Goal: Information Seeking & Learning: Learn about a topic

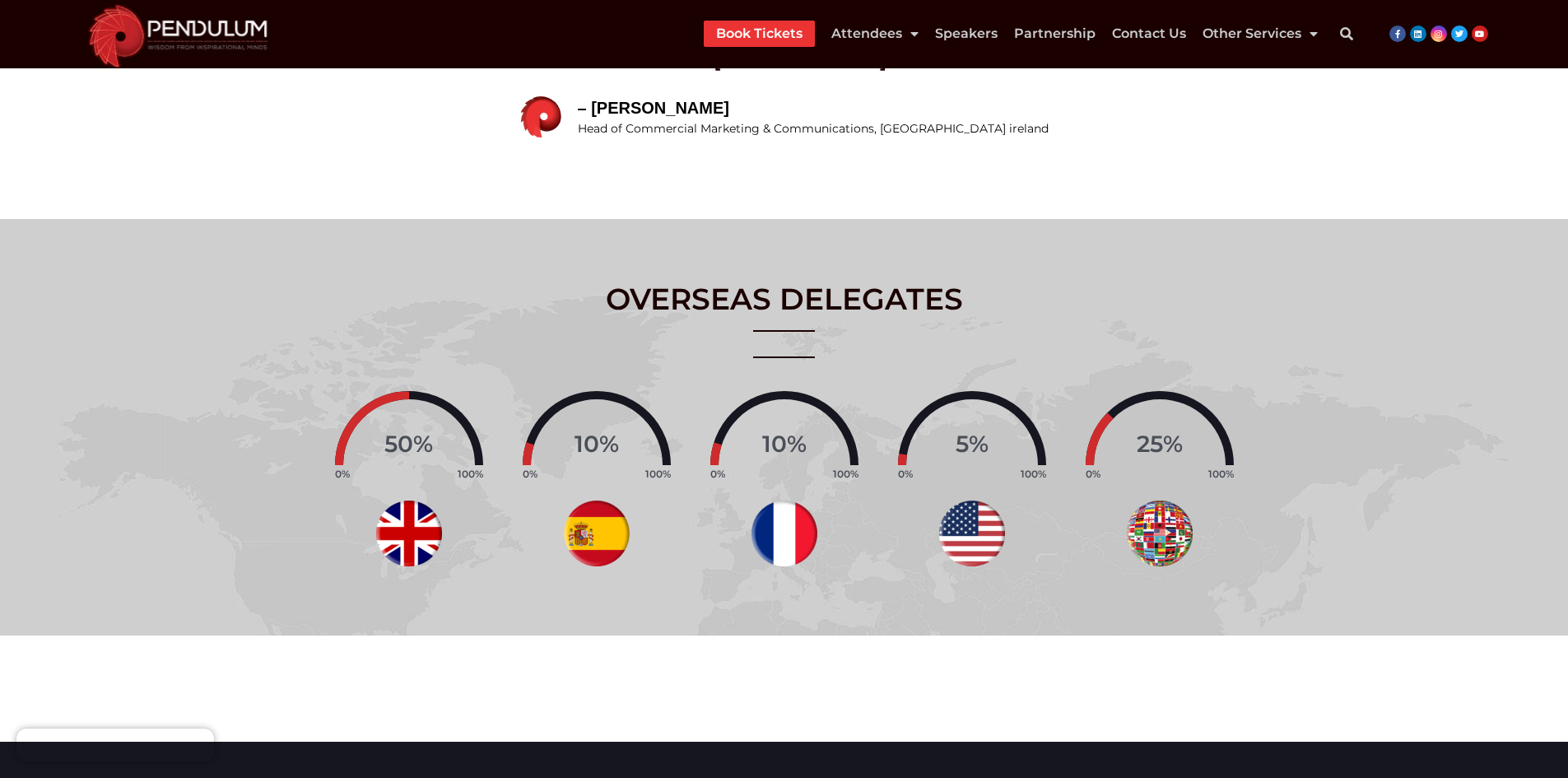
scroll to position [1317, 0]
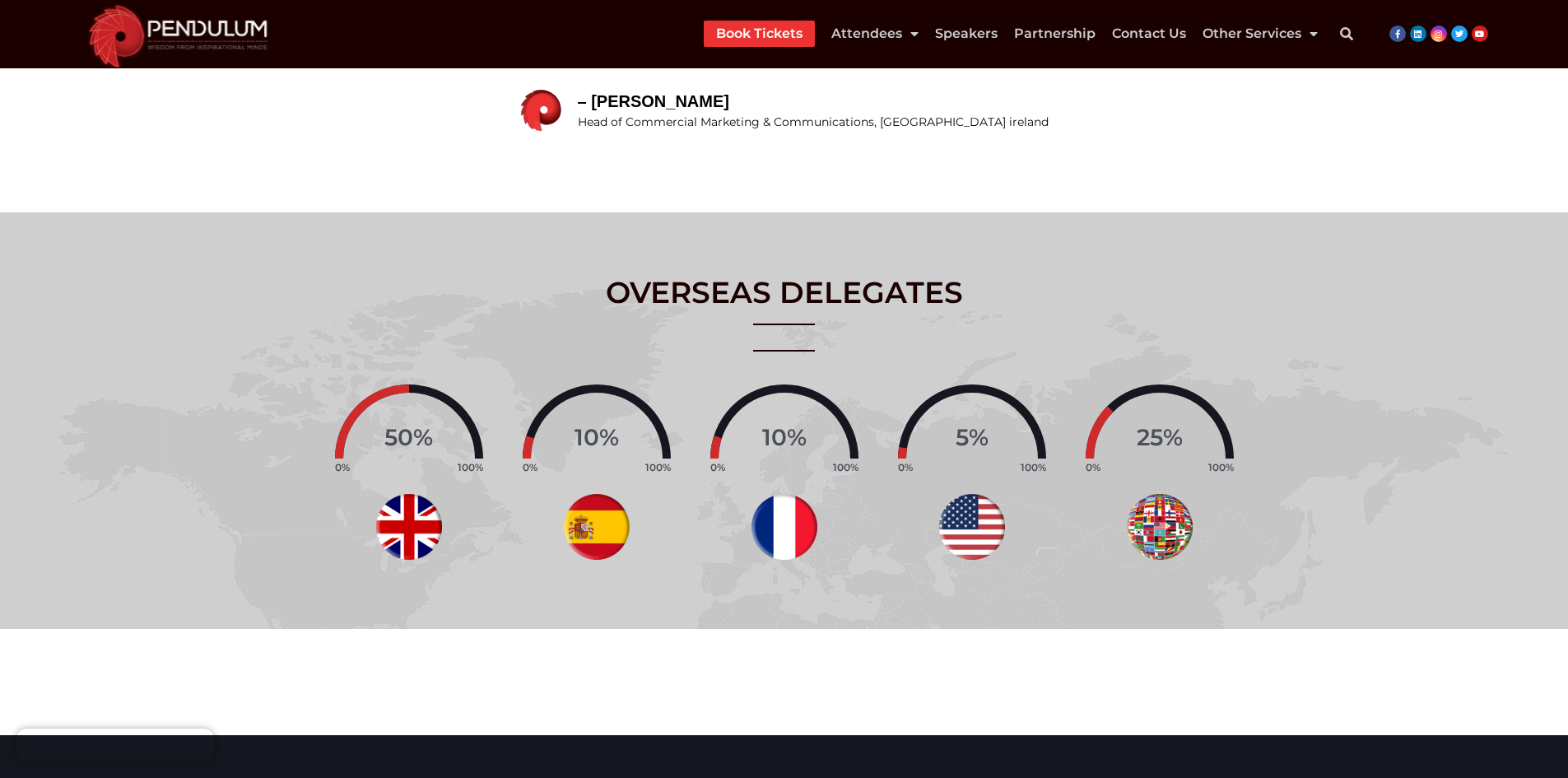
drag, startPoint x: 732, startPoint y: 421, endPoint x: 860, endPoint y: 447, distance: 130.6
click at [860, 447] on div "10 % 0% 100%" at bounding box center [785, 431] width 172 height 92
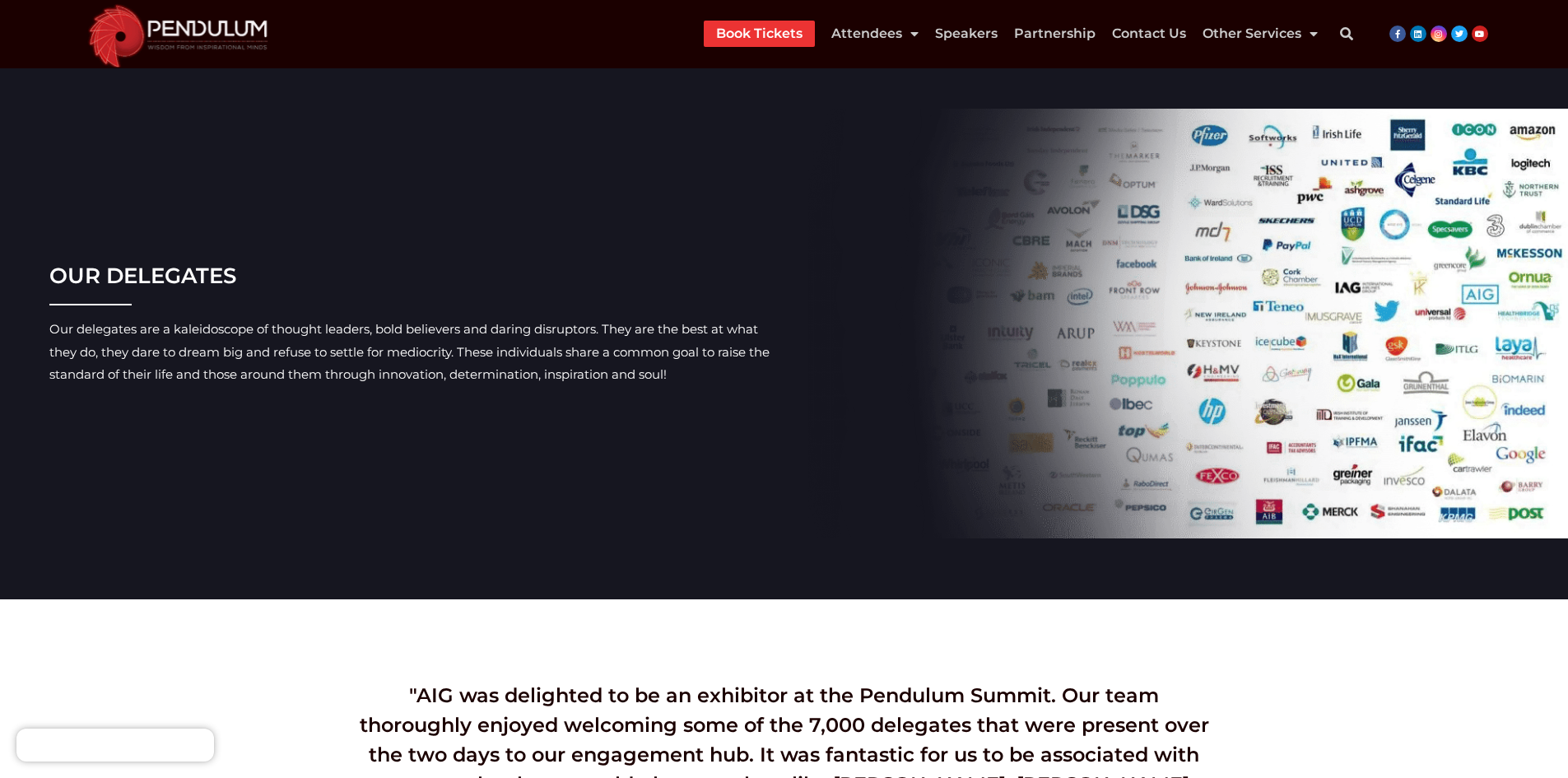
scroll to position [576, 0]
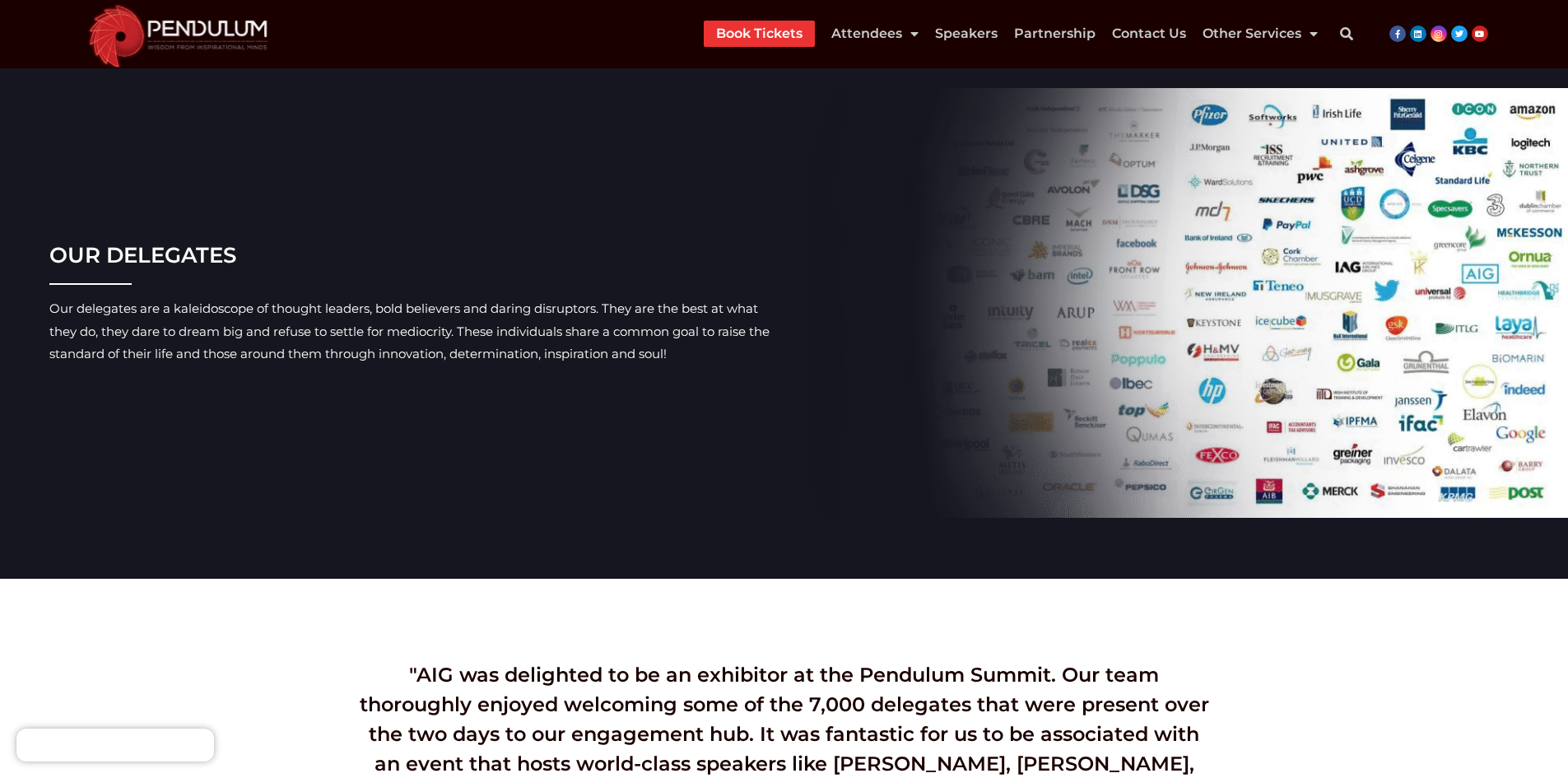
click at [1151, 258] on img at bounding box center [1189, 304] width 768 height 430
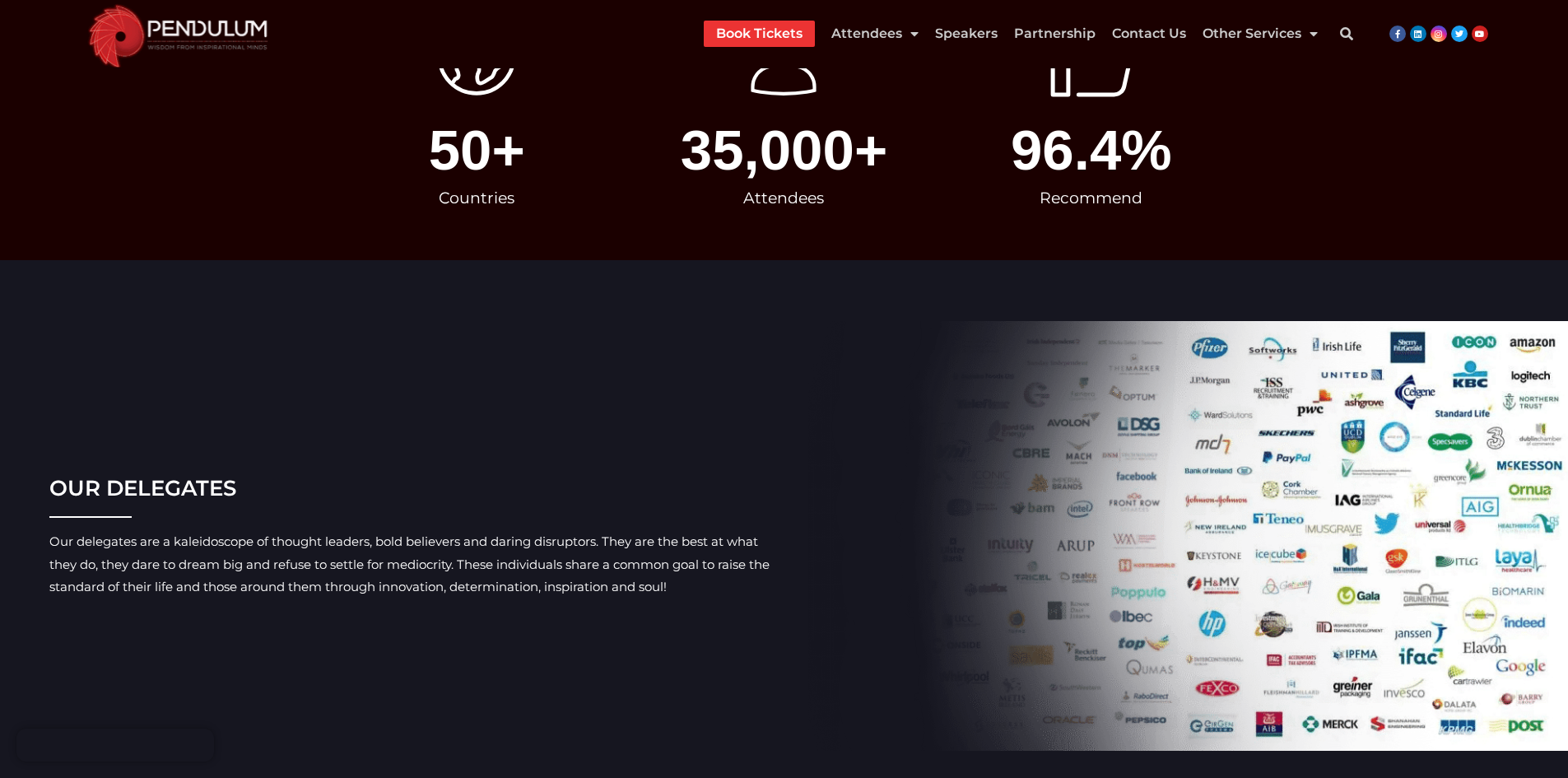
scroll to position [494, 0]
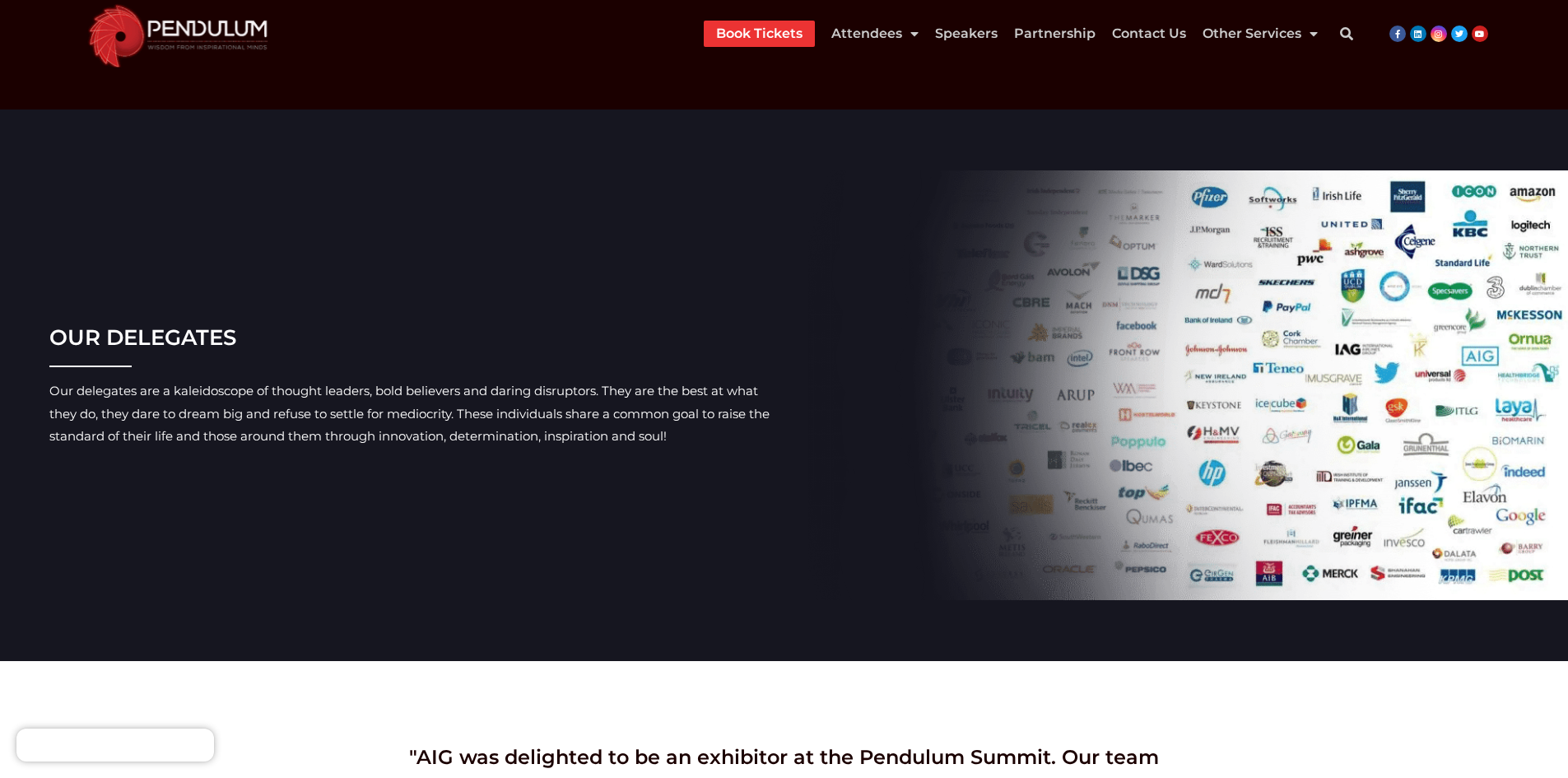
click at [394, 377] on div "OUR DELEGATES Our delegates are a kaleidoscope of thought leaders, bold believe…" at bounding box center [427, 386] width 756 height 430
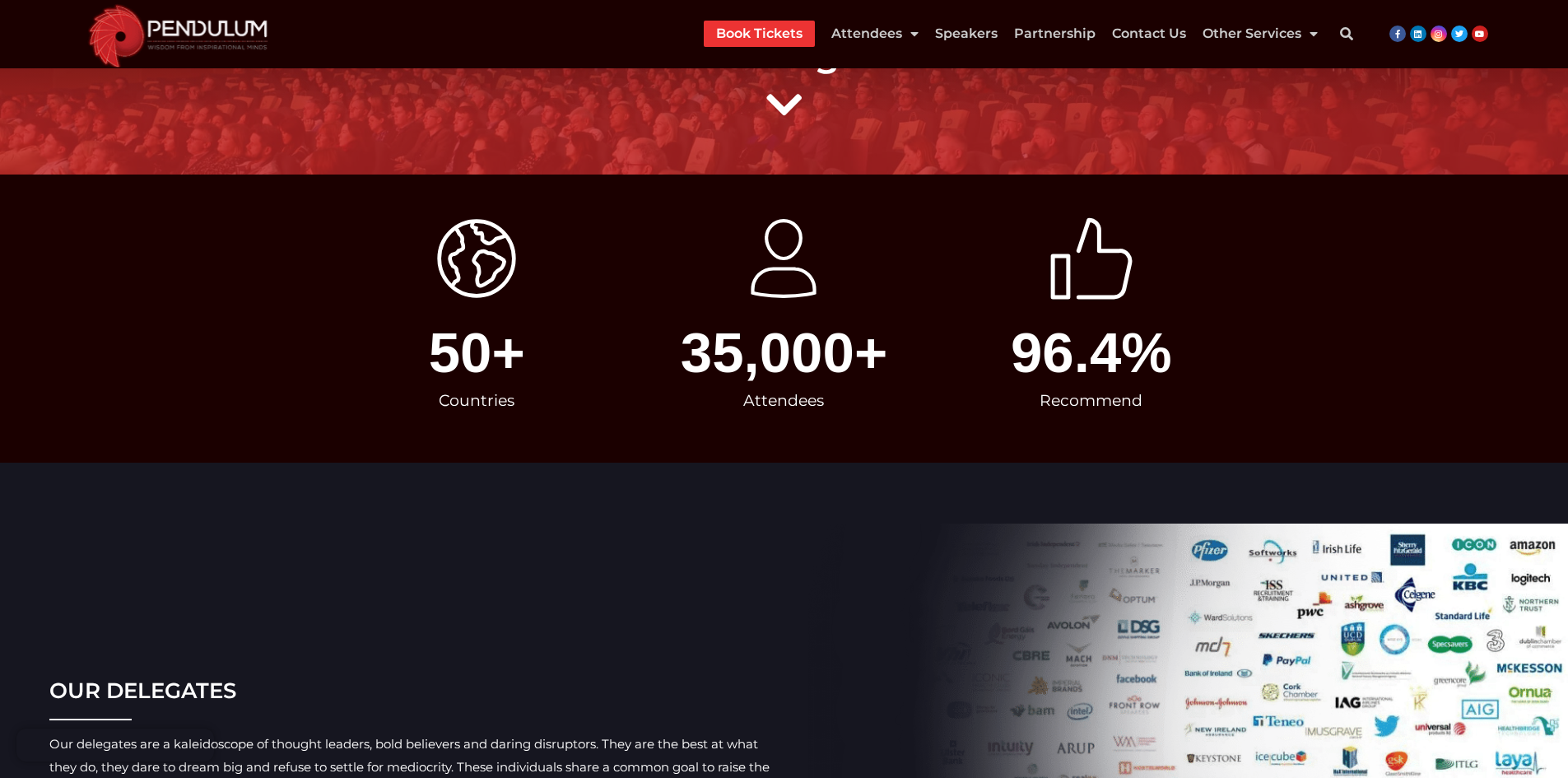
scroll to position [164, 0]
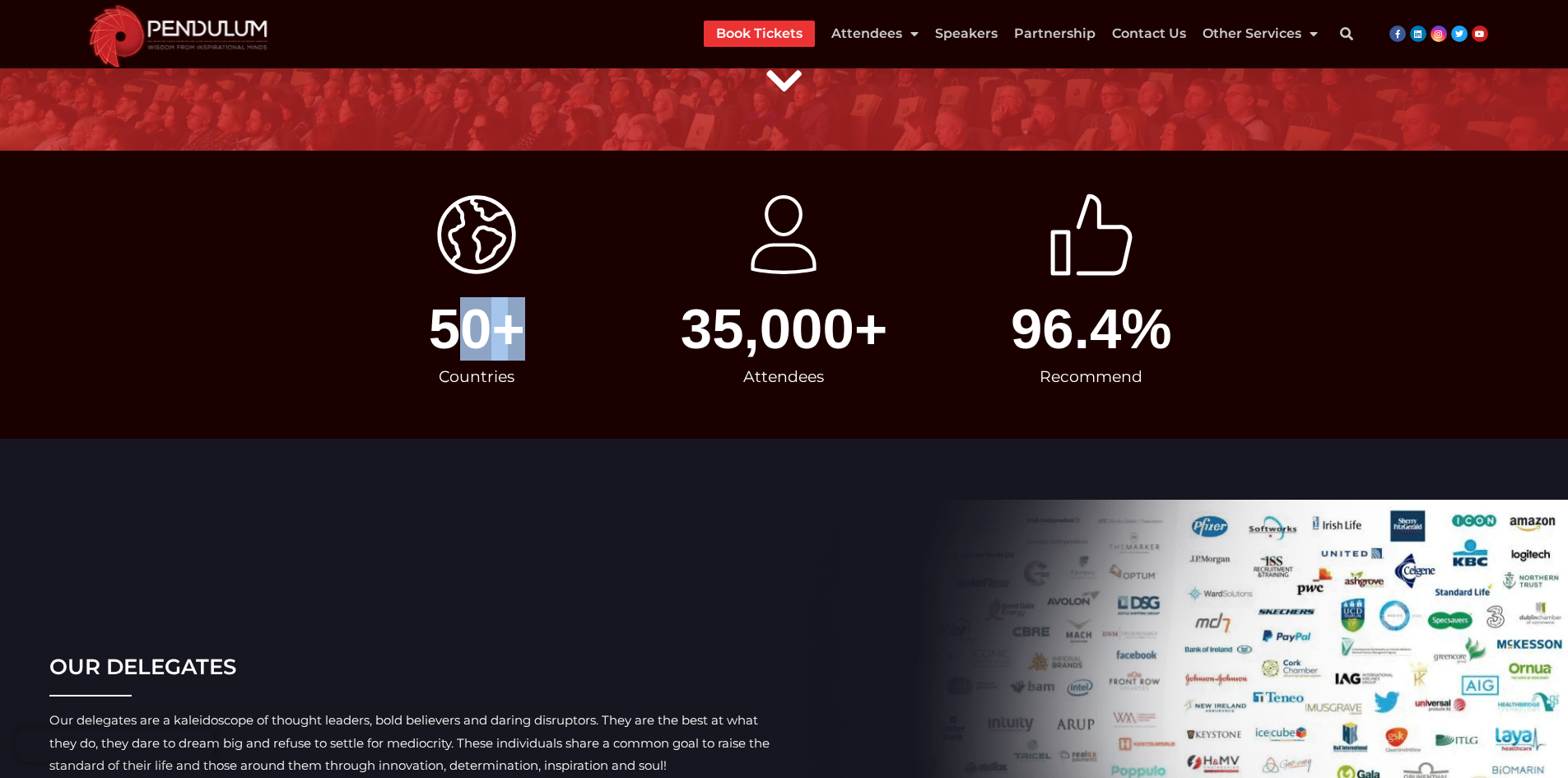
drag, startPoint x: 459, startPoint y: 325, endPoint x: 548, endPoint y: 329, distance: 89.1
click at [548, 329] on div "50 +" at bounding box center [477, 329] width 291 height 57
drag, startPoint x: 459, startPoint y: 328, endPoint x: 489, endPoint y: 326, distance: 30.1
click at [487, 326] on span "50" at bounding box center [461, 329] width 63 height 57
drag, startPoint x: 481, startPoint y: 371, endPoint x: 512, endPoint y: 370, distance: 31.0
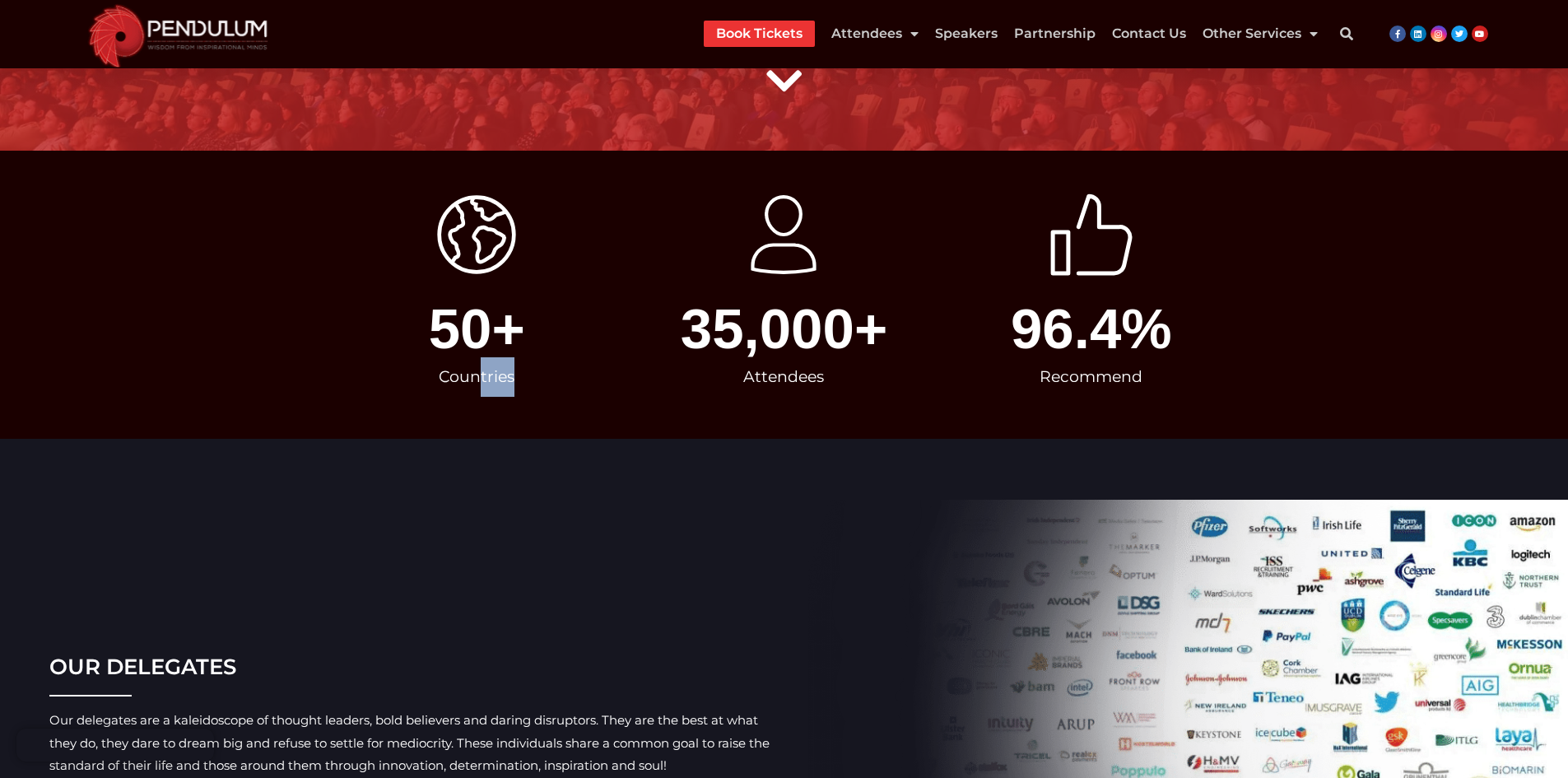
click at [512, 370] on div "Countries" at bounding box center [477, 377] width 291 height 40
drag, startPoint x: 699, startPoint y: 326, endPoint x: 852, endPoint y: 325, distance: 153.0
click at [852, 325] on span "35,000" at bounding box center [768, 329] width 173 height 57
drag, startPoint x: 783, startPoint y: 373, endPoint x: 815, endPoint y: 367, distance: 32.6
click at [801, 373] on div "Attendees" at bounding box center [784, 377] width 291 height 40
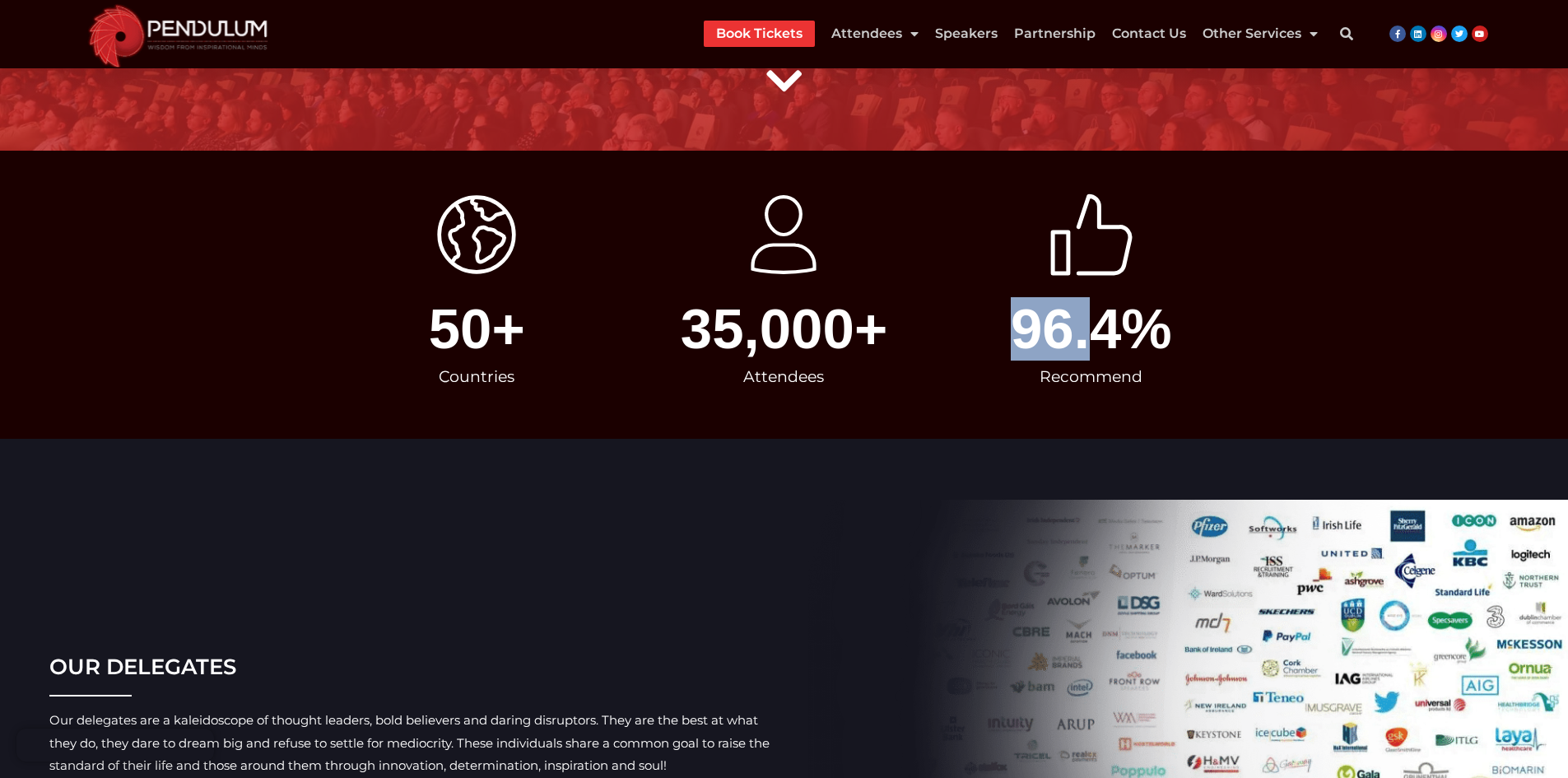
drag, startPoint x: 986, startPoint y: 332, endPoint x: 1101, endPoint y: 331, distance: 115.0
click at [1101, 331] on div "96.4 %" at bounding box center [1091, 329] width 291 height 57
drag, startPoint x: 1087, startPoint y: 385, endPoint x: 1126, endPoint y: 373, distance: 40.8
click at [1126, 373] on div "Recommend" at bounding box center [1091, 377] width 291 height 40
drag, startPoint x: 1058, startPoint y: 248, endPoint x: 1133, endPoint y: 248, distance: 75.0
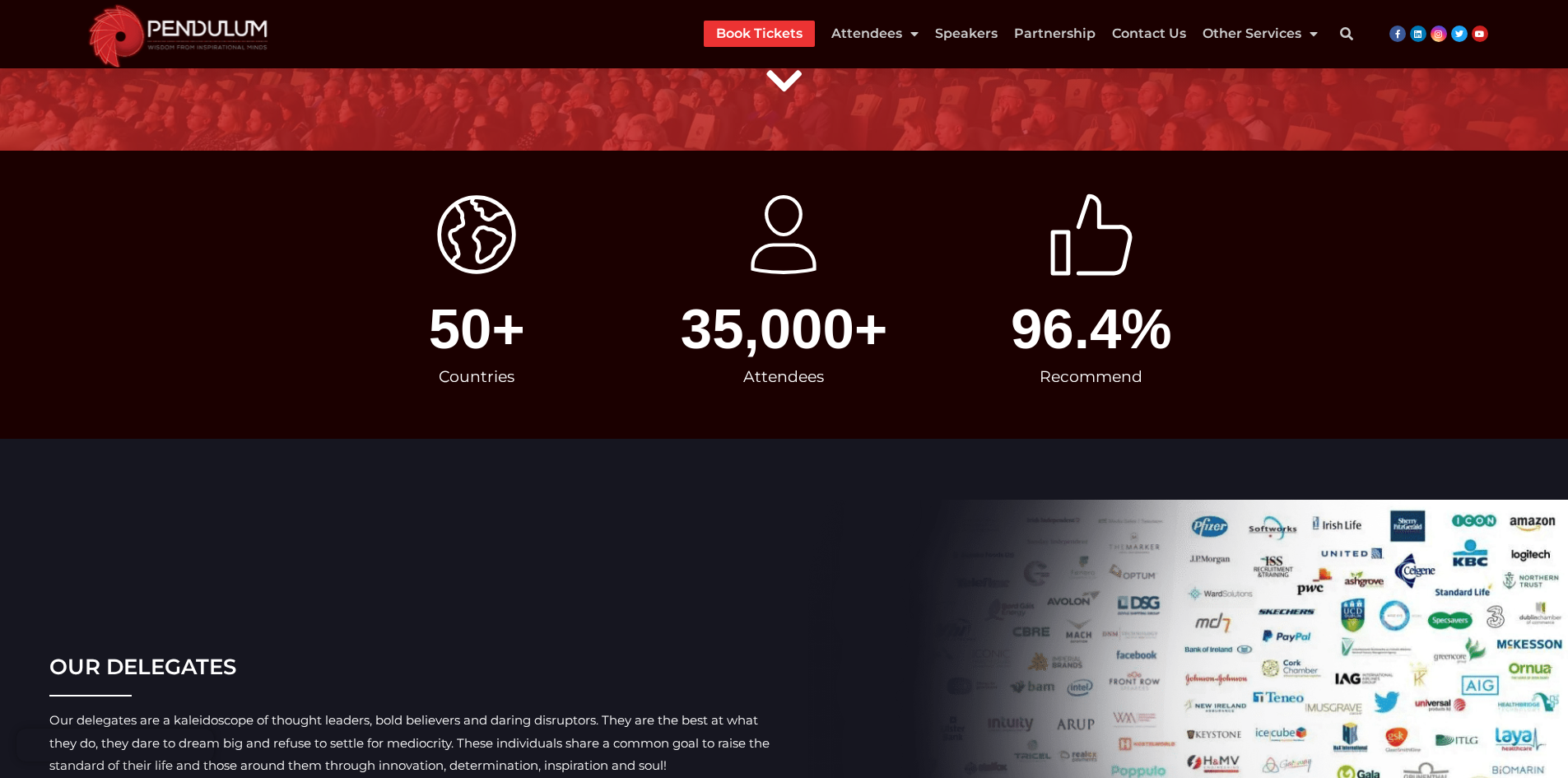
click at [1133, 248] on div "thumb up" at bounding box center [1091, 239] width 291 height 90
drag, startPoint x: 1109, startPoint y: 248, endPoint x: 1085, endPoint y: 248, distance: 24.0
click at [1085, 248] on icon "thumb up" at bounding box center [1091, 234] width 82 height 82
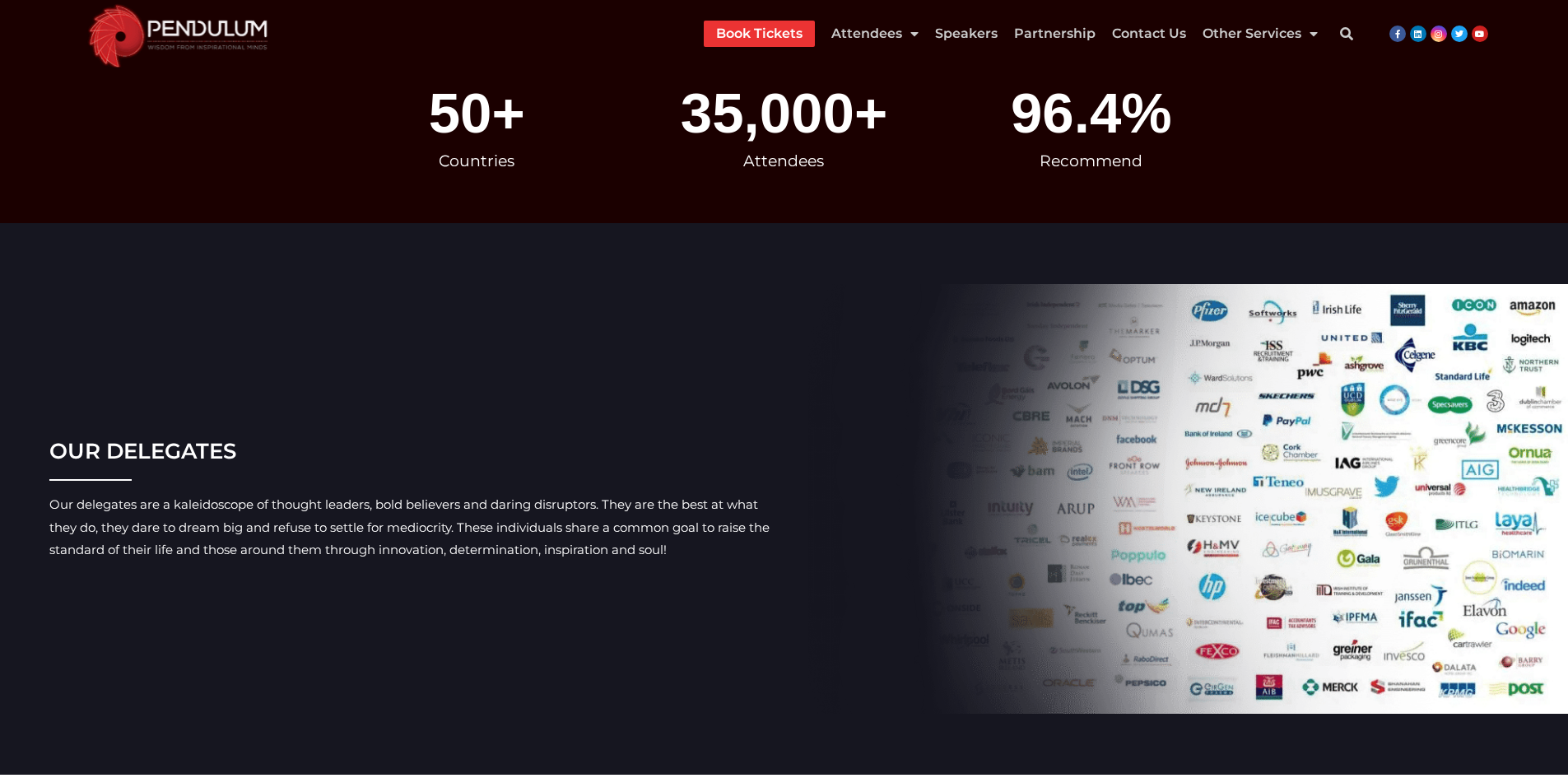
scroll to position [494, 0]
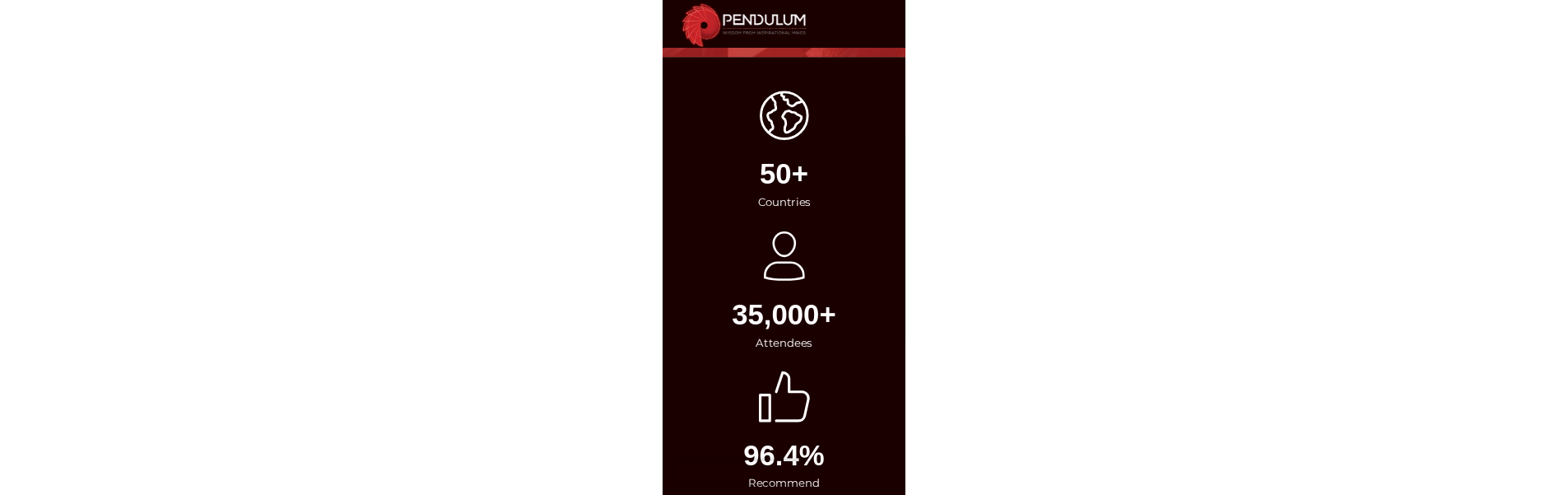
scroll to position [413, 0]
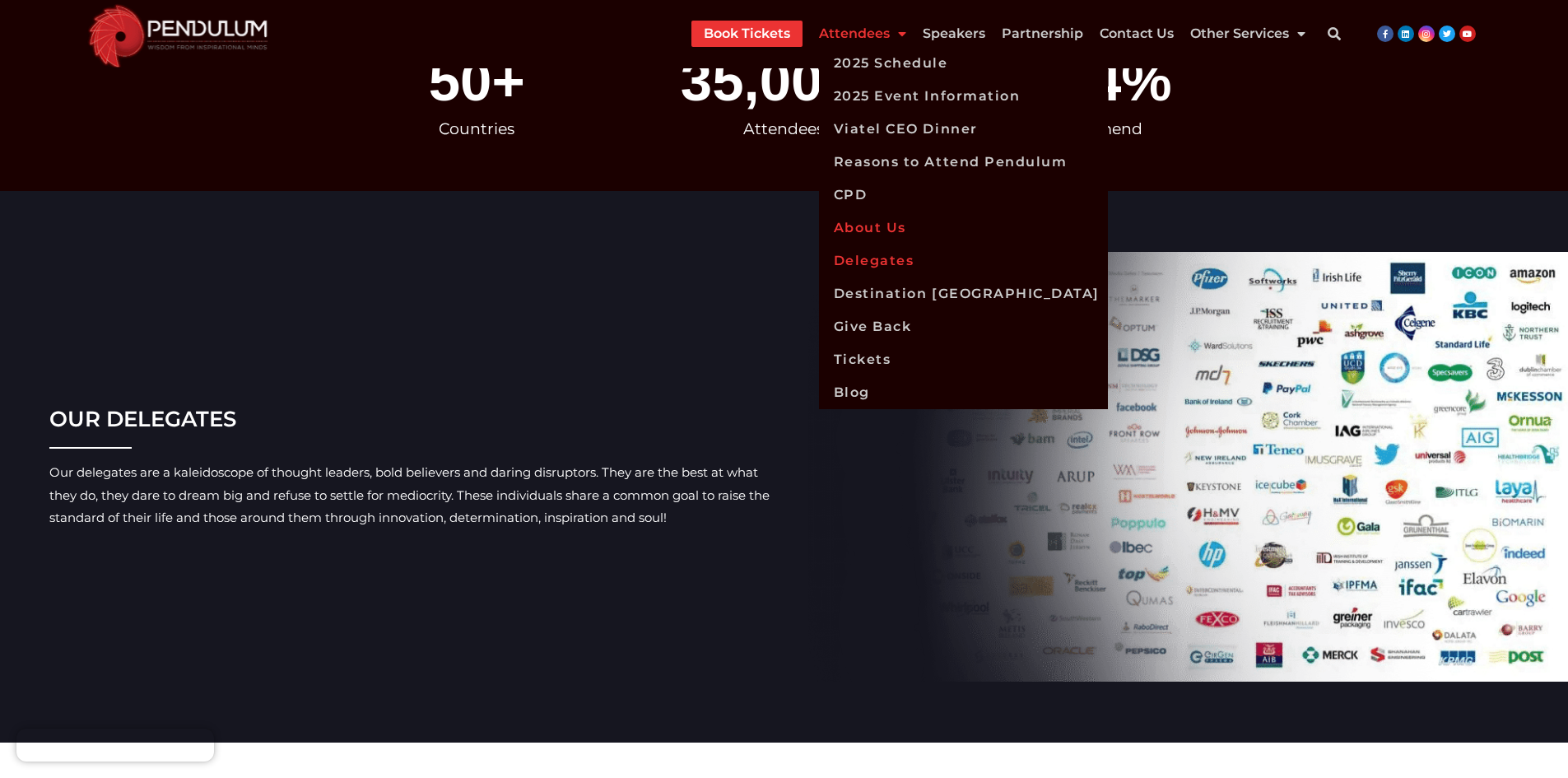
click at [861, 230] on link "About Us" at bounding box center [964, 228] width 289 height 33
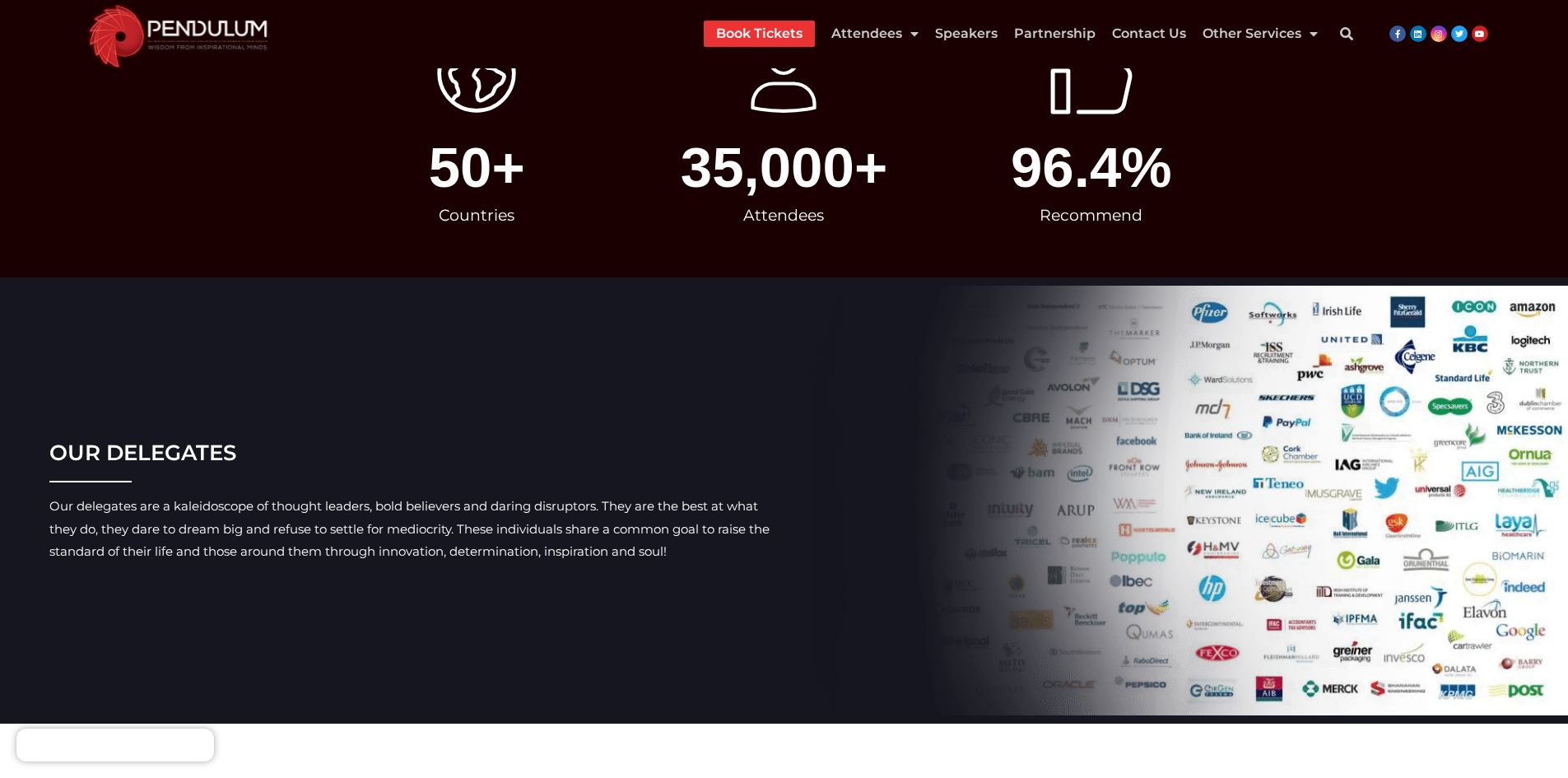
scroll to position [330, 0]
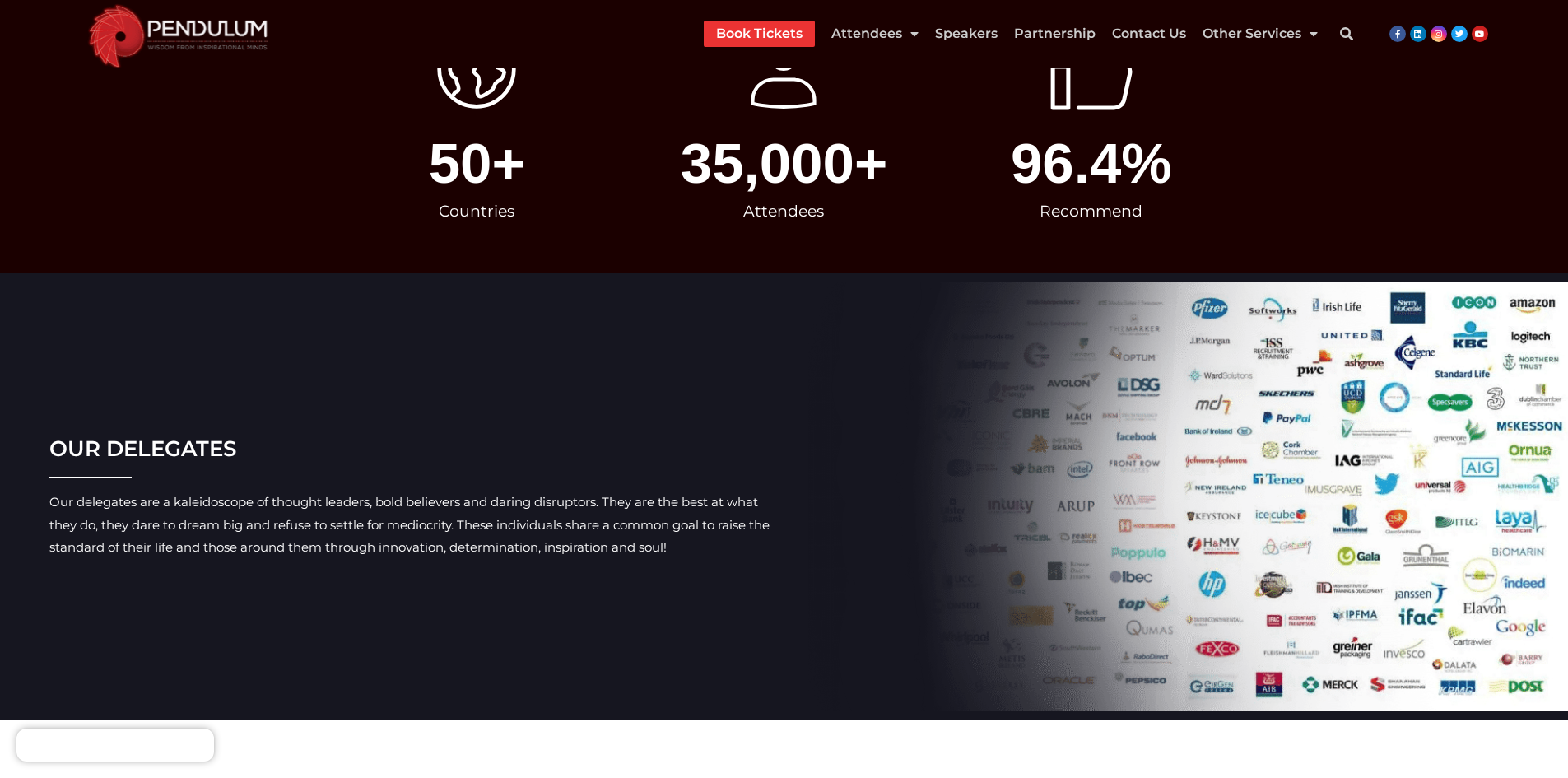
click at [180, 446] on h3 "OUR DELEGATES" at bounding box center [414, 448] width 729 height 30
copy h3 "DELEGATES"
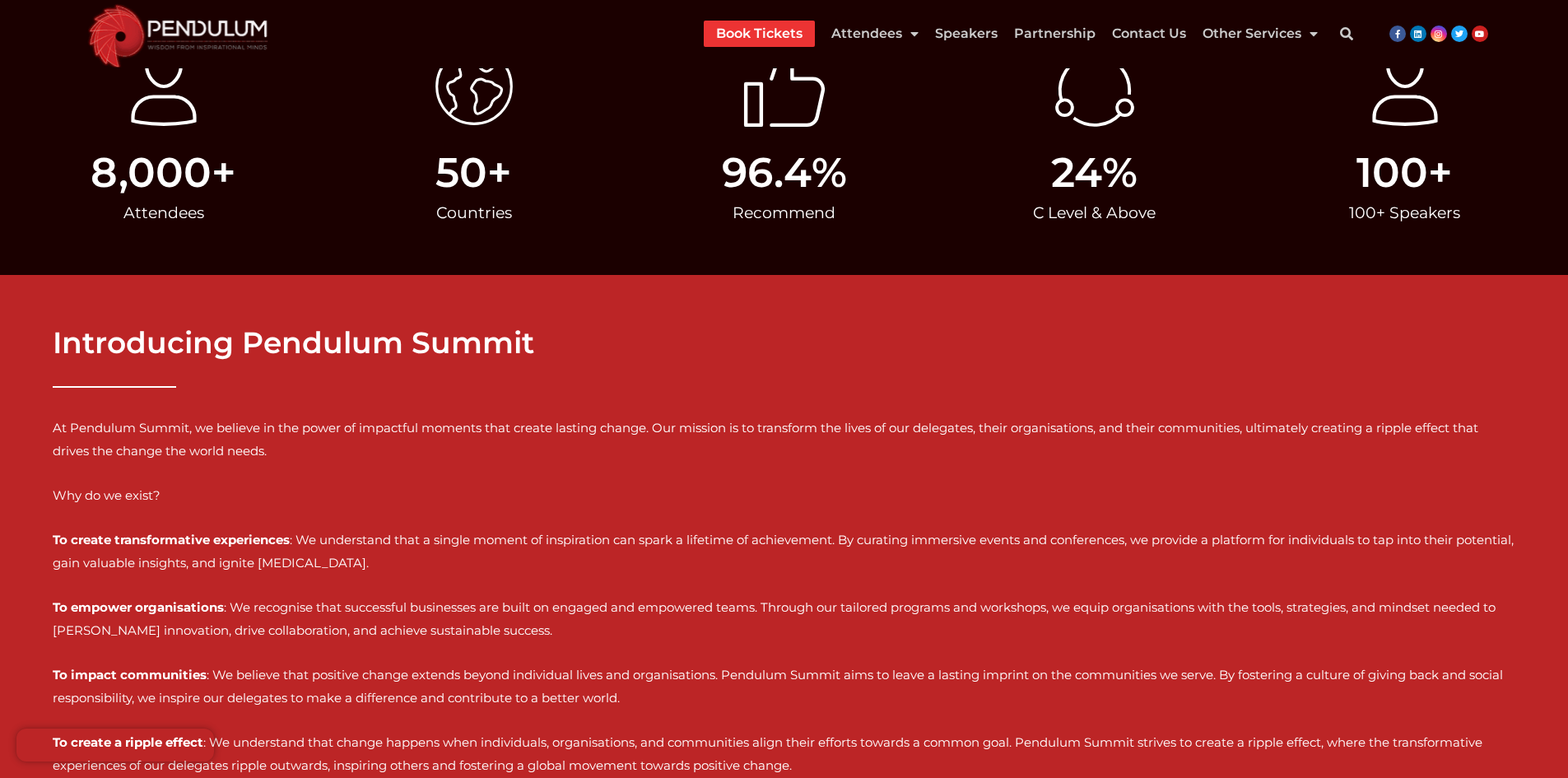
scroll to position [329, 0]
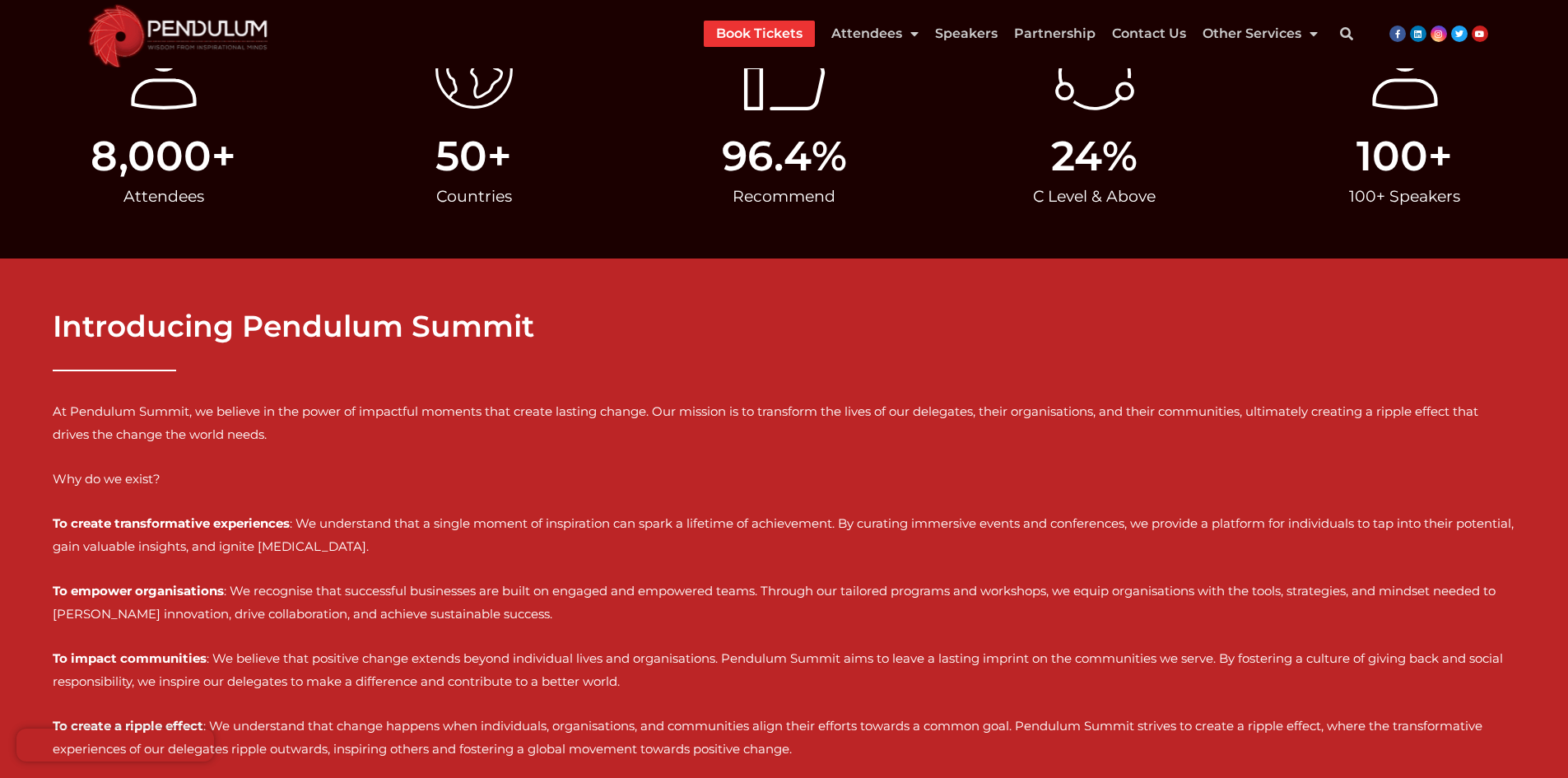
click at [756, 31] on link "Book Tickets" at bounding box center [760, 33] width 87 height 26
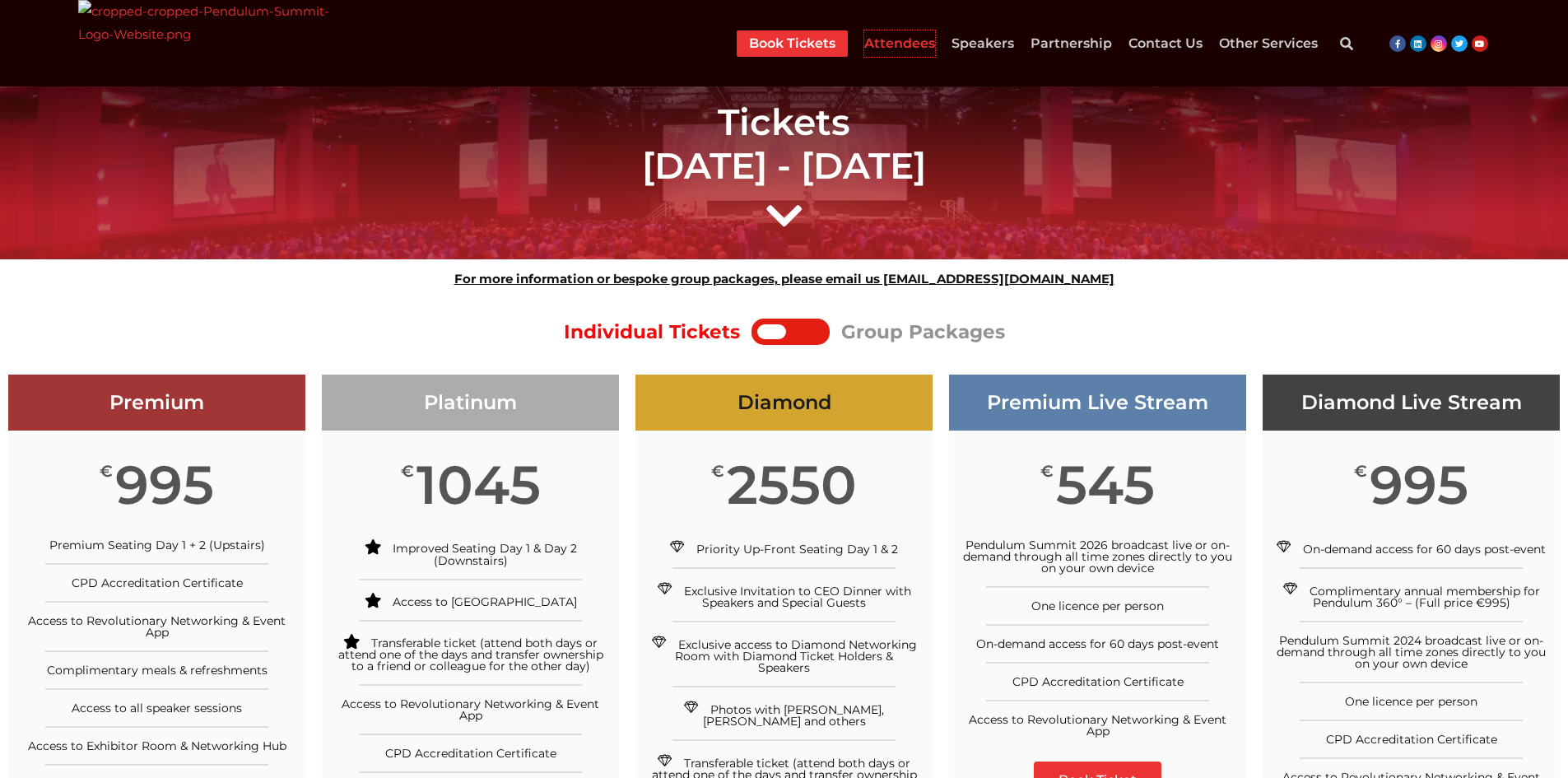
click at [880, 41] on link "Attendees" at bounding box center [900, 43] width 70 height 26
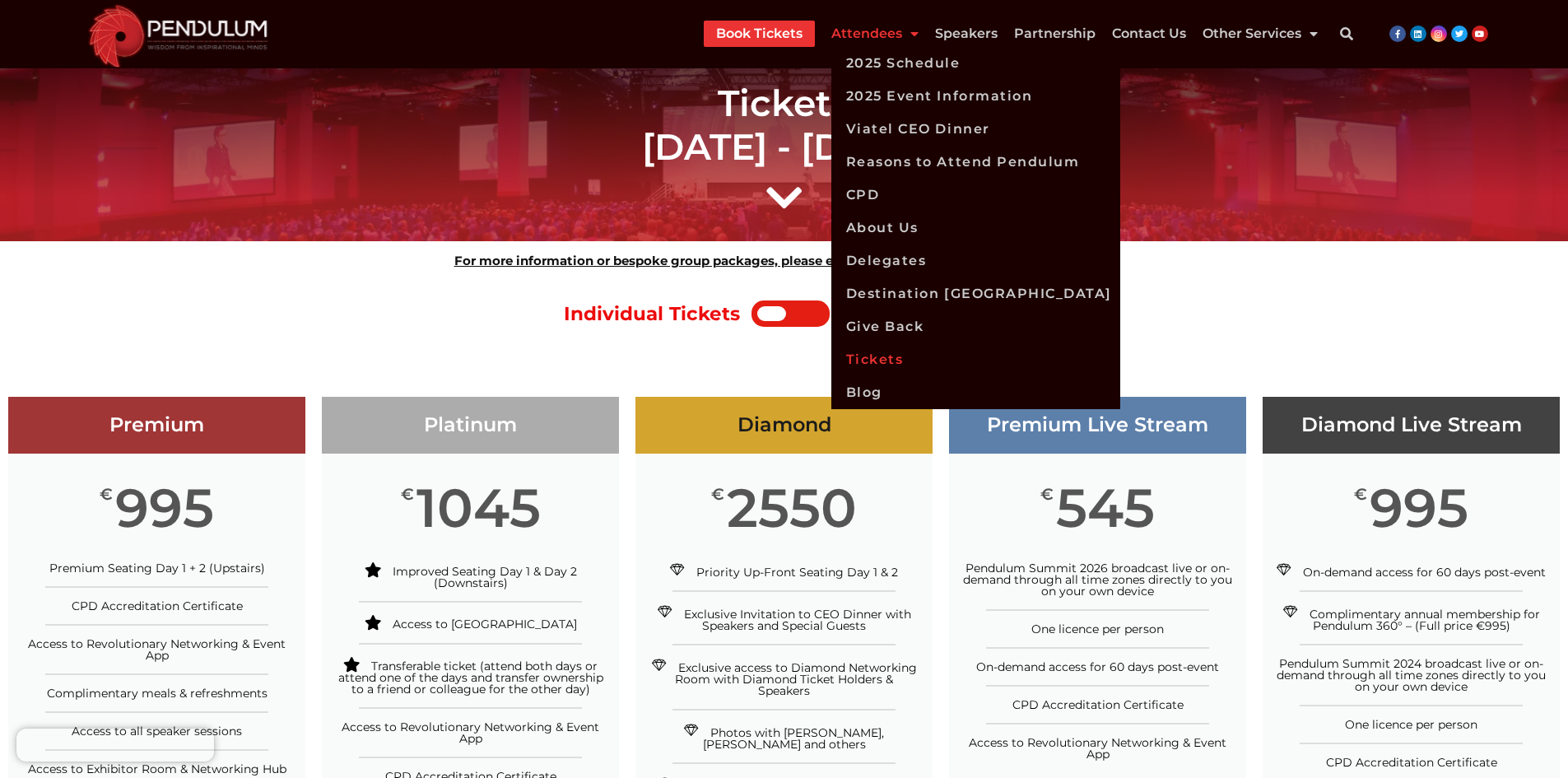
click at [909, 38] on span "Menu" at bounding box center [910, 33] width 16 height 30
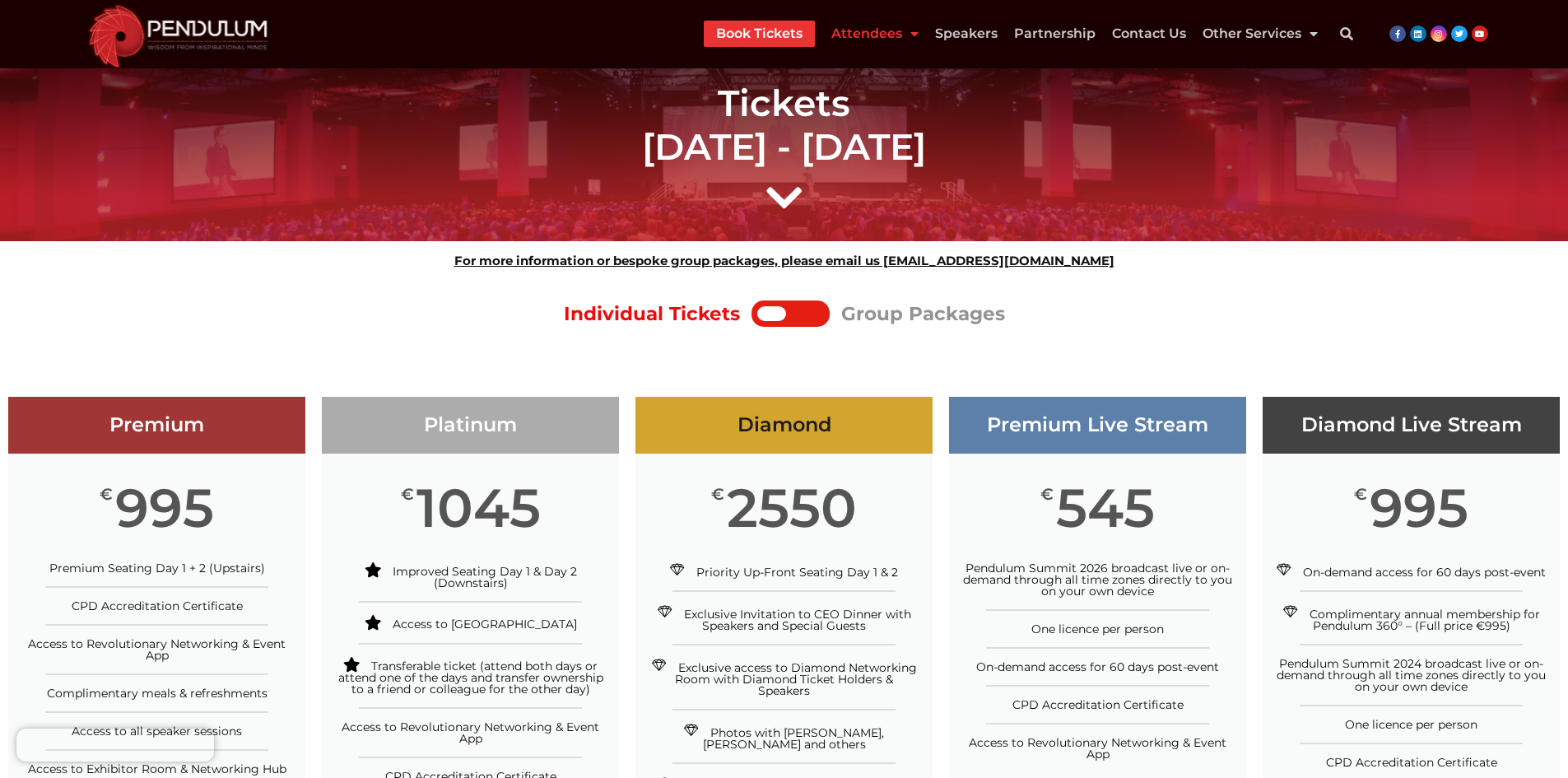
click at [909, 38] on span "Menu" at bounding box center [910, 33] width 16 height 30
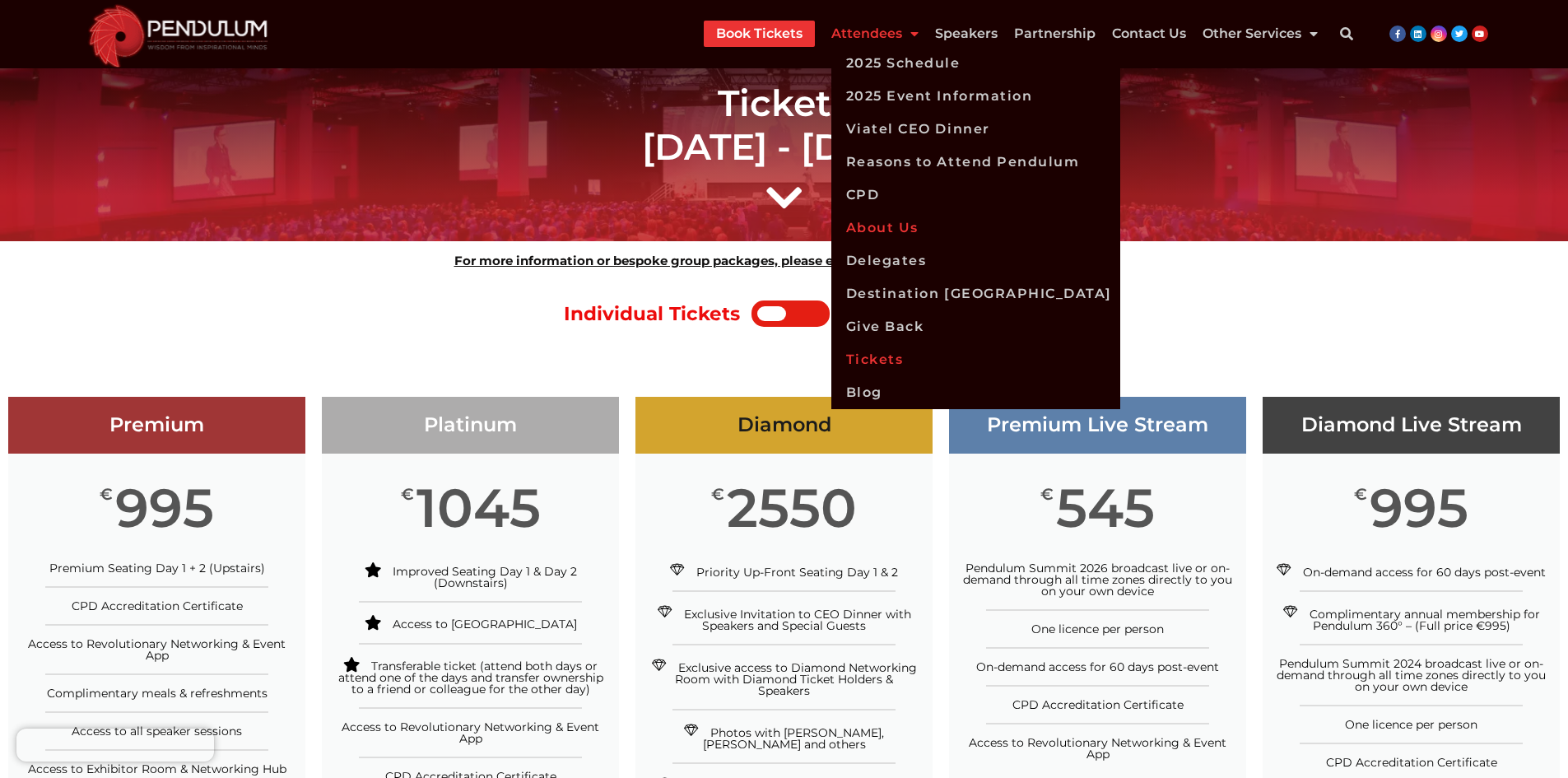
click at [891, 220] on link "About Us" at bounding box center [975, 228] width 289 height 33
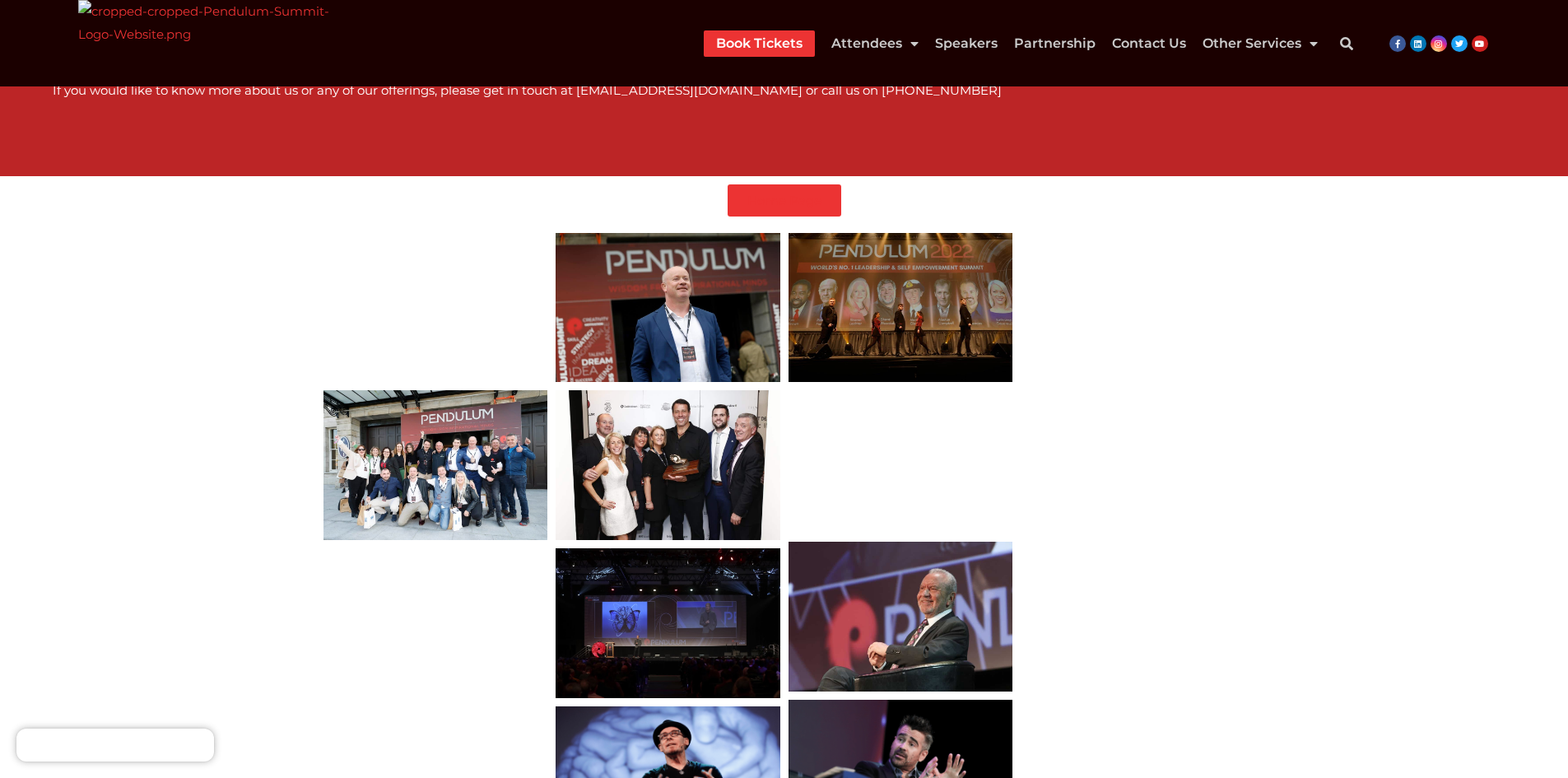
scroll to position [3376, 0]
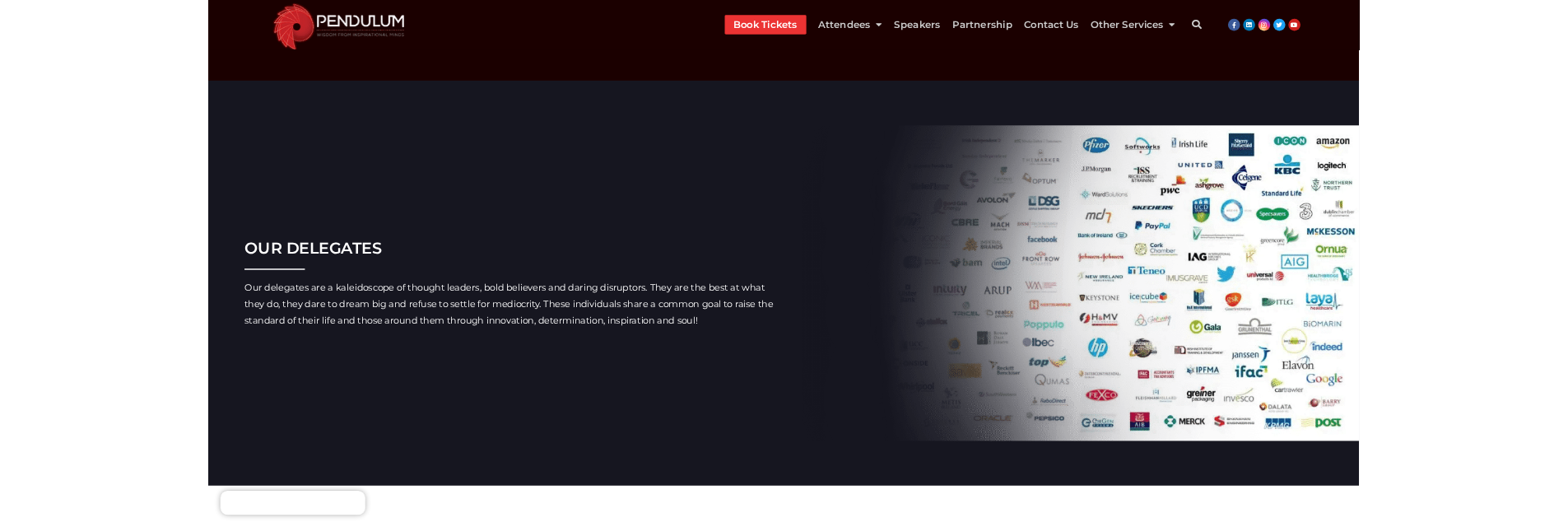
scroll to position [560, 0]
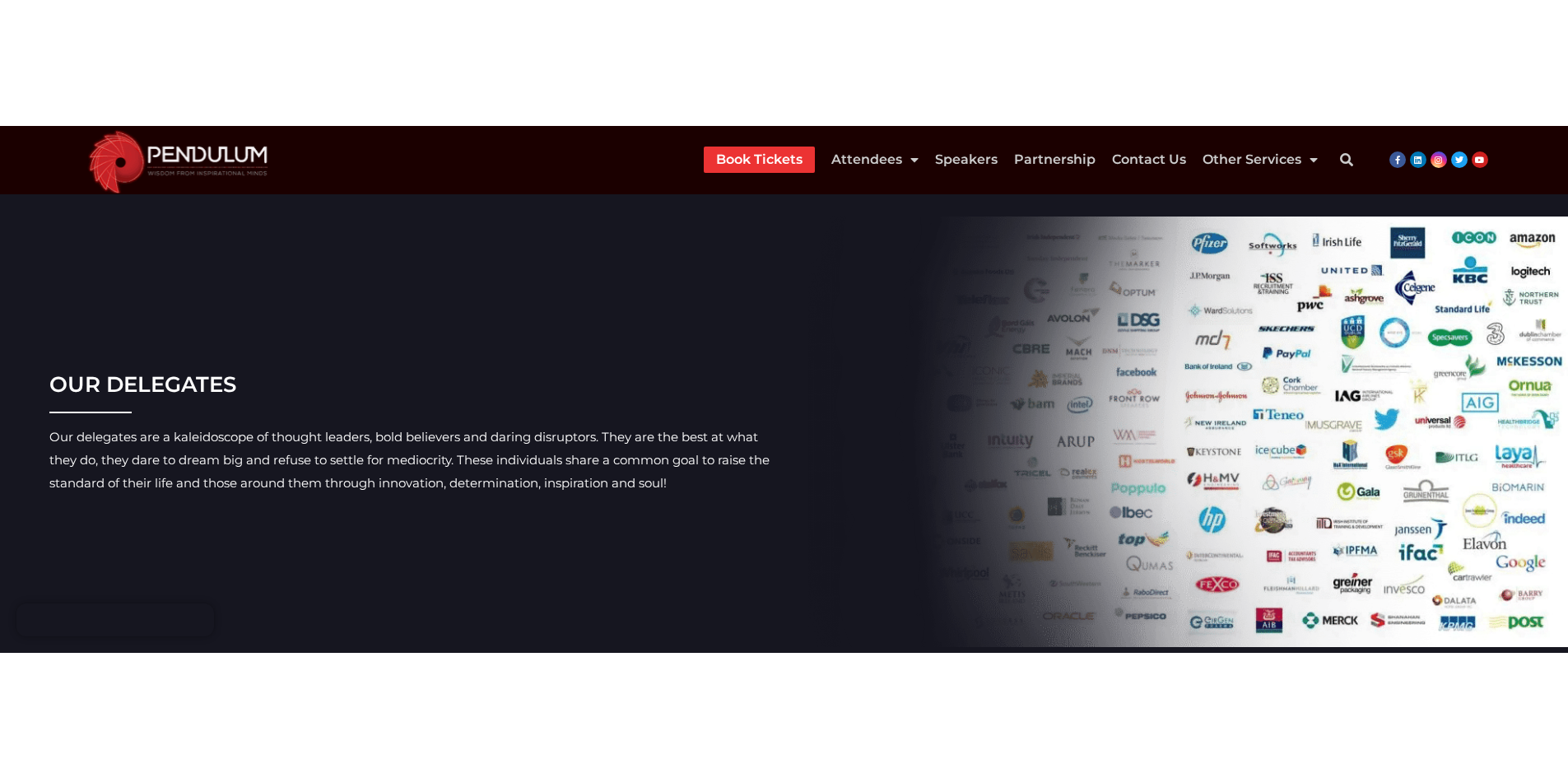
scroll to position [559, 0]
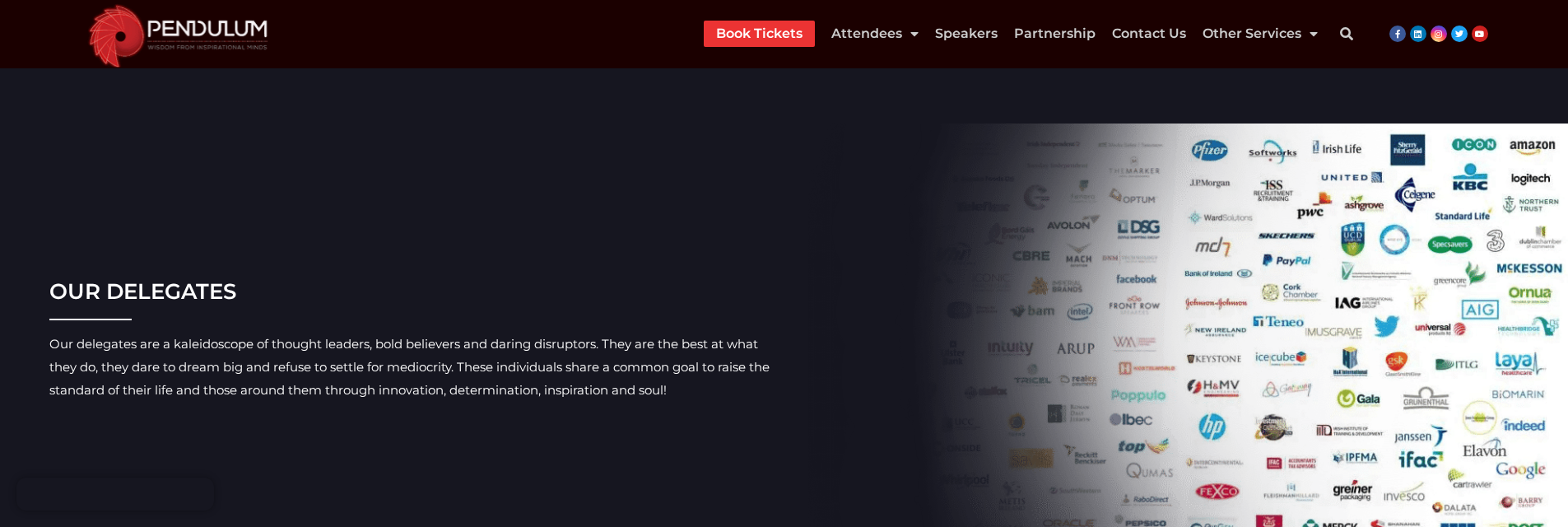
click at [85, 281] on h3 "OUR DELEGATES" at bounding box center [414, 291] width 729 height 30
click at [133, 278] on h3 "OUR DELEGATES" at bounding box center [414, 291] width 729 height 30
copy h3 "OUR DELEGATES"
drag, startPoint x: 695, startPoint y: 391, endPoint x: 19, endPoint y: 346, distance: 677.5
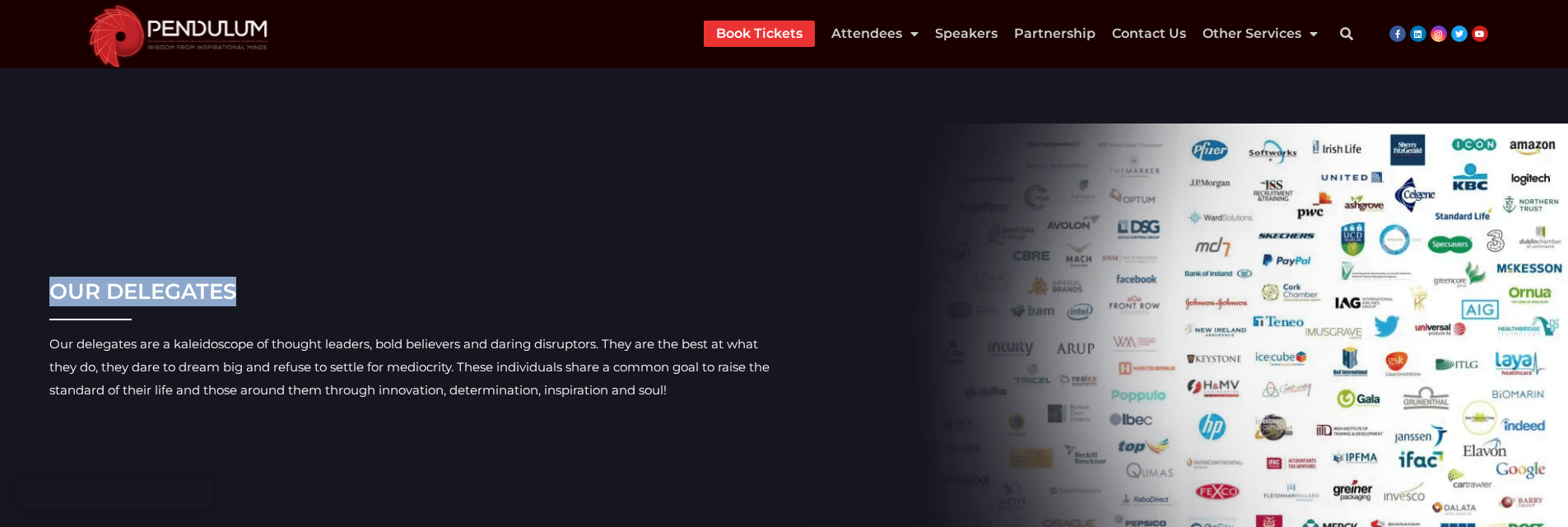
click at [19, 346] on section "OUR DELEGATES Our delegates are a kaleidoscope of thought leaders, bold believe…" at bounding box center [784, 339] width 1552 height 430
copy div "Our delegates are a kaleidoscope of thought leaders, bold believers and daring …"
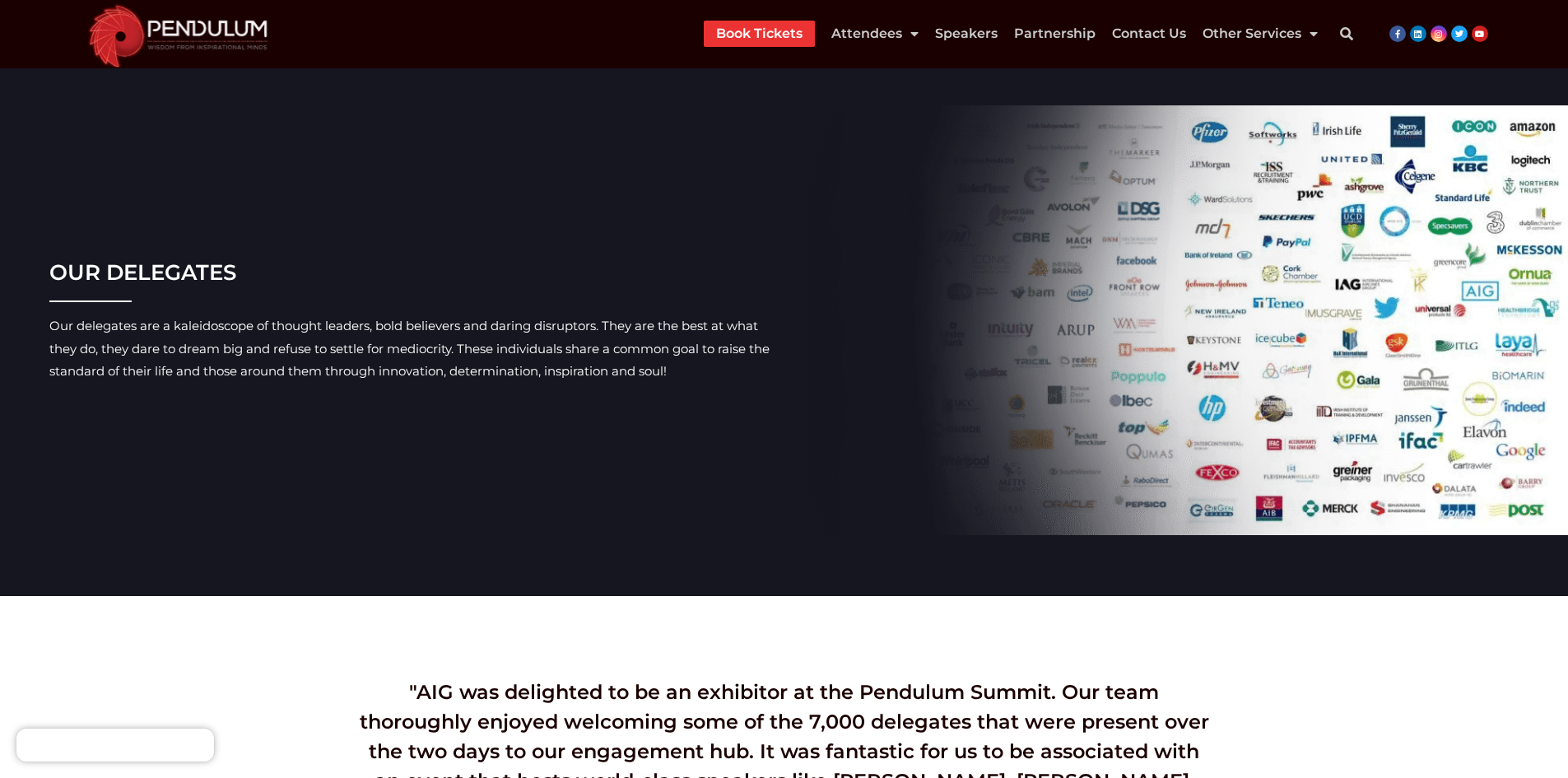
click at [901, 526] on section "OUR DELEGATES Our delegates are a kaleidoscope of thought leaders, bold believe…" at bounding box center [784, 320] width 1568 height 552
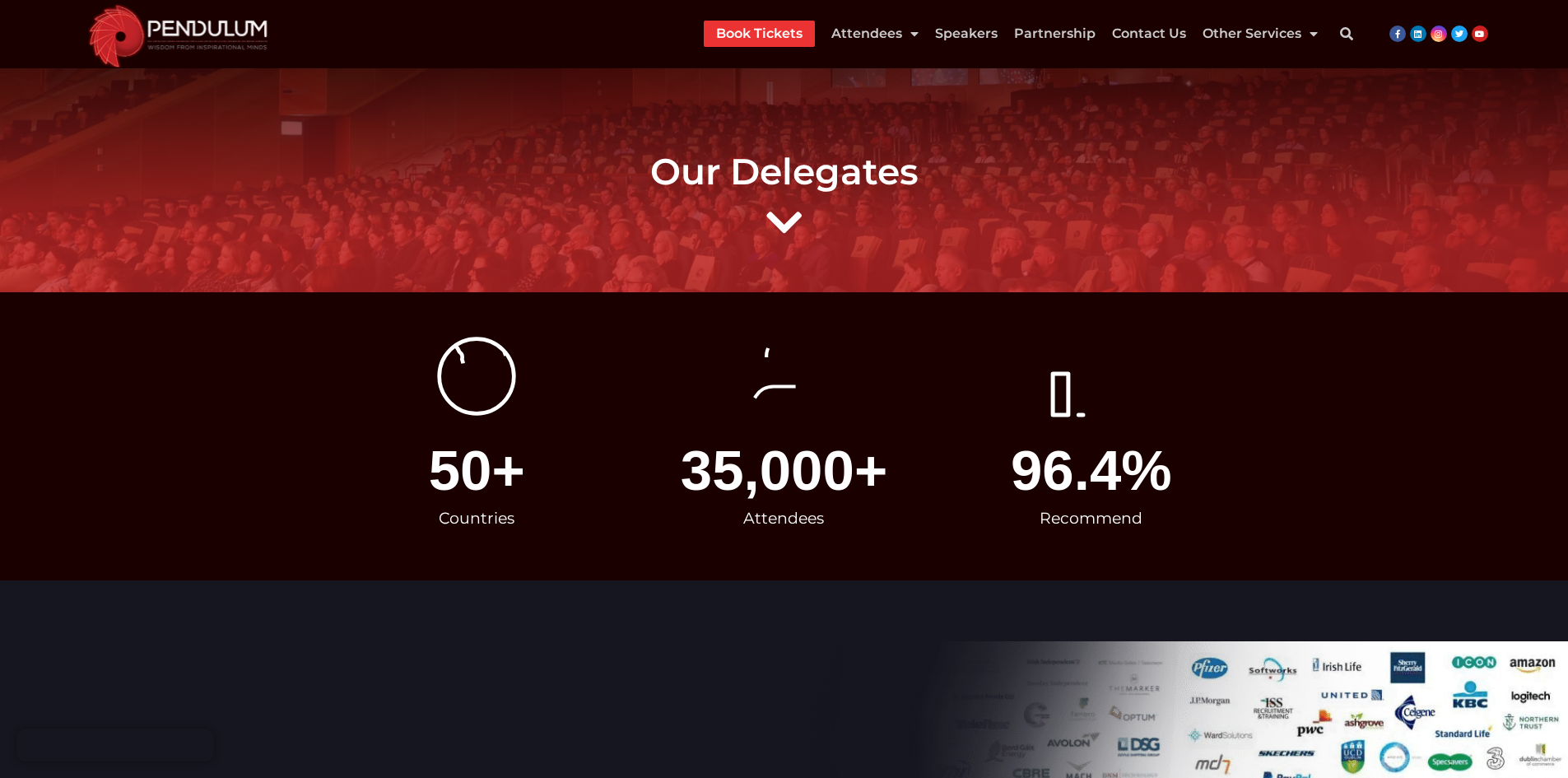
scroll to position [0, 0]
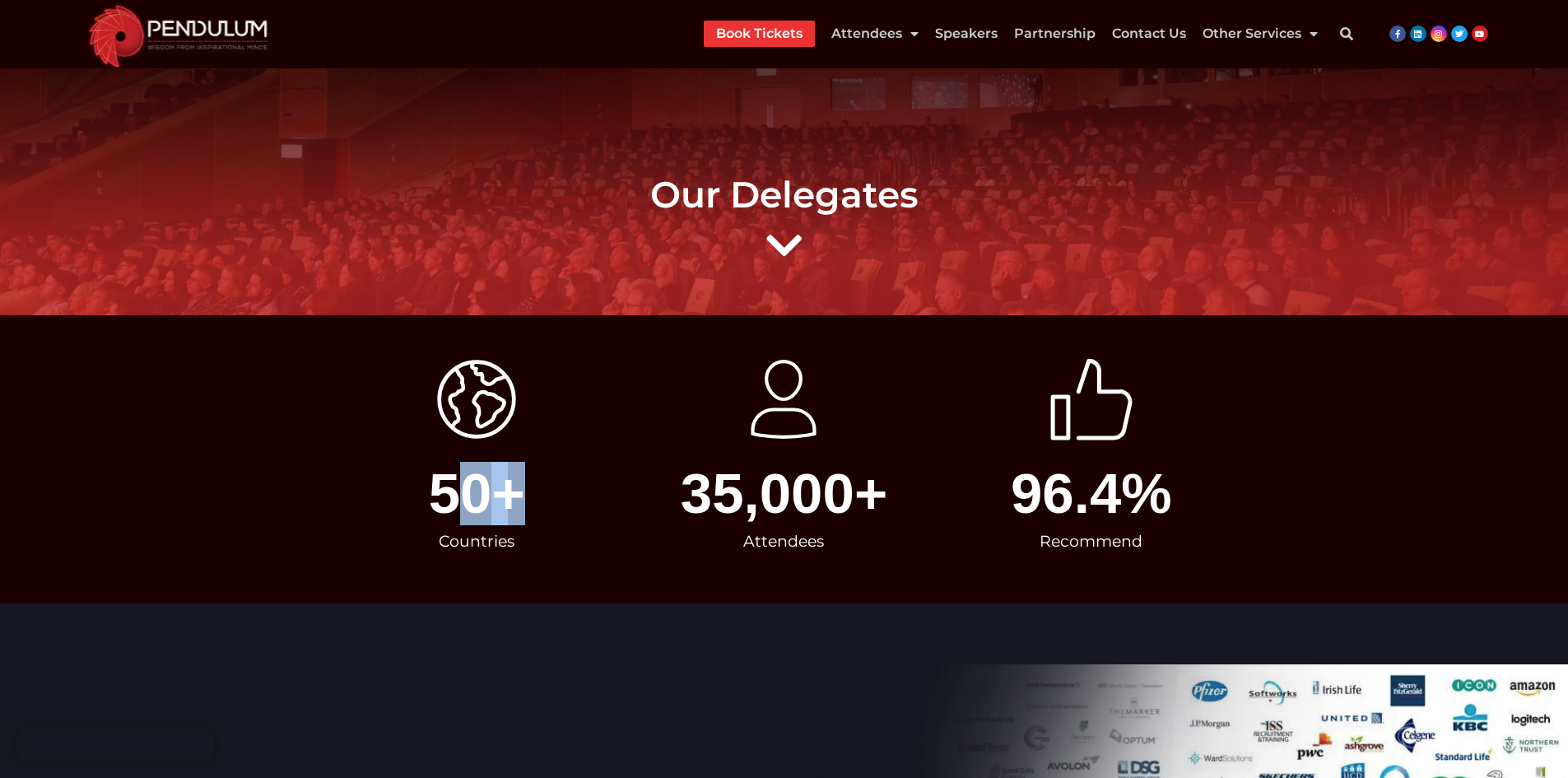
drag, startPoint x: 467, startPoint y: 487, endPoint x: 531, endPoint y: 468, distance: 66.8
click at [531, 468] on div "50 +" at bounding box center [477, 493] width 291 height 57
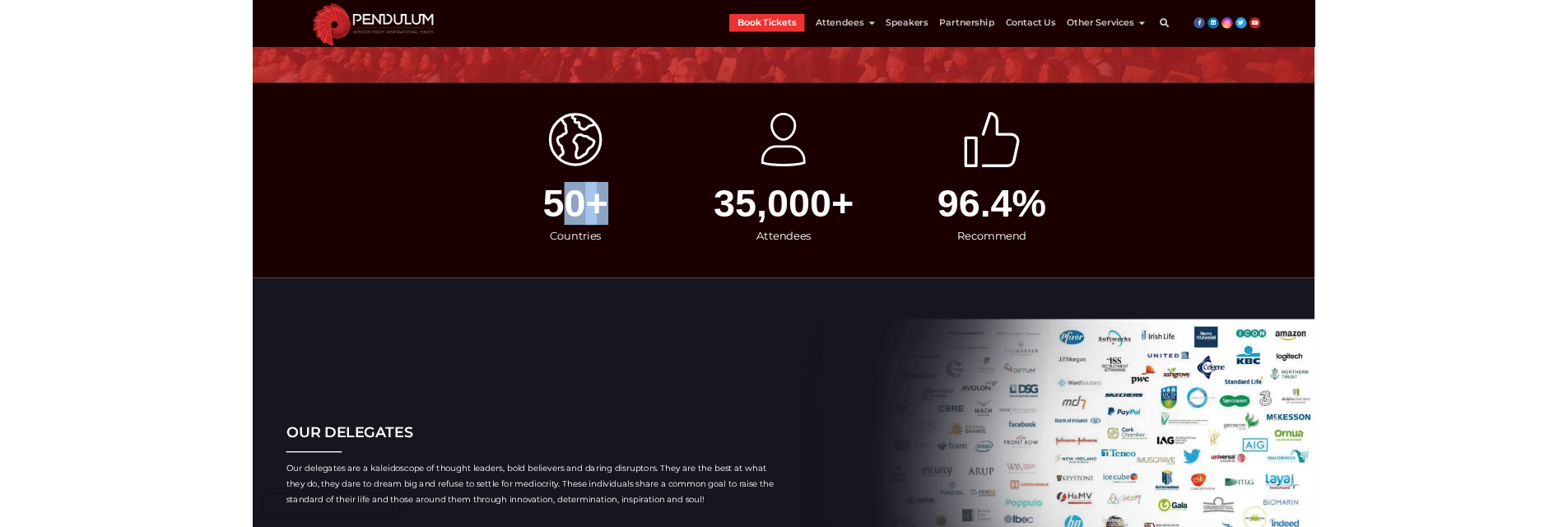
scroll to position [247, 0]
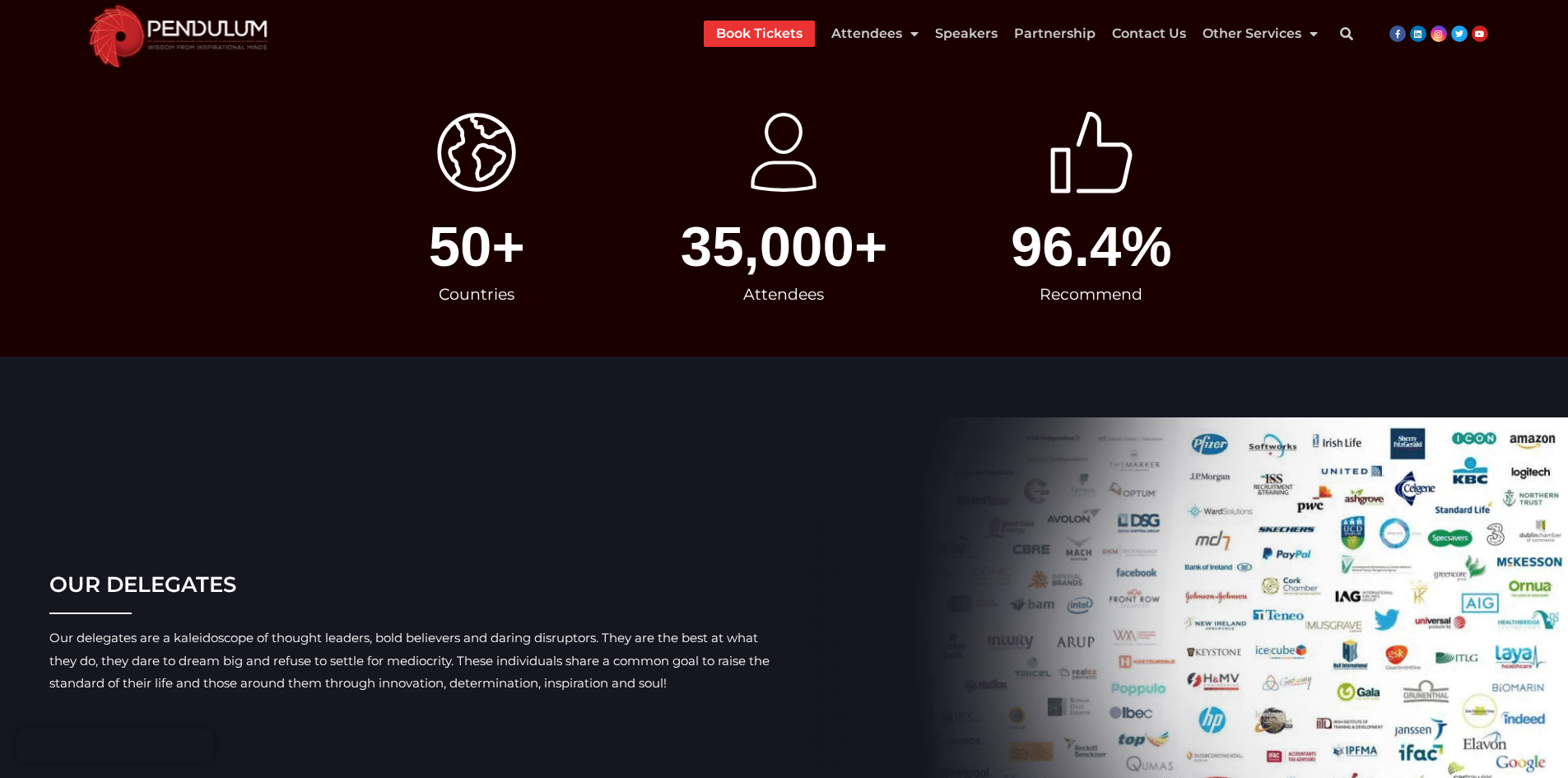
click at [491, 143] on icon "world" at bounding box center [476, 152] width 82 height 82
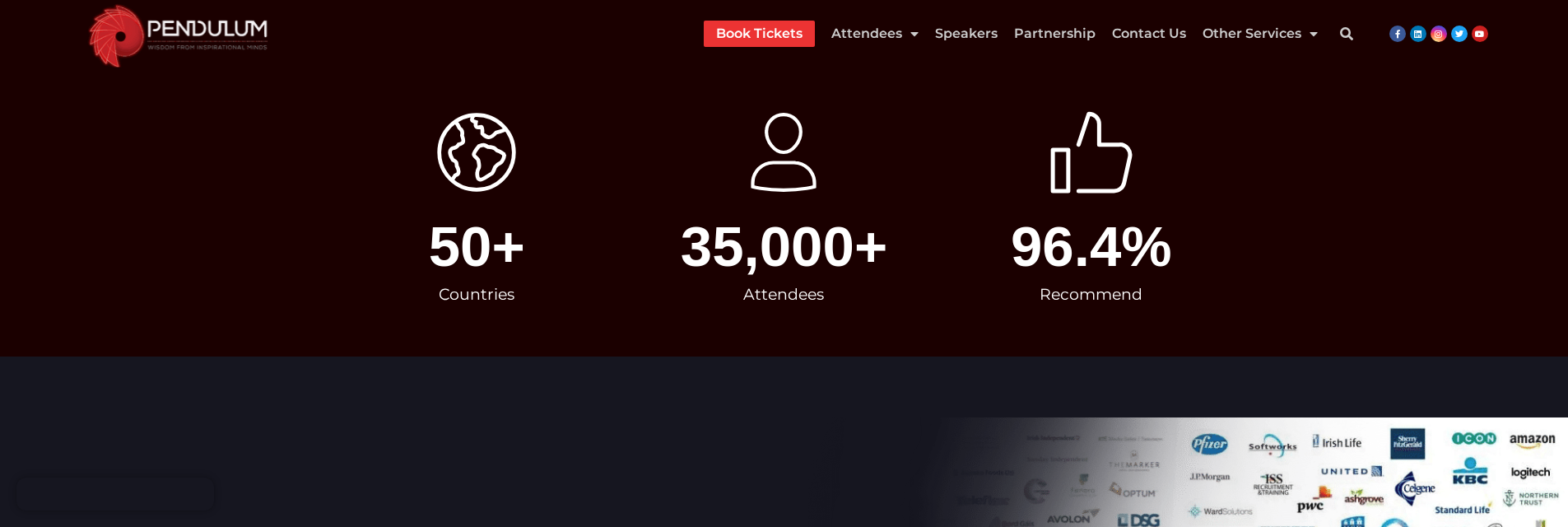
scroll to position [248, 0]
click at [459, 237] on span "50" at bounding box center [461, 246] width 63 height 57
click at [524, 241] on span "+" at bounding box center [556, 246] width 130 height 57
drag, startPoint x: 508, startPoint y: 241, endPoint x: 451, endPoint y: 241, distance: 57.0
click at [451, 241] on div "50 +" at bounding box center [477, 246] width 291 height 57
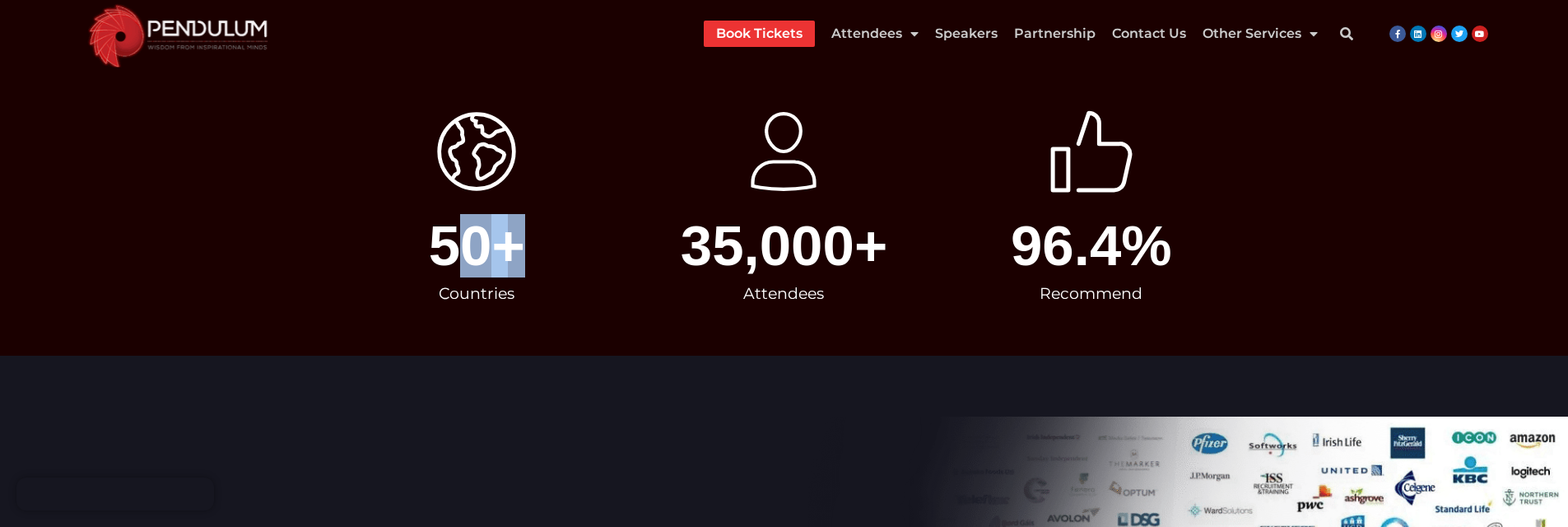
click at [451, 241] on span "50" at bounding box center [461, 246] width 63 height 57
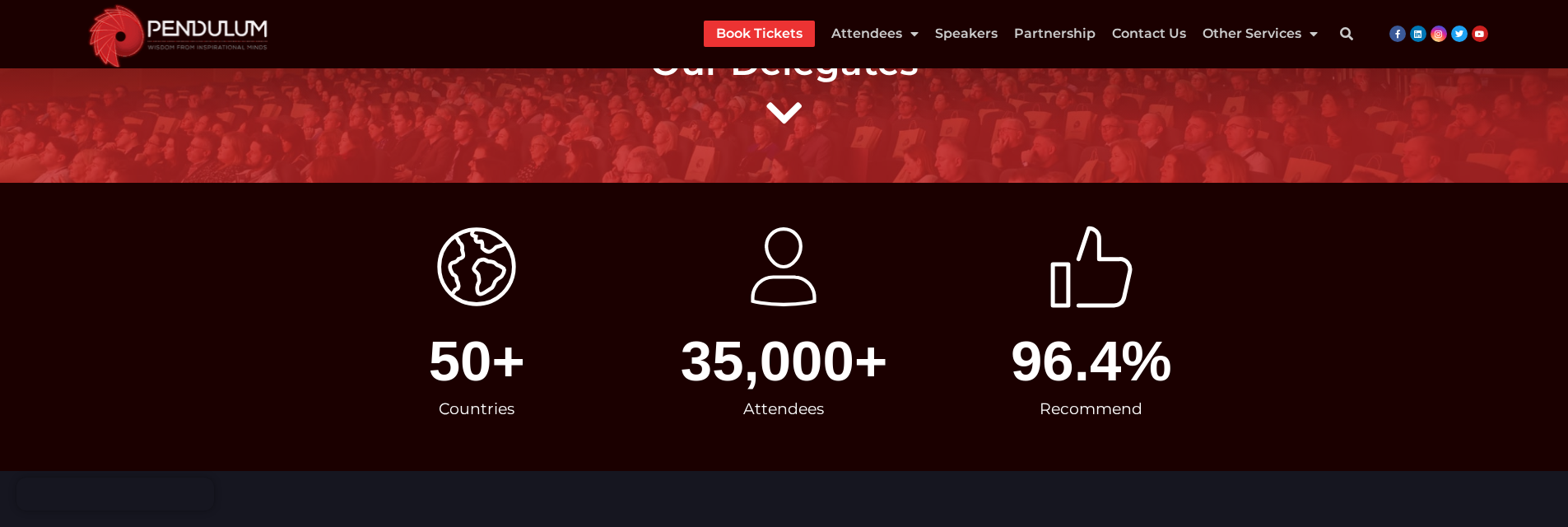
scroll to position [0, 0]
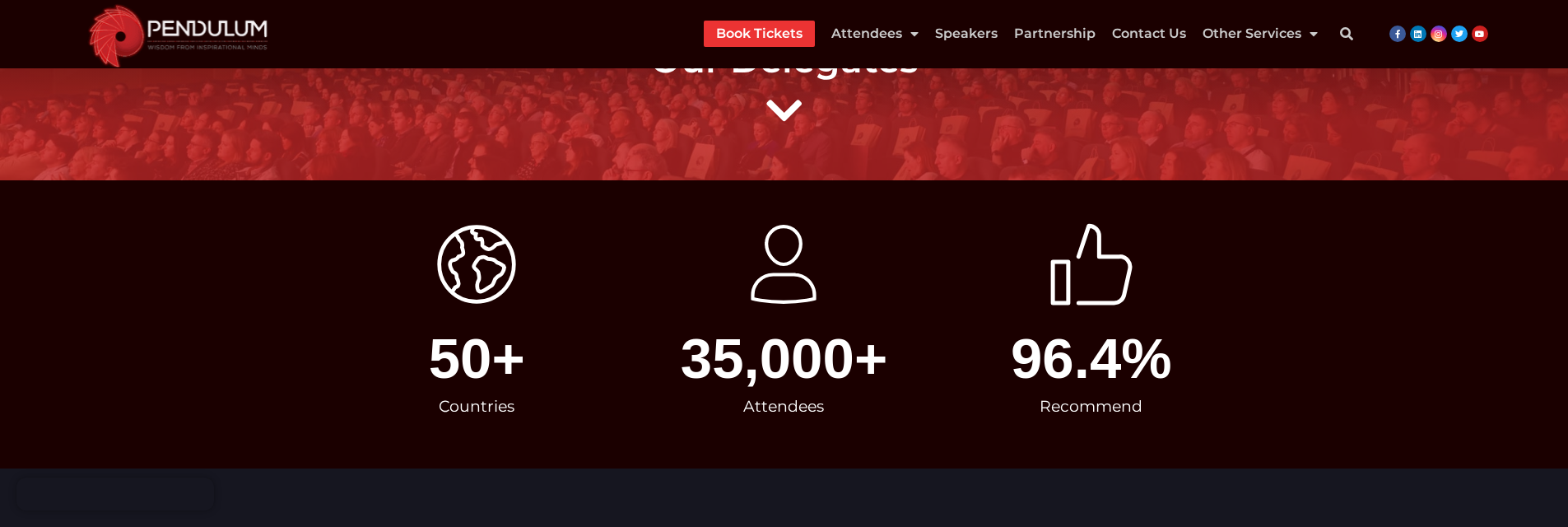
scroll to position [165, 0]
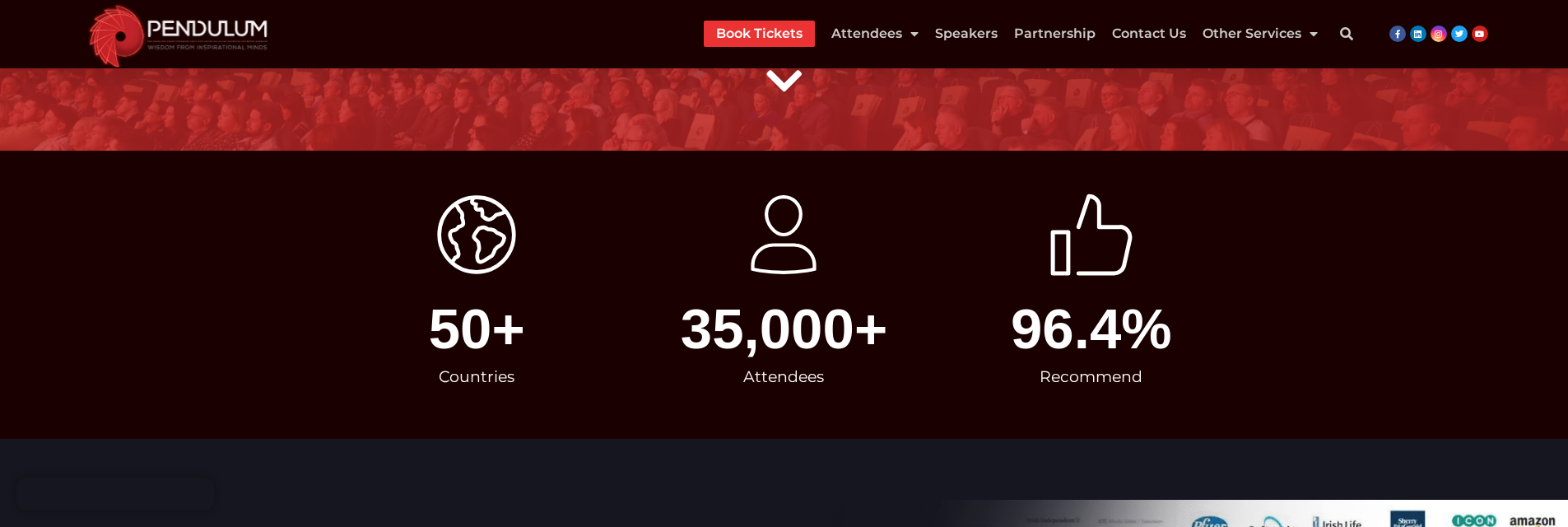
click at [457, 331] on span "50" at bounding box center [461, 329] width 63 height 57
click at [503, 328] on span "+" at bounding box center [556, 329] width 130 height 57
click at [473, 374] on div "Countries" at bounding box center [477, 377] width 291 height 40
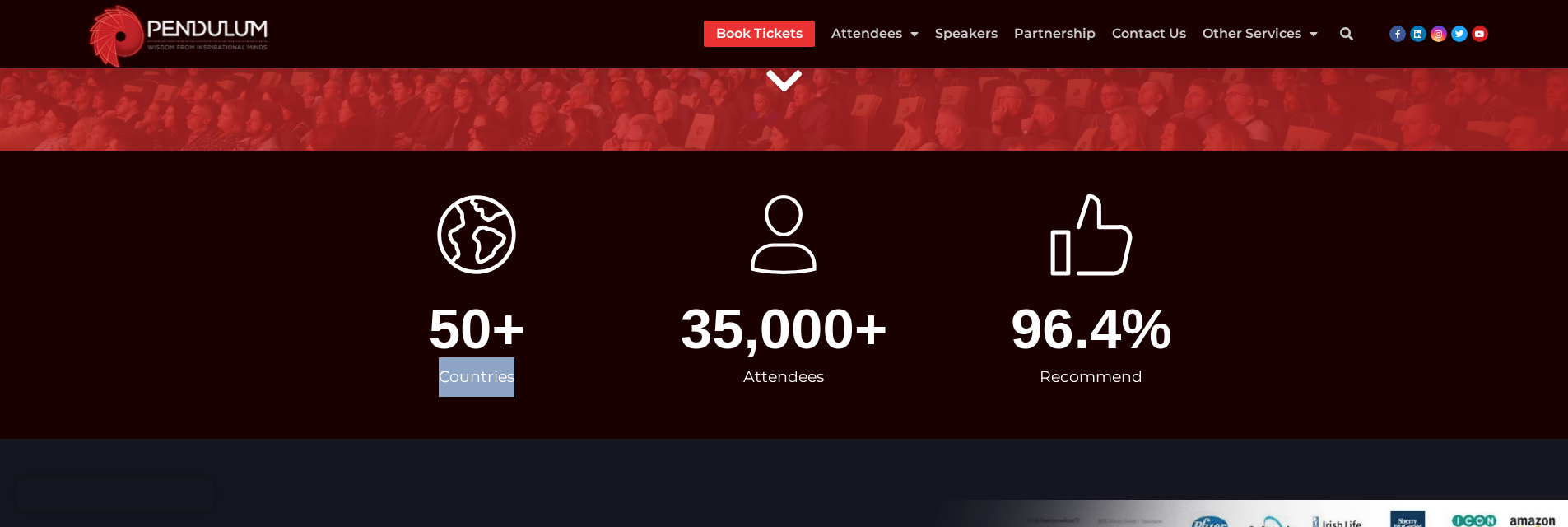
copy div "Countries"
click at [735, 324] on span "35,000" at bounding box center [768, 329] width 173 height 57
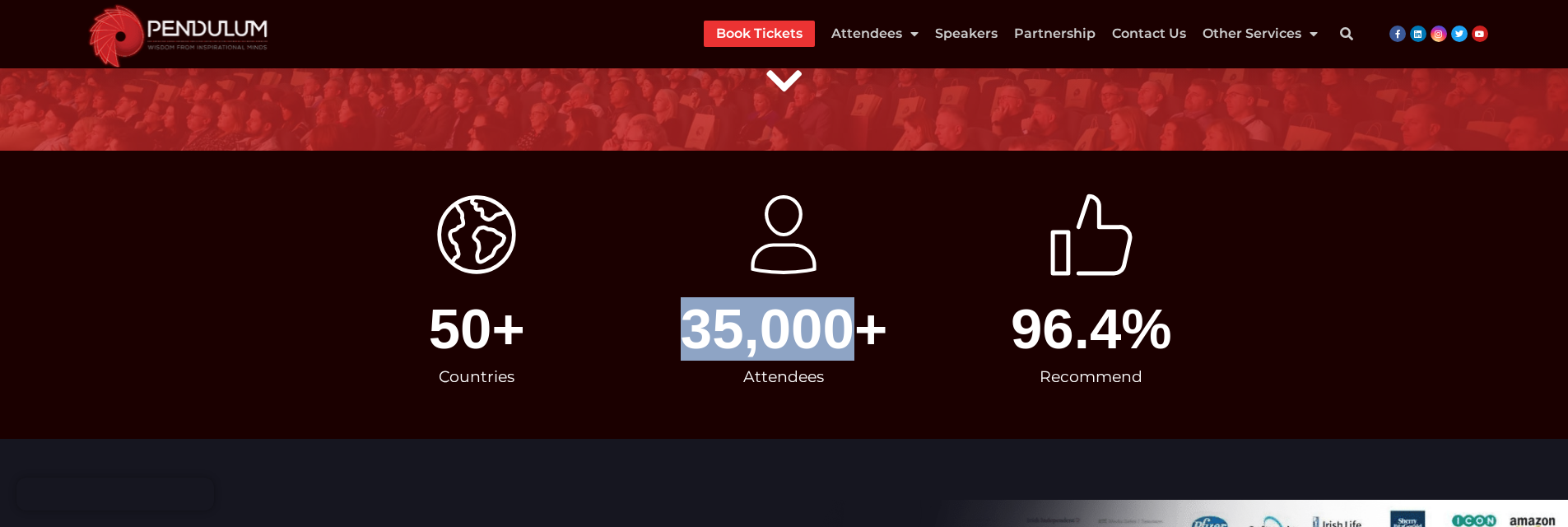
click at [735, 324] on span "35,000" at bounding box center [768, 329] width 173 height 57
click at [791, 323] on span "35,000" at bounding box center [768, 329] width 173 height 57
copy span "35,000"
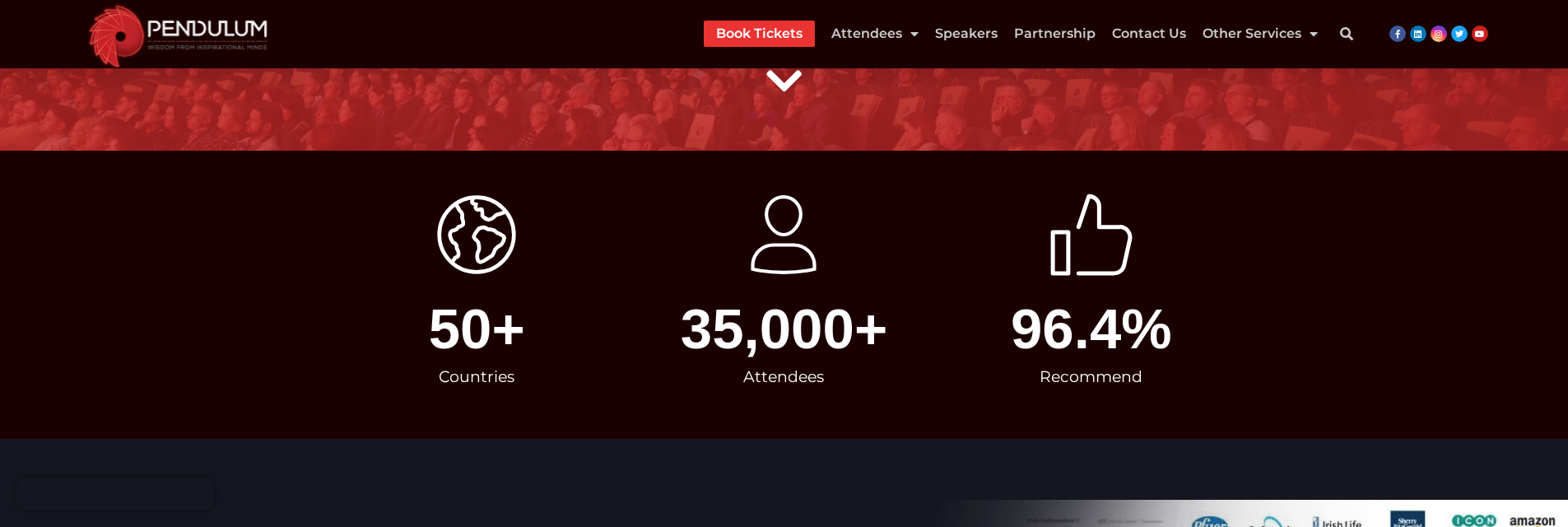
click at [1034, 318] on span "96.4" at bounding box center [1066, 329] width 110 height 57
click at [1076, 317] on span "96.4" at bounding box center [1066, 329] width 110 height 57
copy span "96.4"
click at [456, 325] on span "50" at bounding box center [461, 329] width 63 height 57
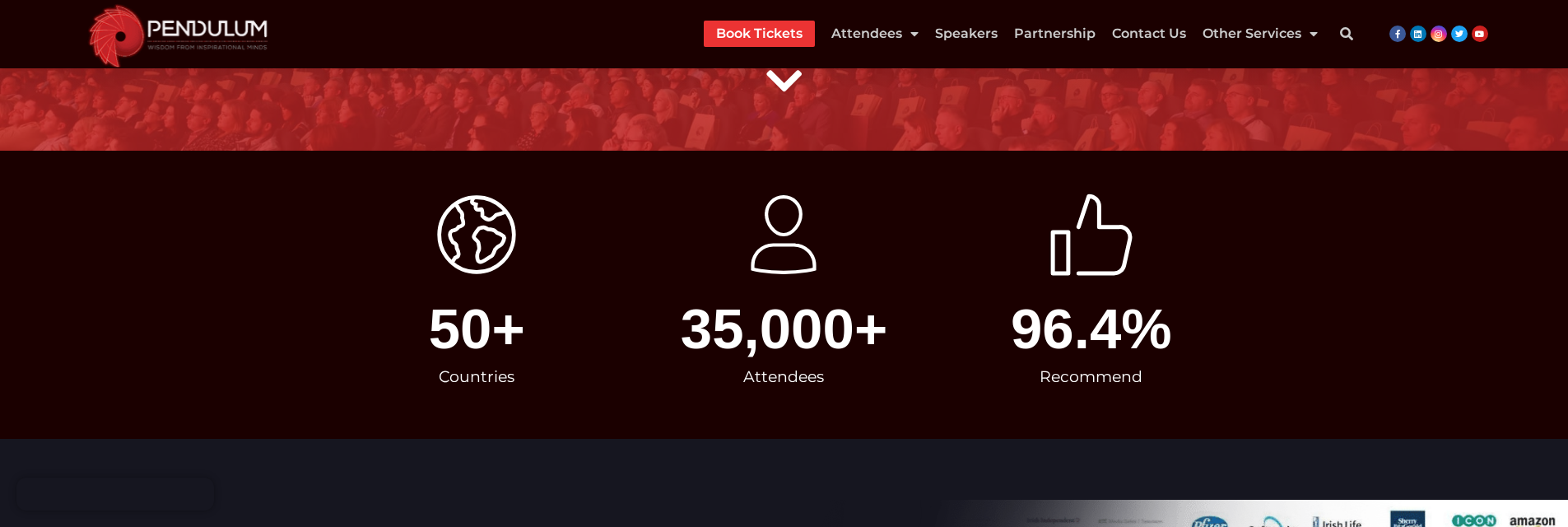
click at [448, 331] on span "50" at bounding box center [461, 329] width 63 height 57
copy span "50"
click at [440, 384] on div "Countries" at bounding box center [477, 377] width 291 height 40
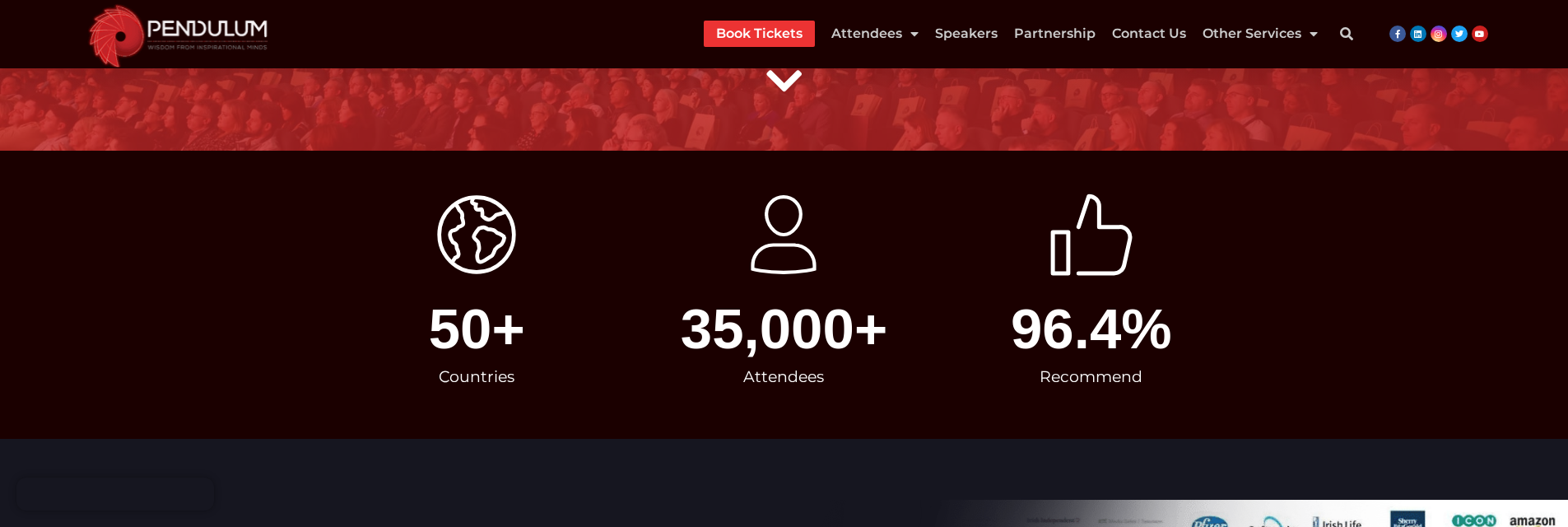
click at [468, 383] on div "Countries" at bounding box center [477, 377] width 291 height 40
copy div "Countries"
click at [781, 371] on div "Attendees" at bounding box center [784, 377] width 291 height 40
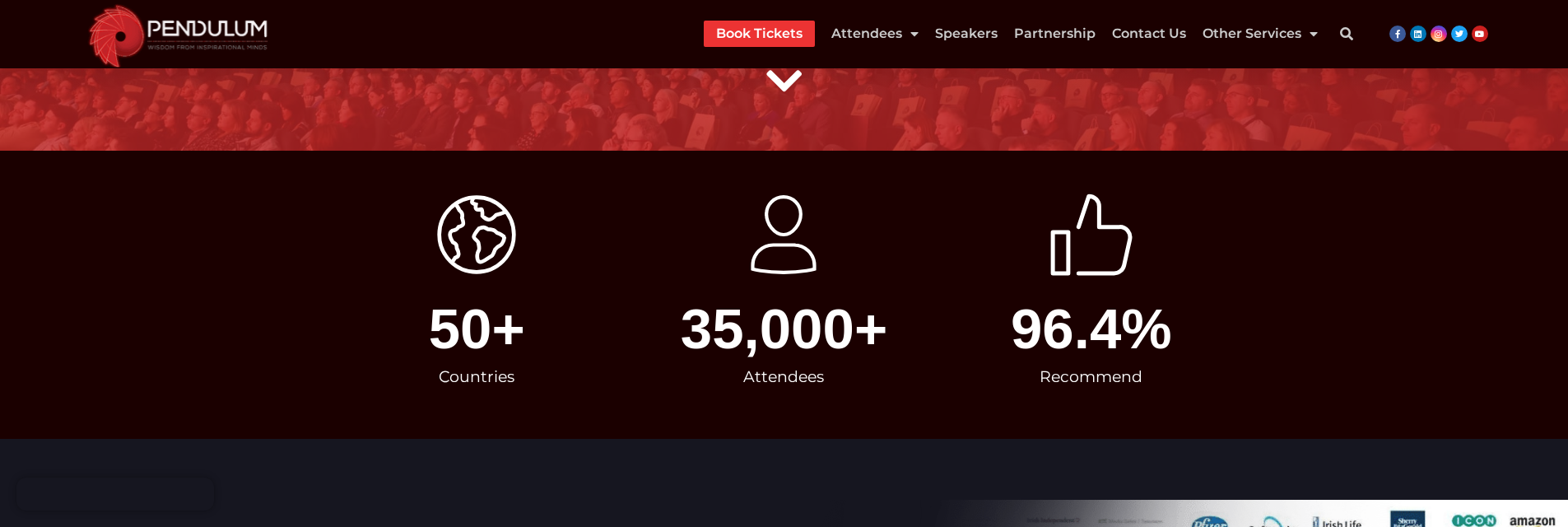
copy div "Attendees"
click at [1080, 372] on div "Recommend" at bounding box center [1091, 377] width 291 height 40
copy div "Recommend"
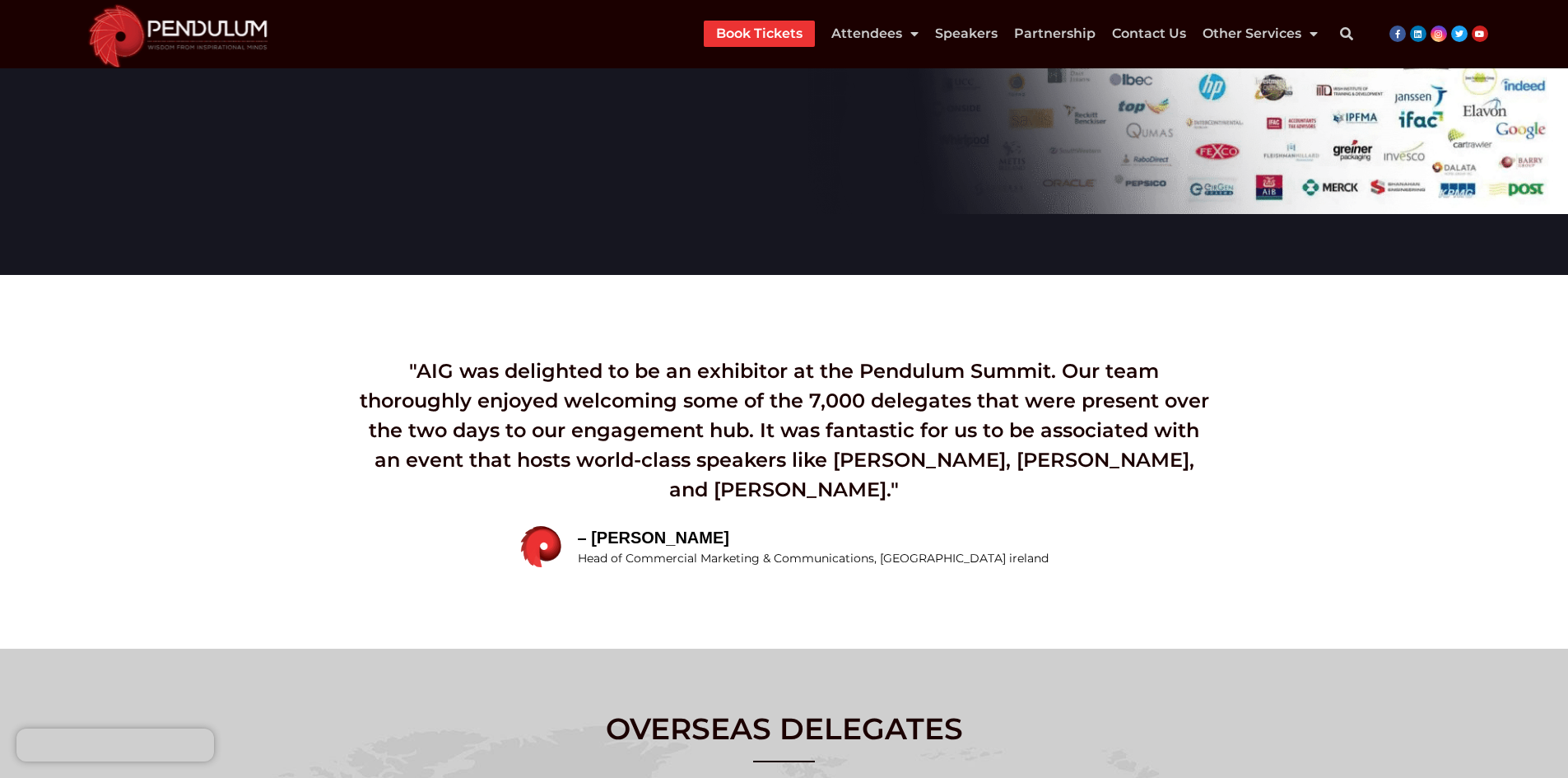
scroll to position [905, 0]
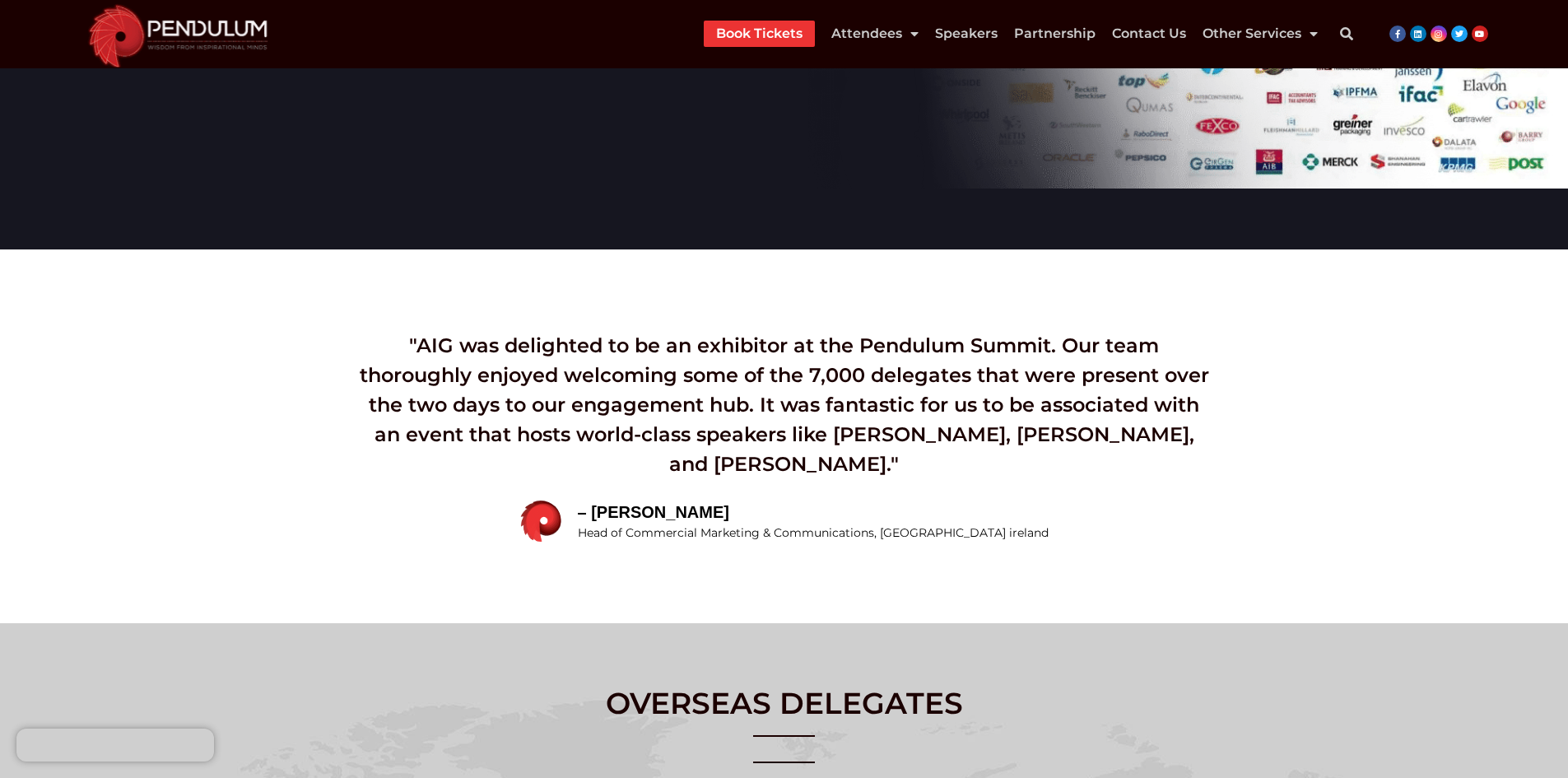
drag, startPoint x: 395, startPoint y: 337, endPoint x: 927, endPoint y: 451, distance: 544.1
click at [927, 451] on div ""AIG was delighted to be an exhibitor at the Pendulum Summit. Our team thorough…" at bounding box center [784, 405] width 860 height 148
copy div ""AIG was delighted to be an exhibitor at the Pendulum Summit. Our team thorough…"
click at [416, 339] on div ""AIG was delighted to be an exhibitor at the Pendulum Summit. Our team thorough…" at bounding box center [784, 405] width 860 height 148
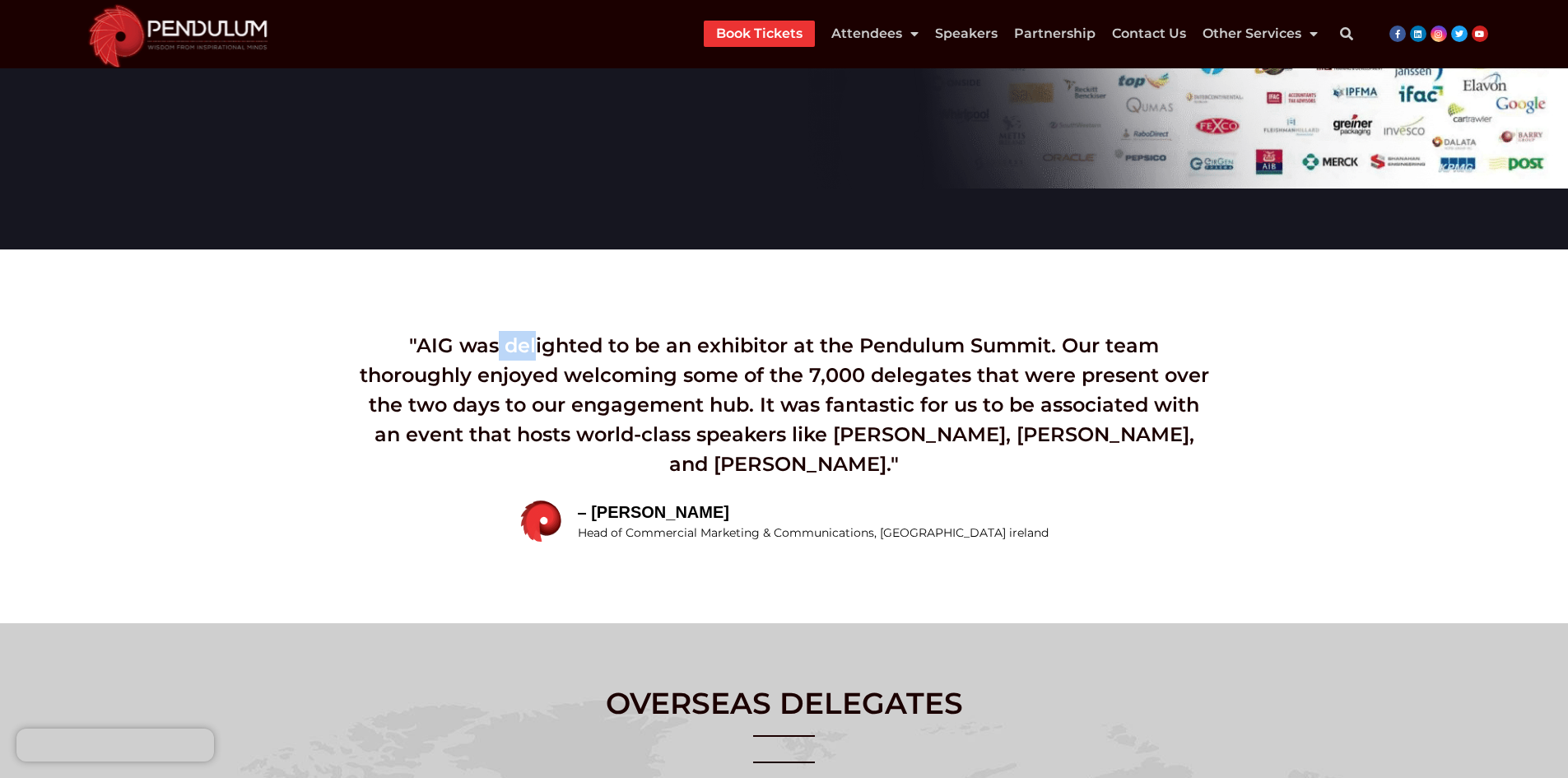
drag, startPoint x: 849, startPoint y: 455, endPoint x: 410, endPoint y: 333, distance: 455.6
click at [410, 333] on div ""AIG was delighted to be an exhibitor at the Pendulum Summit. Our team thorough…" at bounding box center [784, 405] width 860 height 148
copy div ""AIG was delighted to be an exhibitor at the Pendulum Summit. Our team thorough…"
click at [561, 522] on img "Slides" at bounding box center [541, 521] width 42 height 42
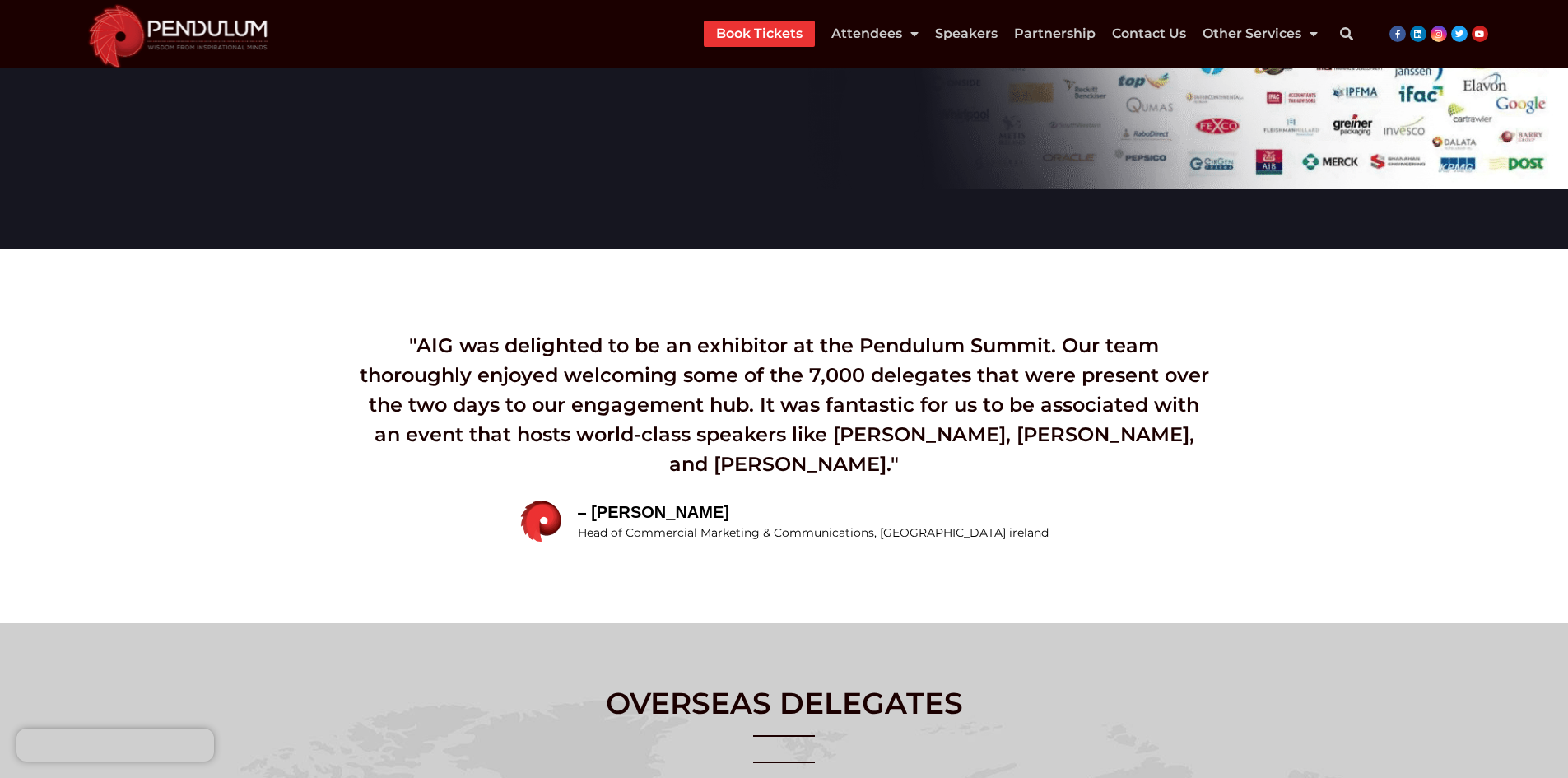
click at [668, 510] on span "– Naomi Sabherwal" at bounding box center [813, 511] width 471 height 24
click at [803, 517] on span "– Naomi Sabherwal" at bounding box center [813, 511] width 471 height 24
copy span "Naomi Sabherwal"
click at [650, 526] on span "Head of Commercial Marketing & Communications, AIG ireland" at bounding box center [813, 532] width 471 height 17
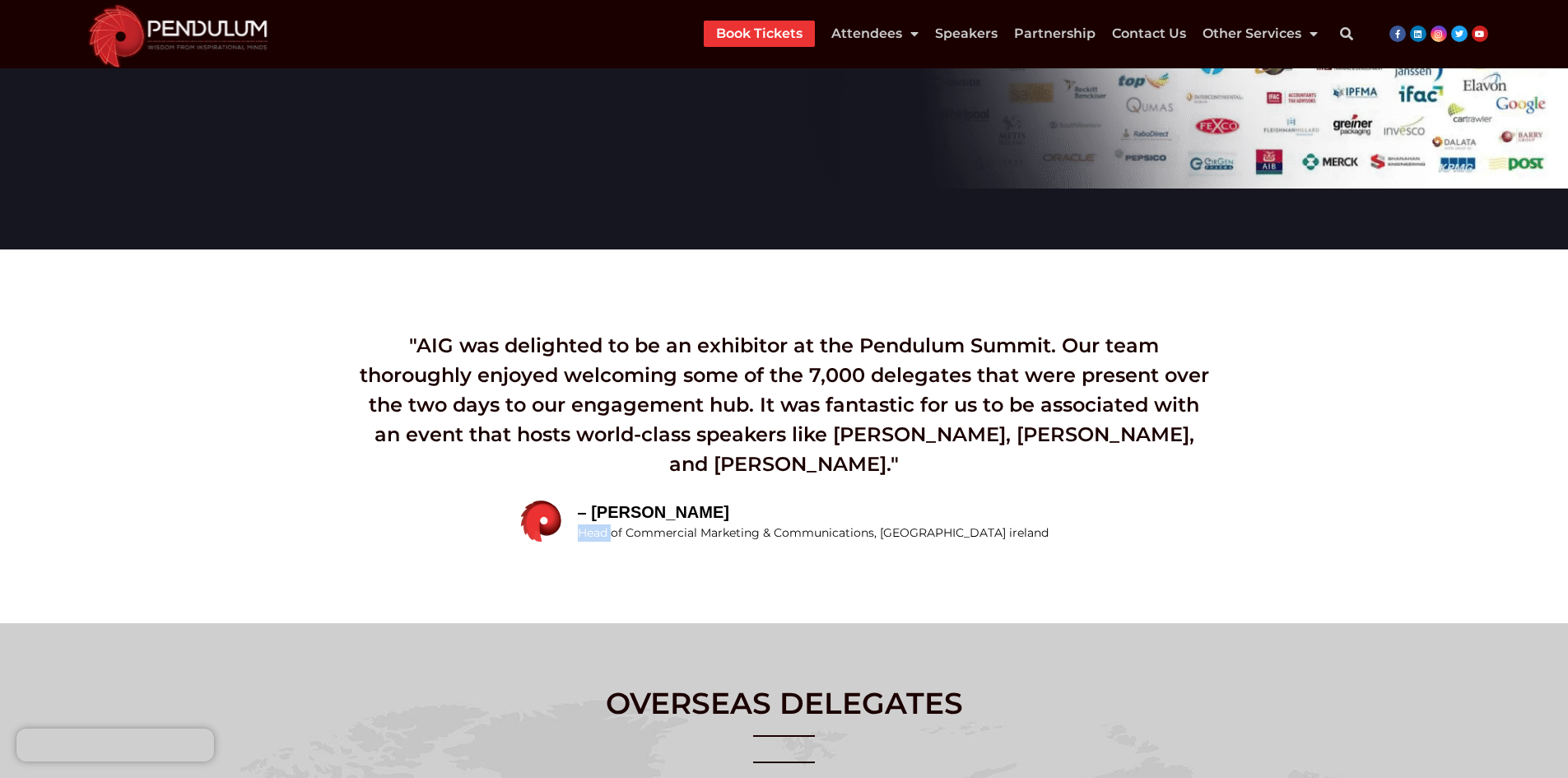
click at [650, 526] on span "Head of Commercial Marketing & Communications, AIG ireland" at bounding box center [813, 532] width 471 height 17
click at [953, 526] on span "Head of Commercial Marketing & Communications, AIG ireland" at bounding box center [813, 532] width 471 height 17
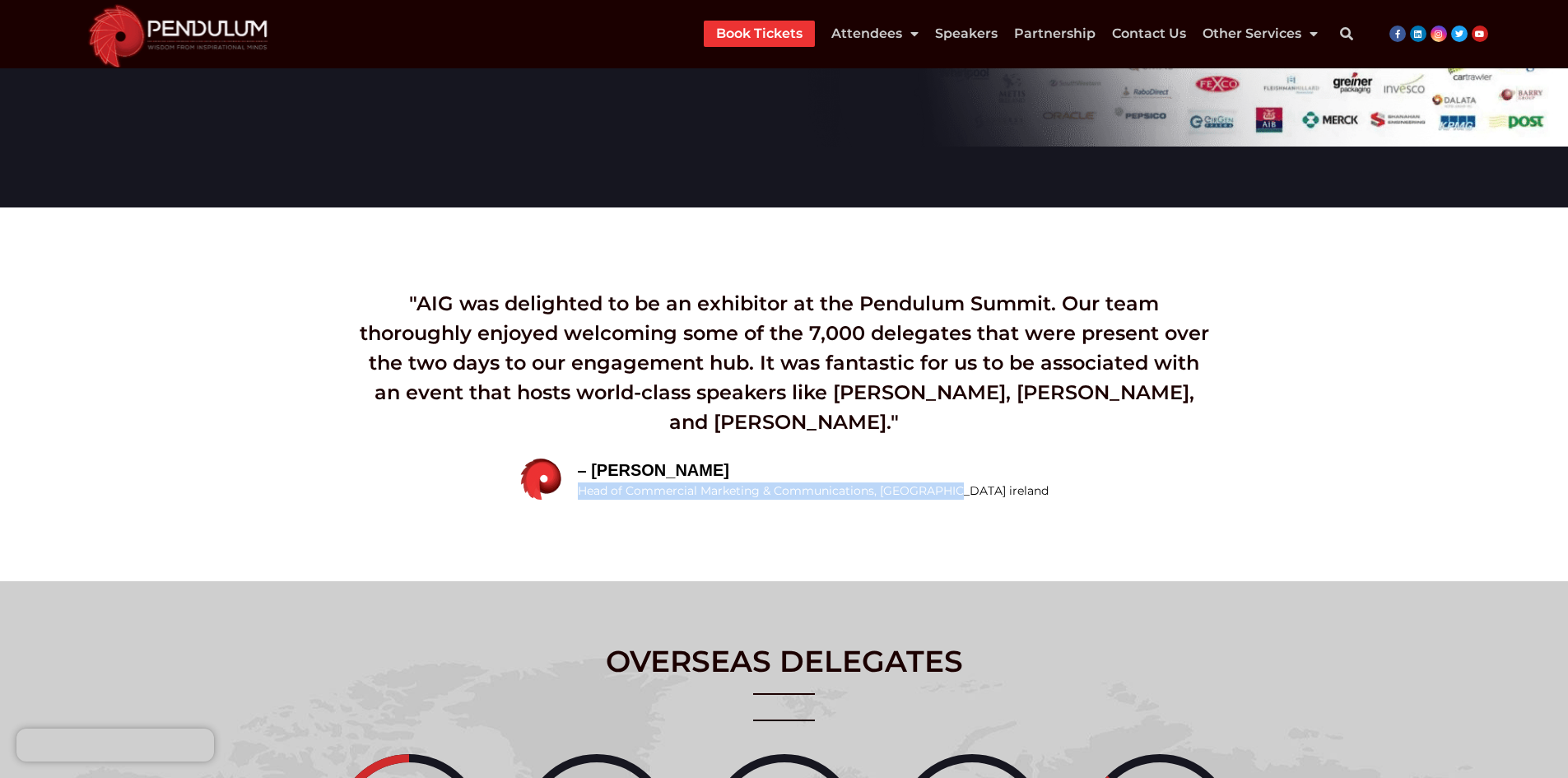
scroll to position [866, 0]
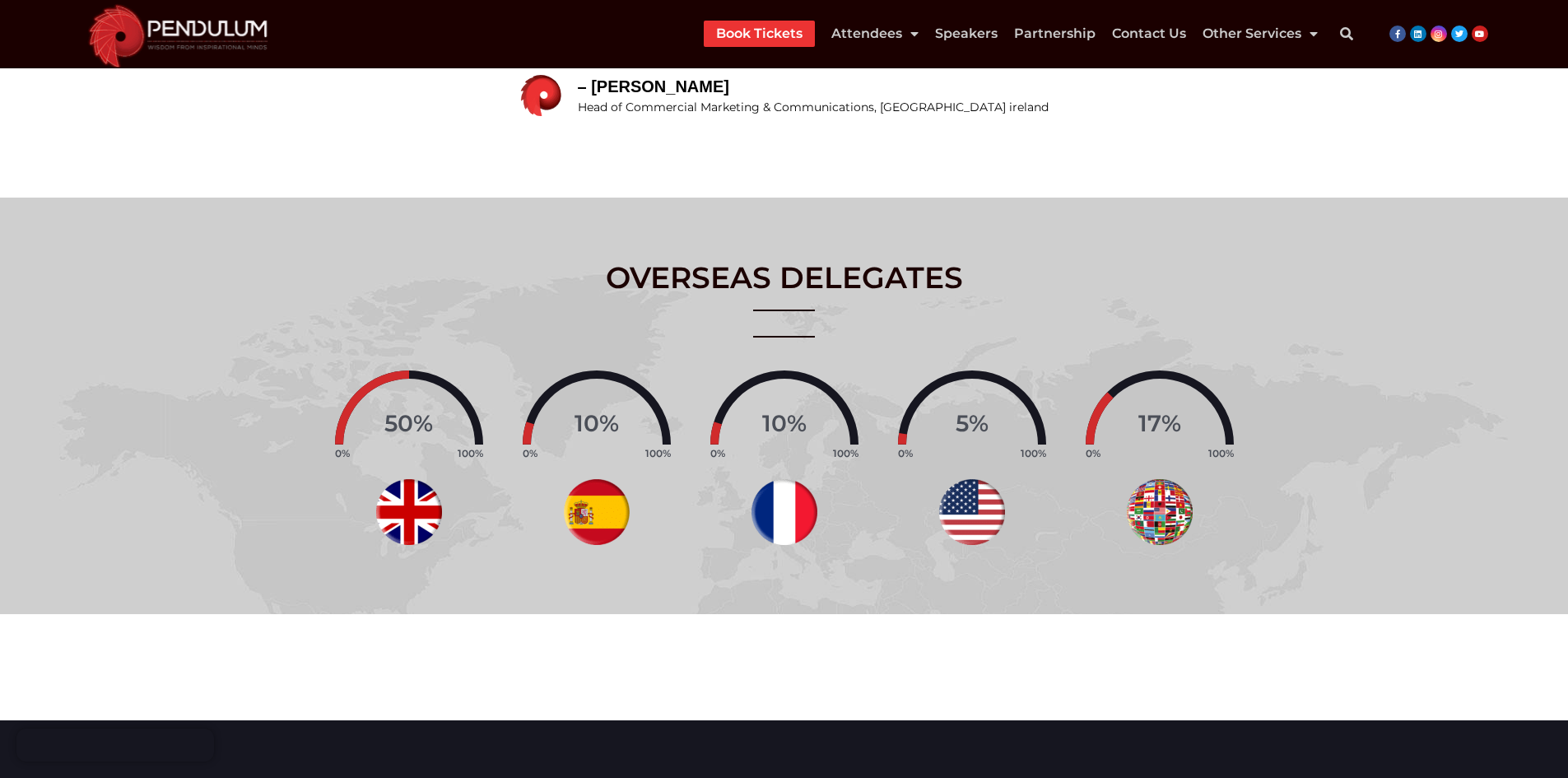
scroll to position [1396, 0]
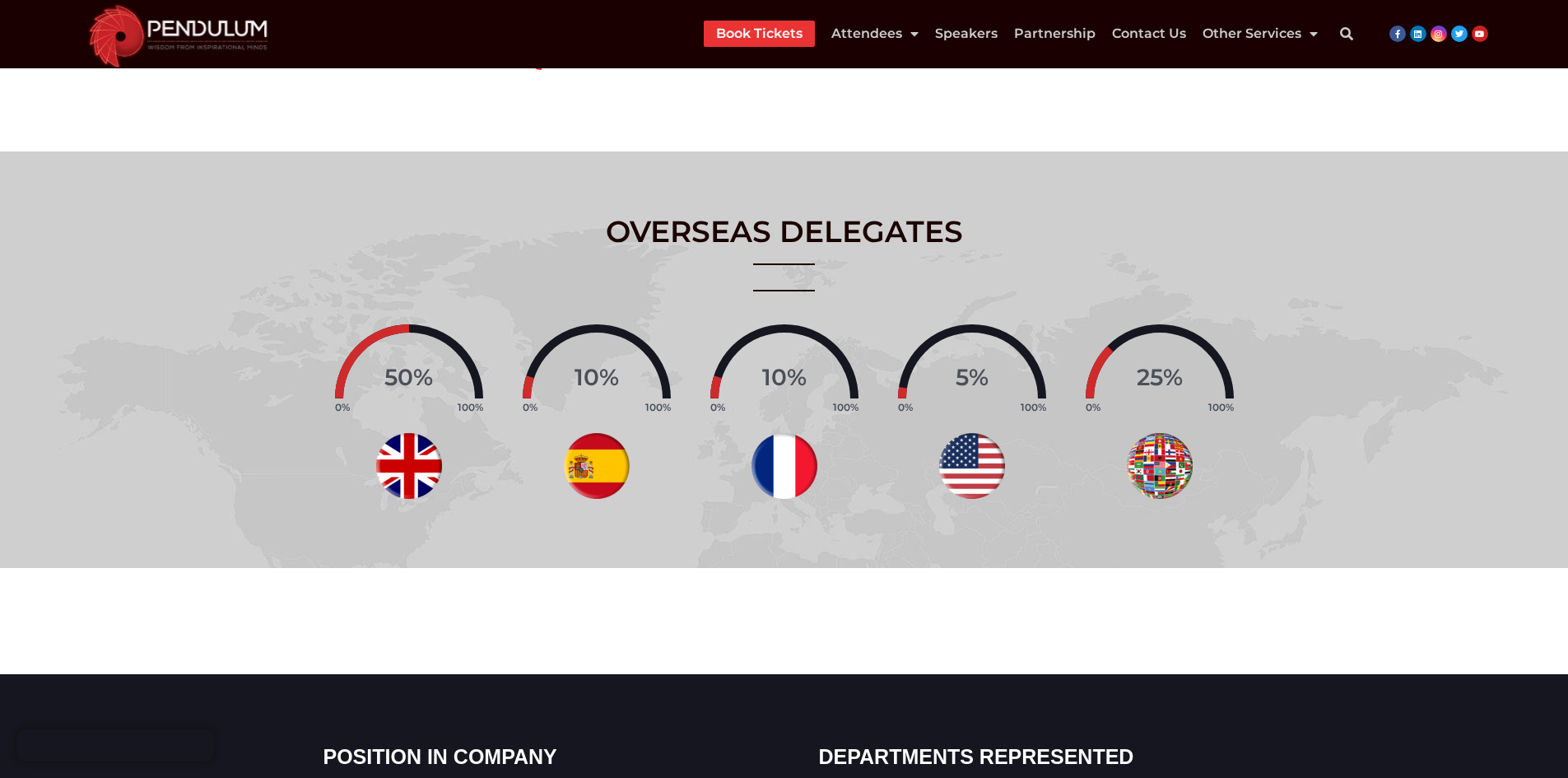
drag, startPoint x: 404, startPoint y: 330, endPoint x: 385, endPoint y: 333, distance: 19.2
click at [385, 333] on div at bounding box center [409, 398] width 148 height 148
click at [420, 471] on img at bounding box center [408, 465] width 66 height 66
click at [599, 468] on img at bounding box center [596, 466] width 66 height 66
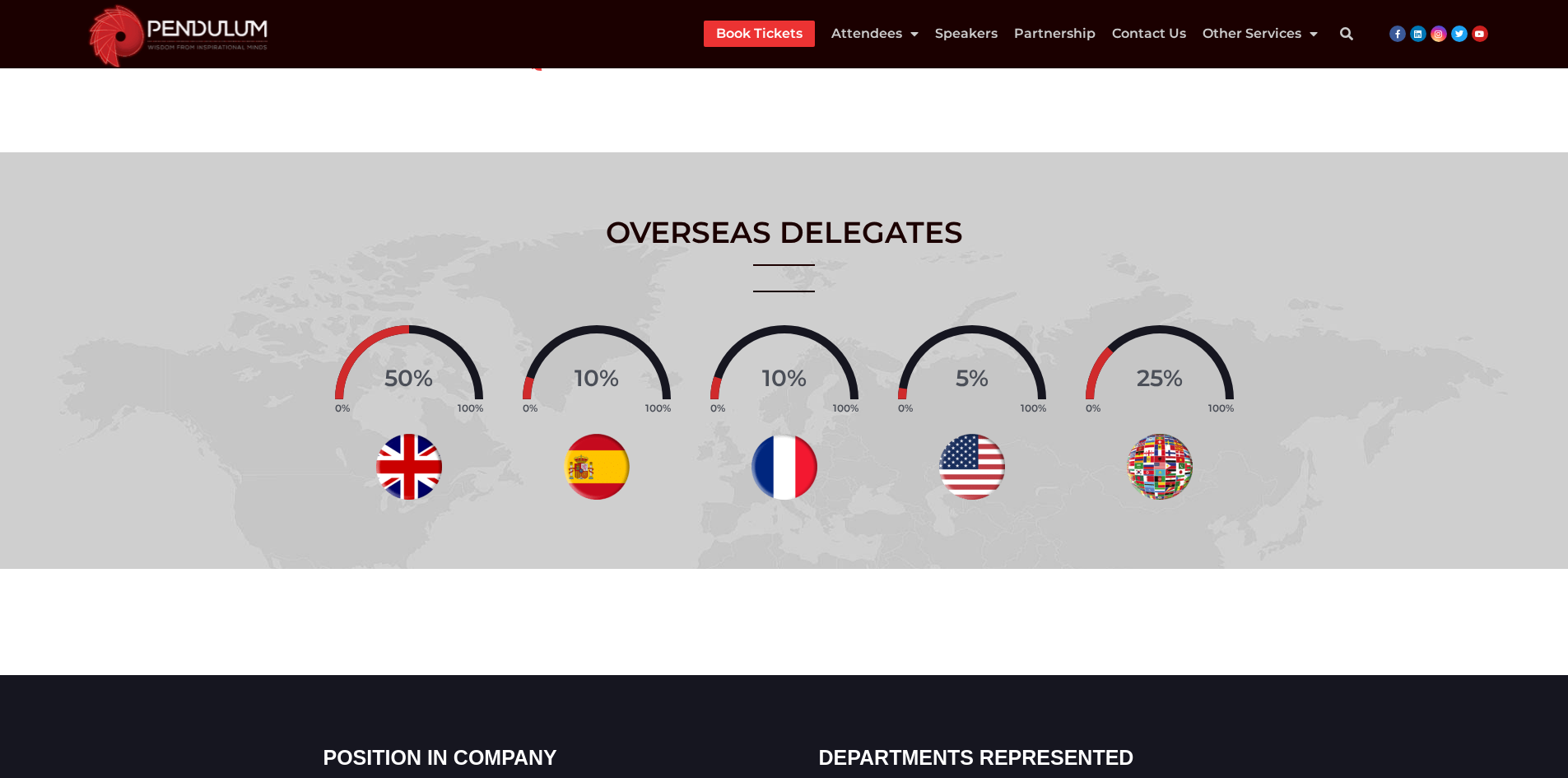
scroll to position [1395, 0]
click at [1165, 475] on img at bounding box center [1159, 467] width 66 height 66
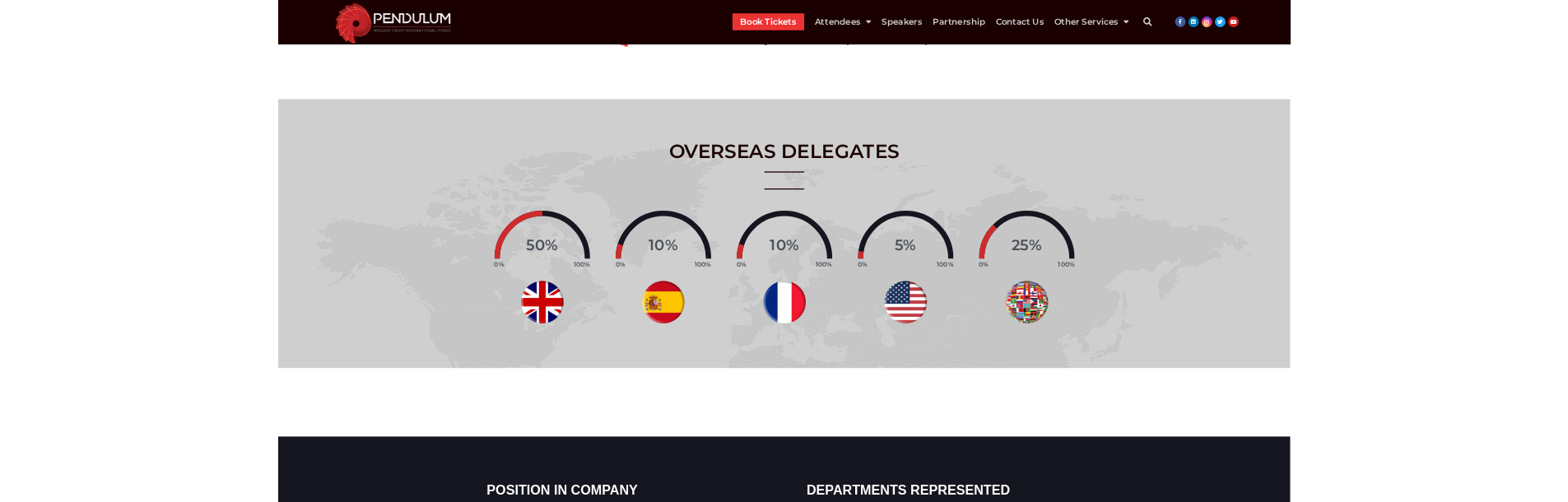
scroll to position [1393, 0]
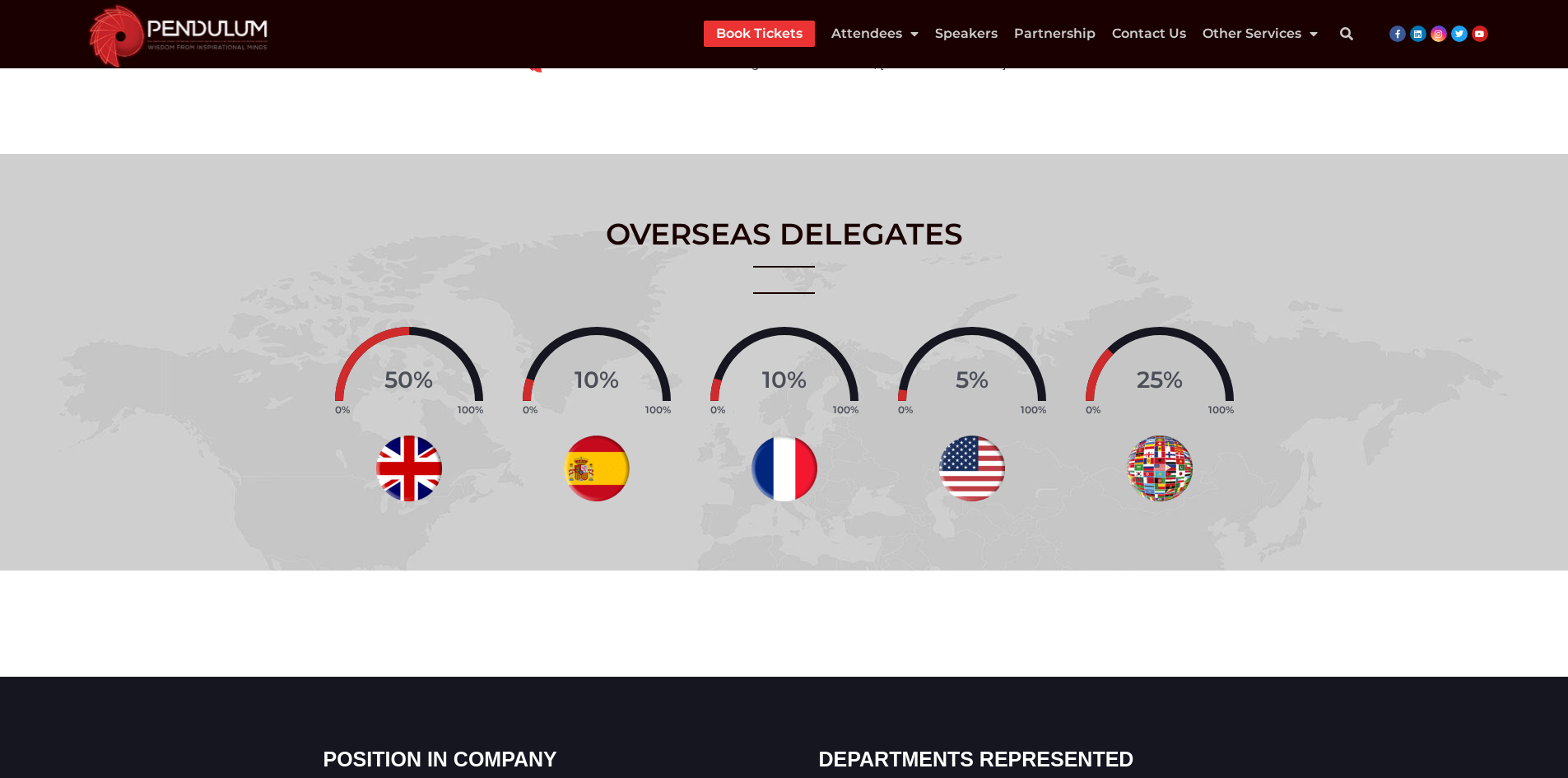
click at [690, 238] on h2 "OVERSEAS DELEGATES" at bounding box center [784, 234] width 1552 height 39
click at [834, 238] on h2 "OVERSEAS DELEGATES" at bounding box center [784, 234] width 1552 height 39
copy h2 "OVERSEAS DELEGATES"
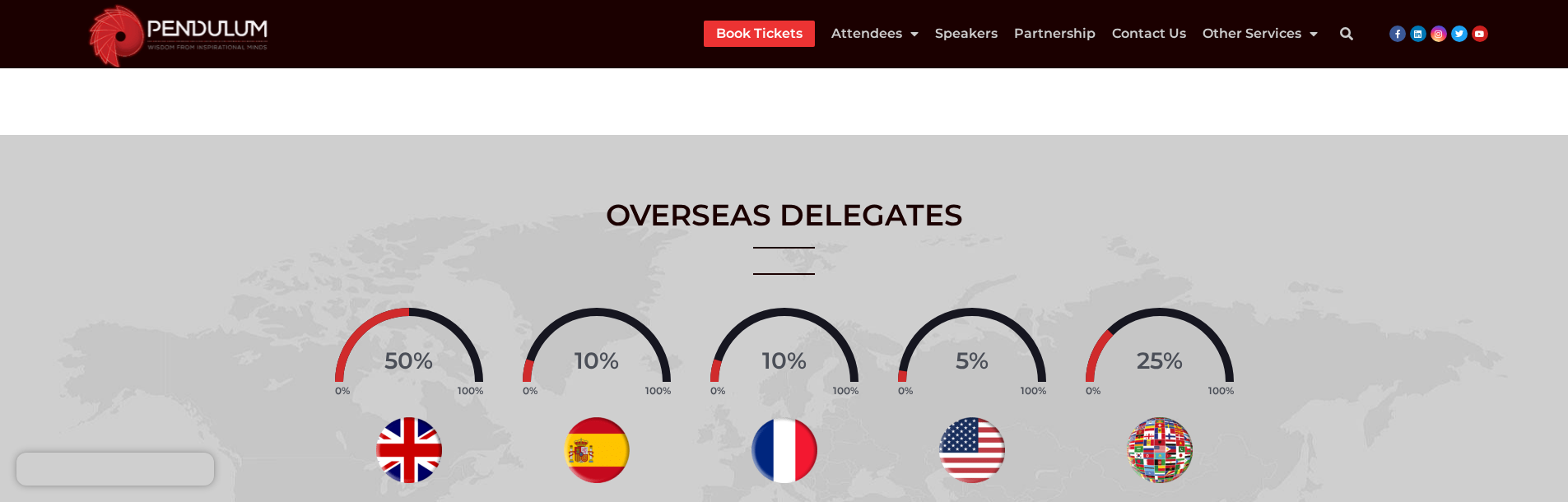
click at [1414, 369] on section "50 % 0% 100% 10 % 0% 100% 10" at bounding box center [784, 388] width 1552 height 203
click at [590, 358] on span "10" at bounding box center [586, 360] width 24 height 28
copy span "10"
click at [774, 358] on span "10" at bounding box center [774, 360] width 24 height 28
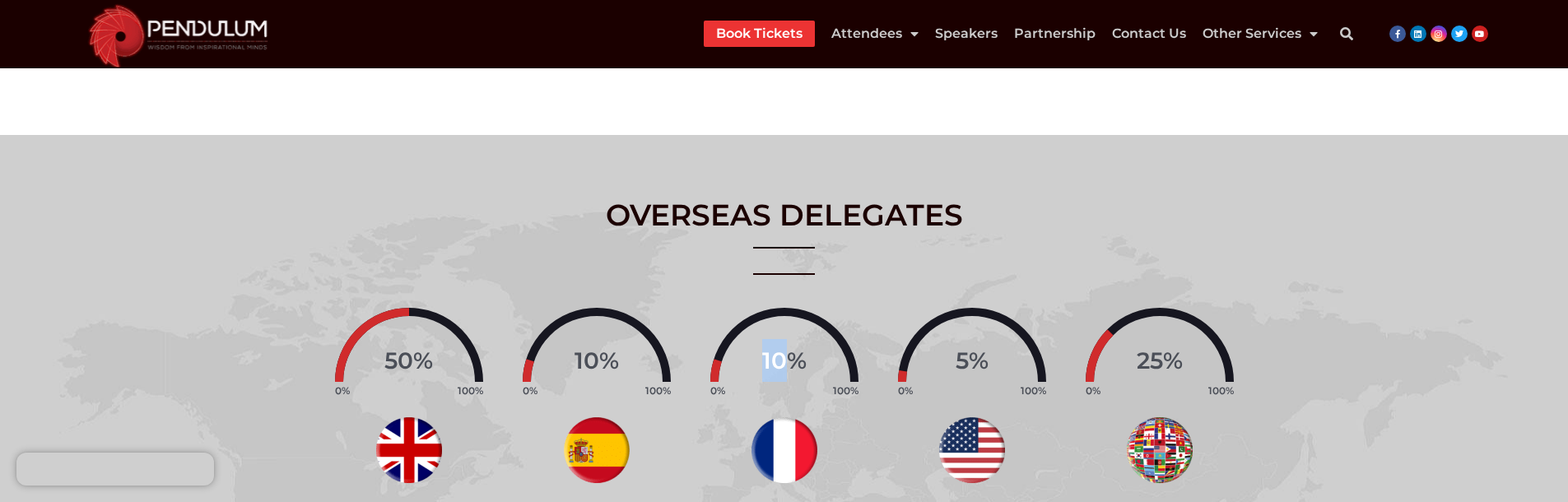
click at [774, 358] on span "10" at bounding box center [774, 360] width 24 height 28
copy span "10"
click at [960, 358] on span "5" at bounding box center [962, 360] width 14 height 28
copy span "5"
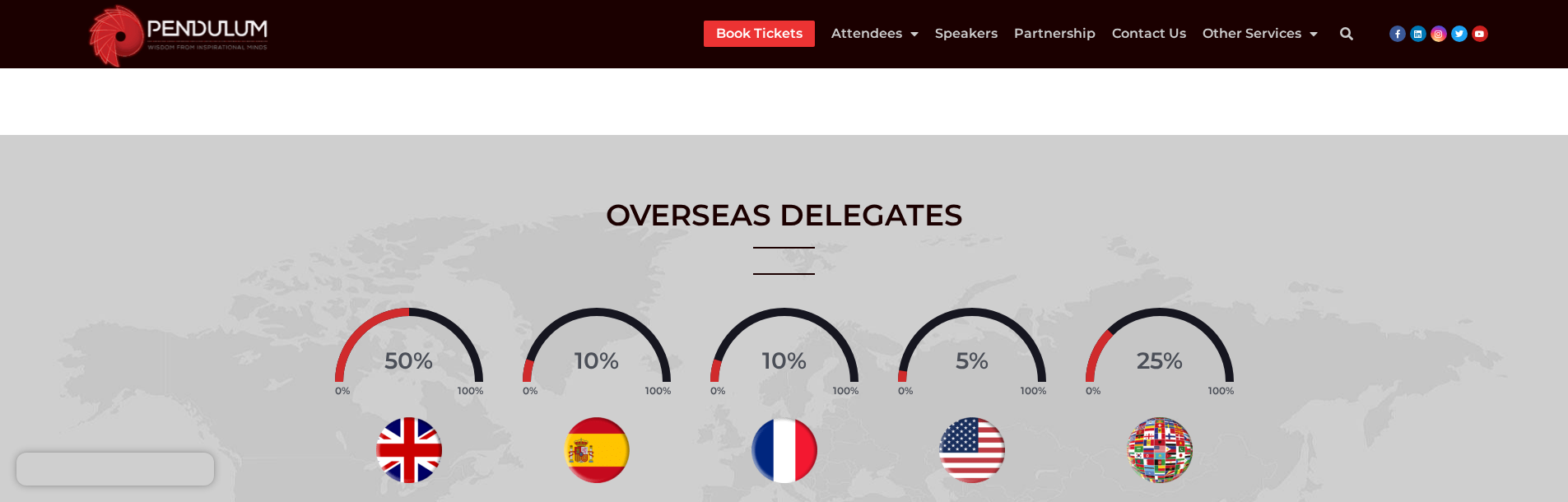
click at [1156, 362] on span "25" at bounding box center [1149, 360] width 26 height 28
click at [1151, 357] on span "25" at bounding box center [1149, 360] width 26 height 28
copy span "25"
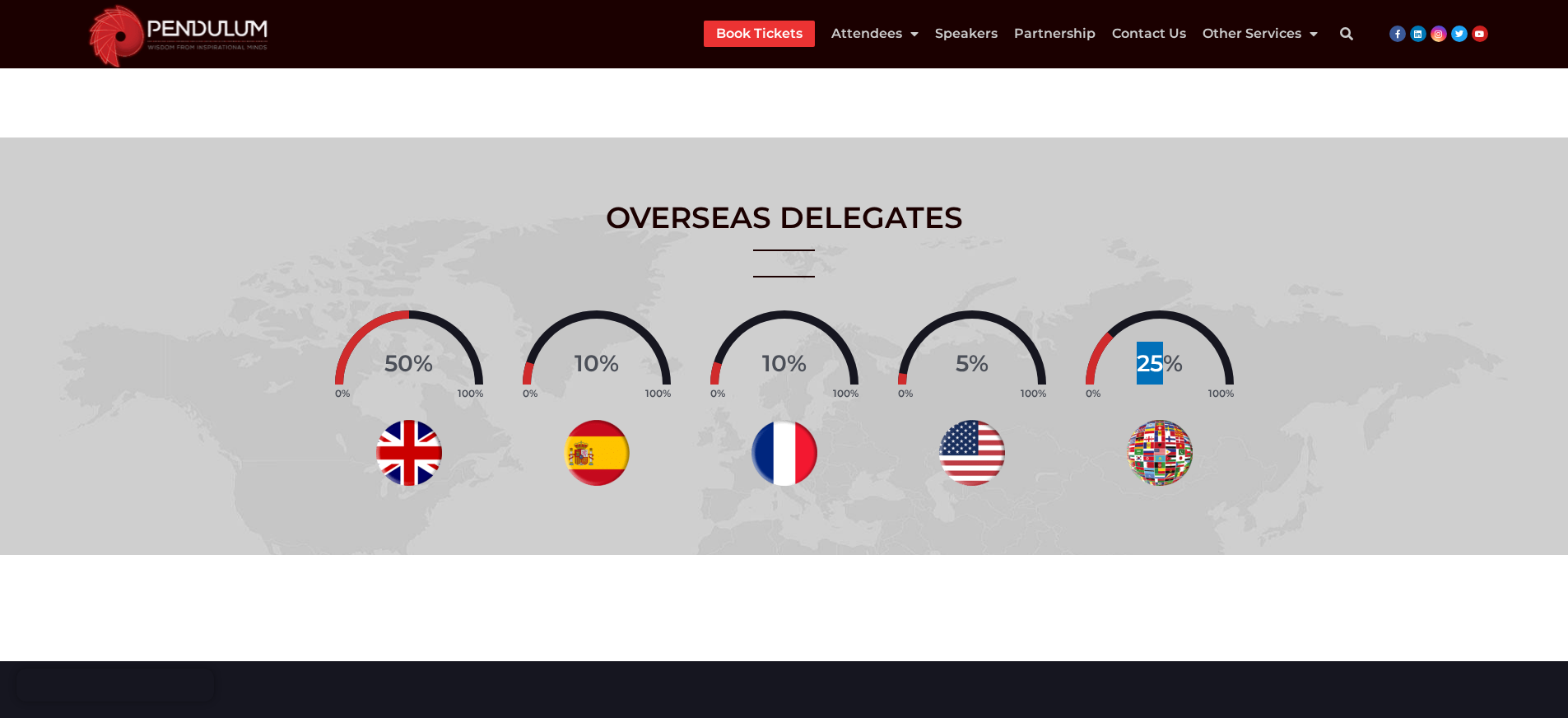
scroll to position [1311, 0]
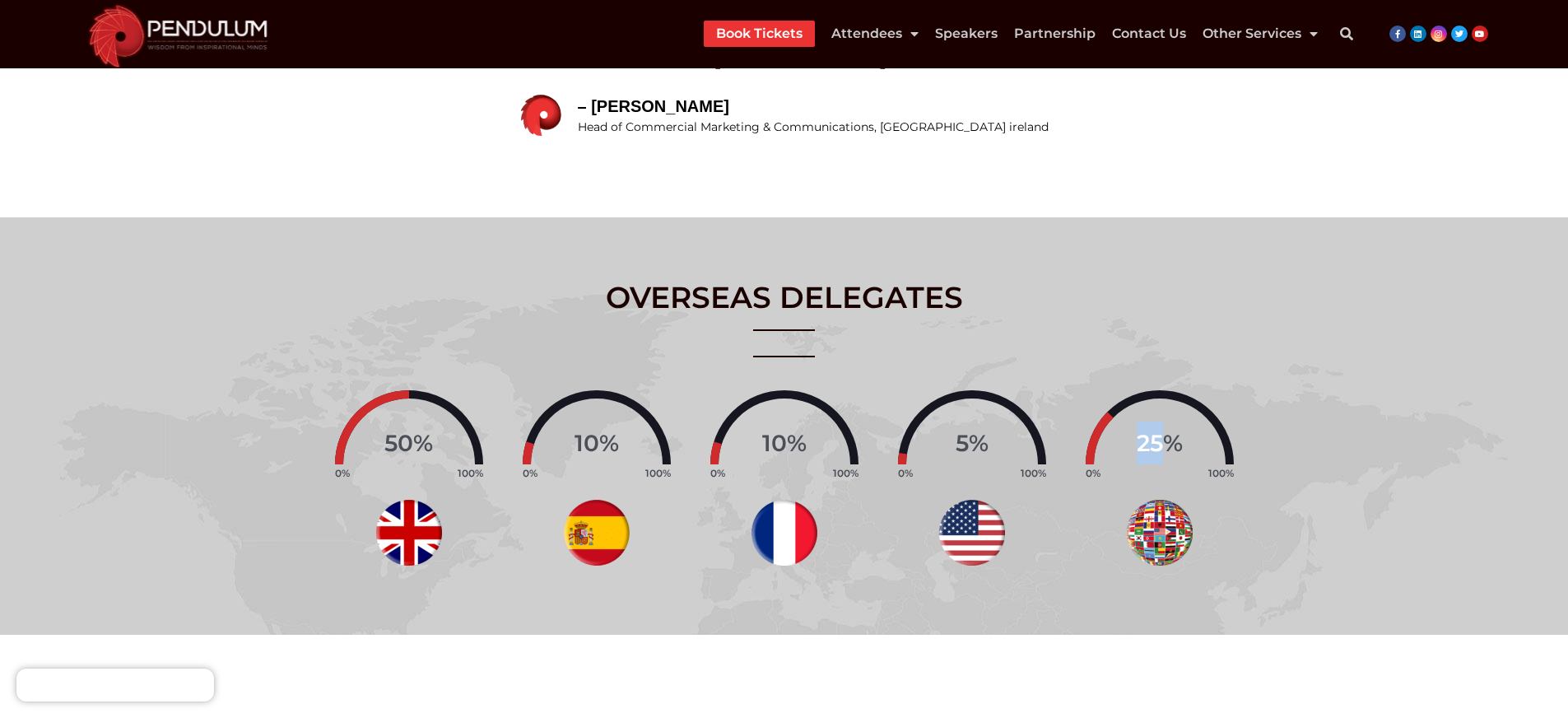
click at [404, 516] on img at bounding box center [408, 532] width 66 height 66
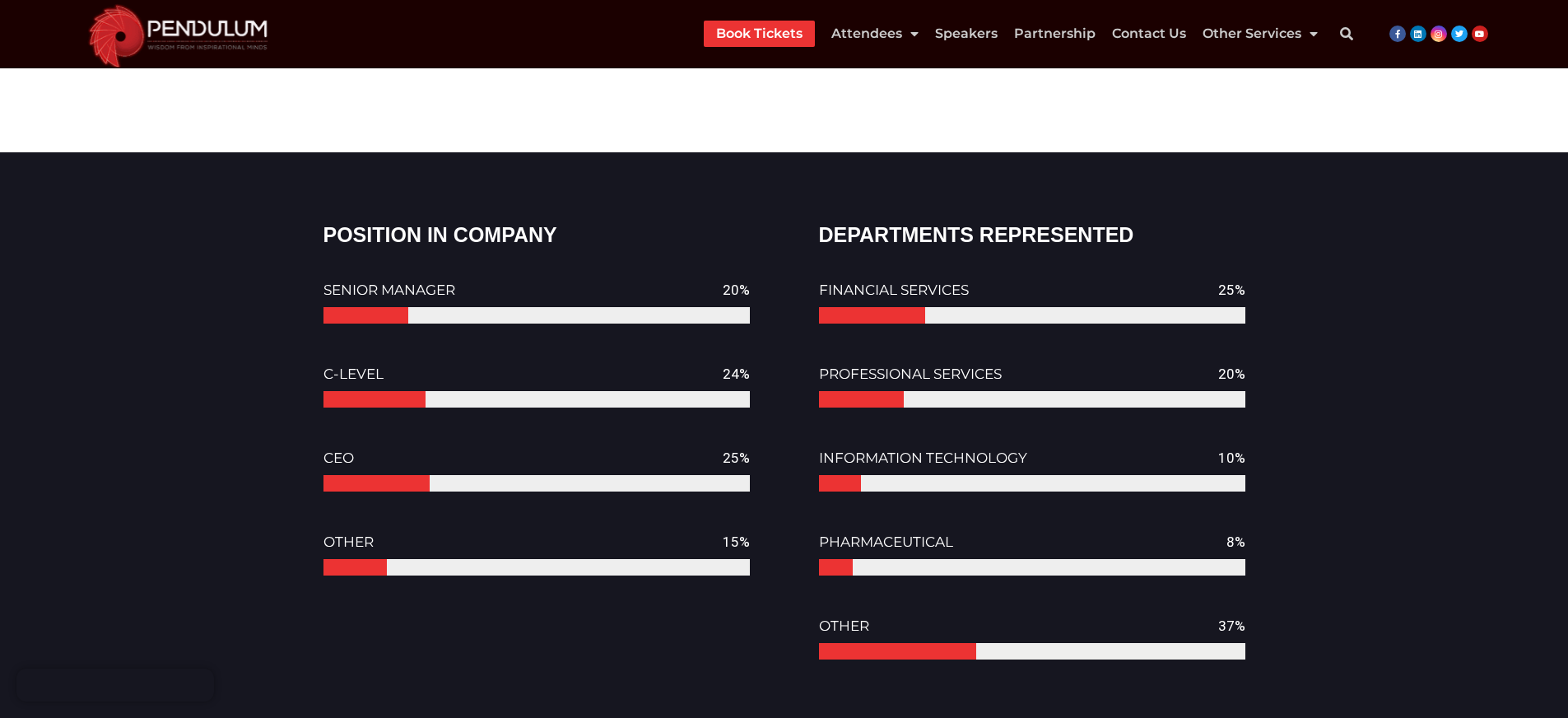
scroll to position [1748, 0]
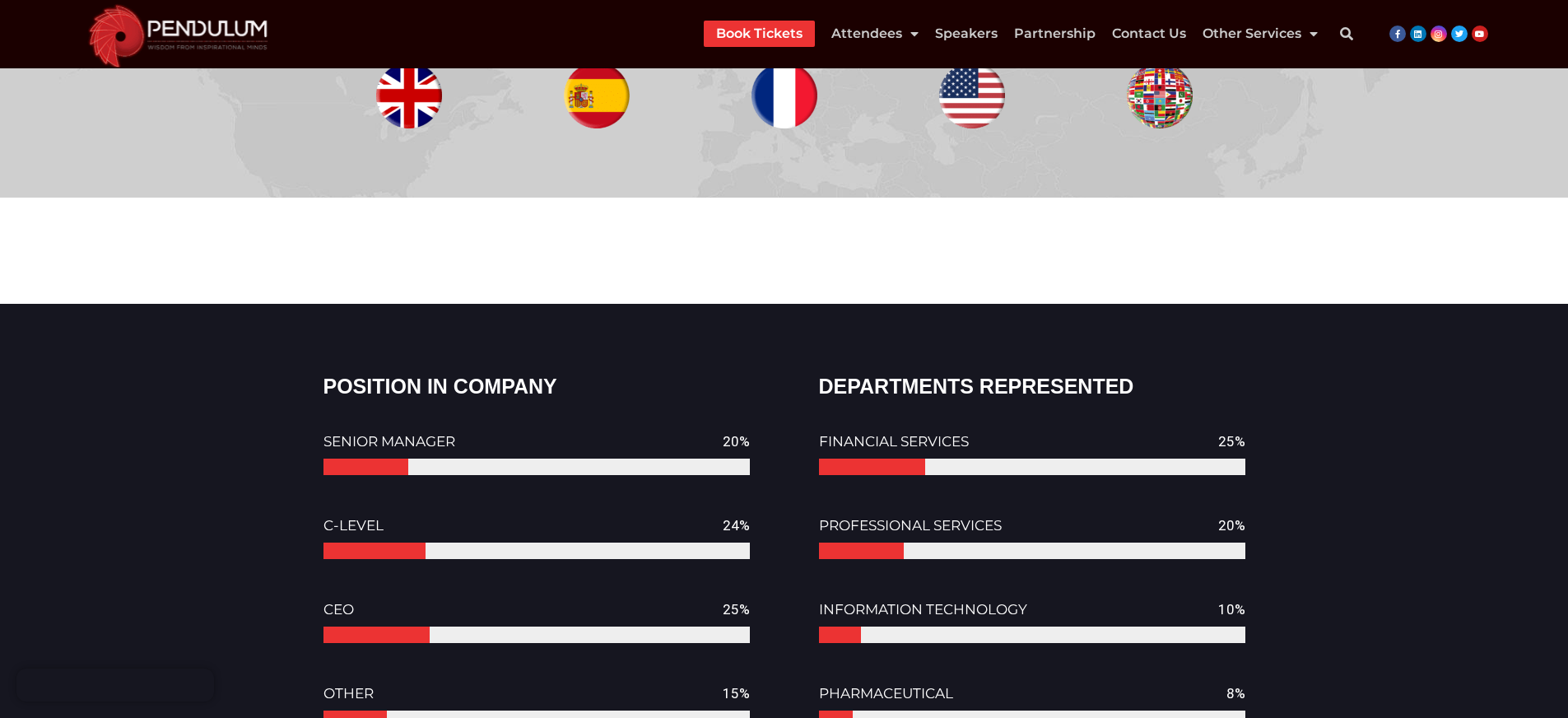
click at [378, 387] on h2 "POSITION IN COMPANY" at bounding box center [537, 387] width 426 height 27
click at [468, 378] on h2 "POSITION IN COMPANY" at bounding box center [537, 387] width 426 height 27
copy h2 "POSITION IN COMPANY"
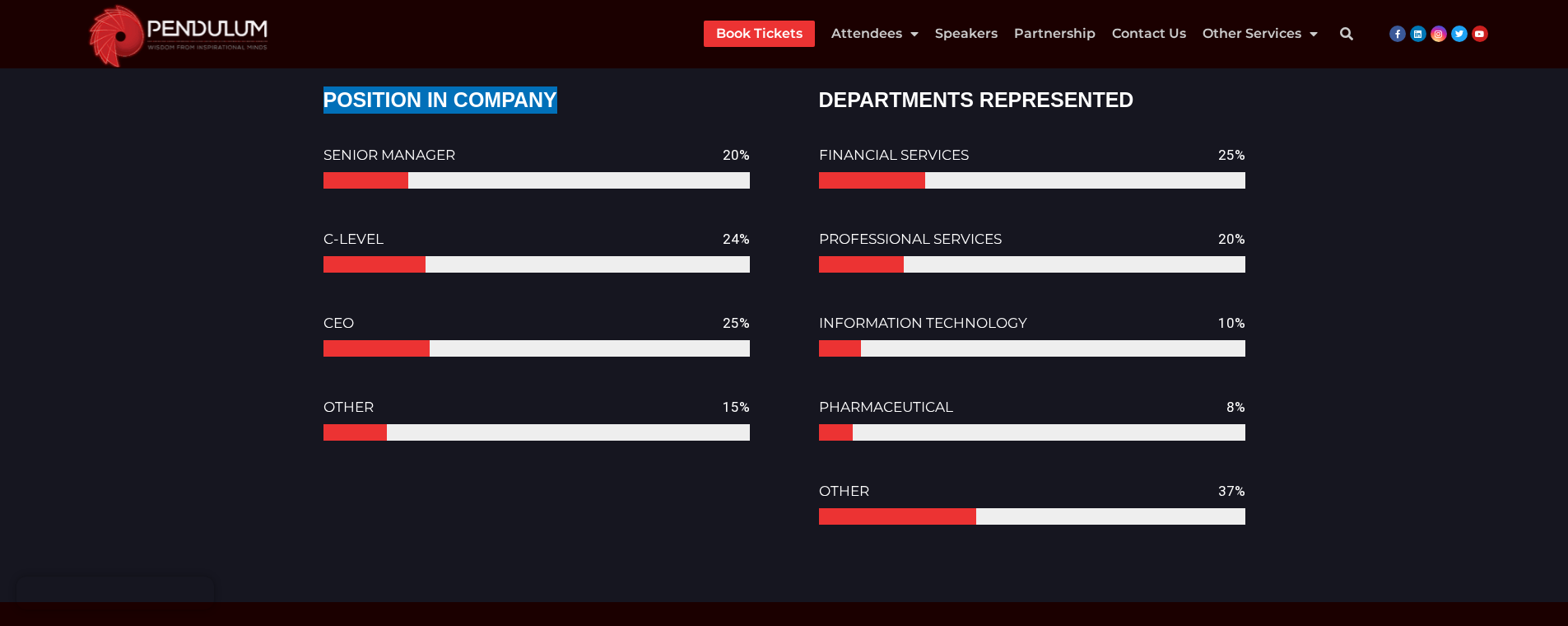
scroll to position [2005, 0]
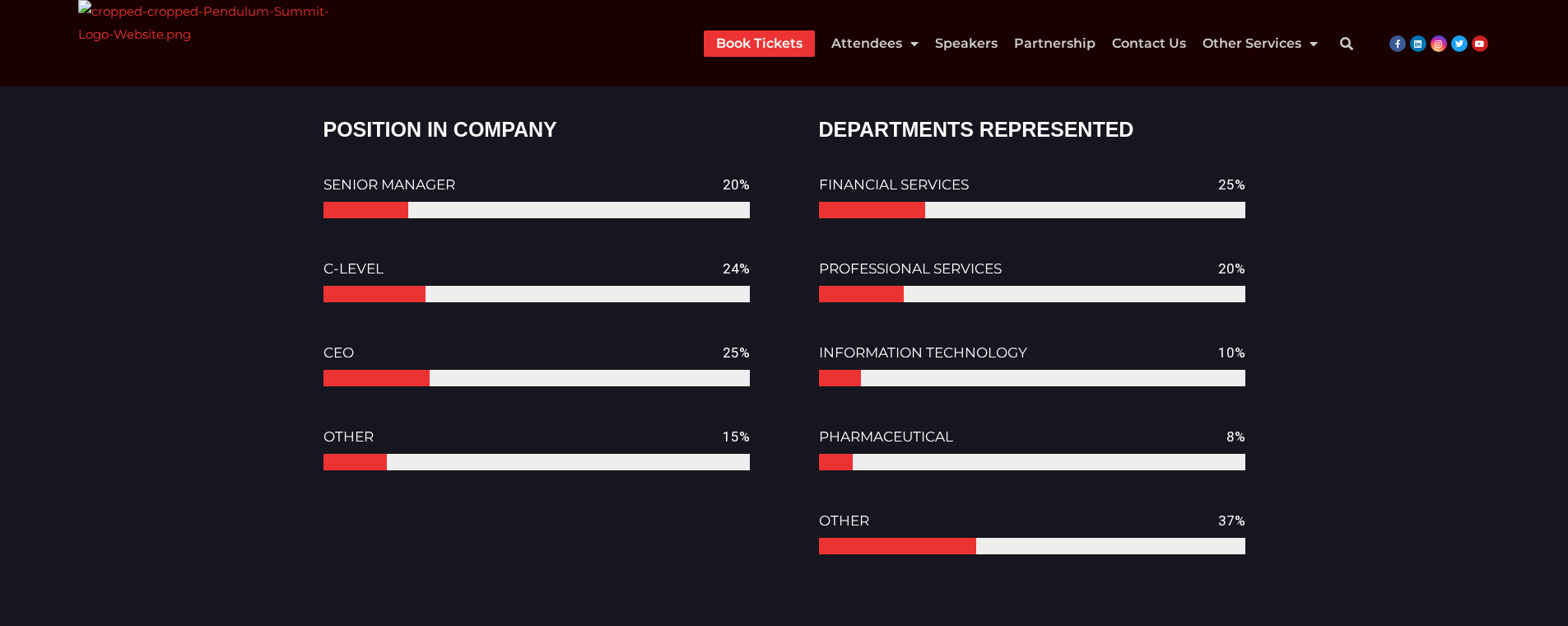
scroll to position [2023, 0]
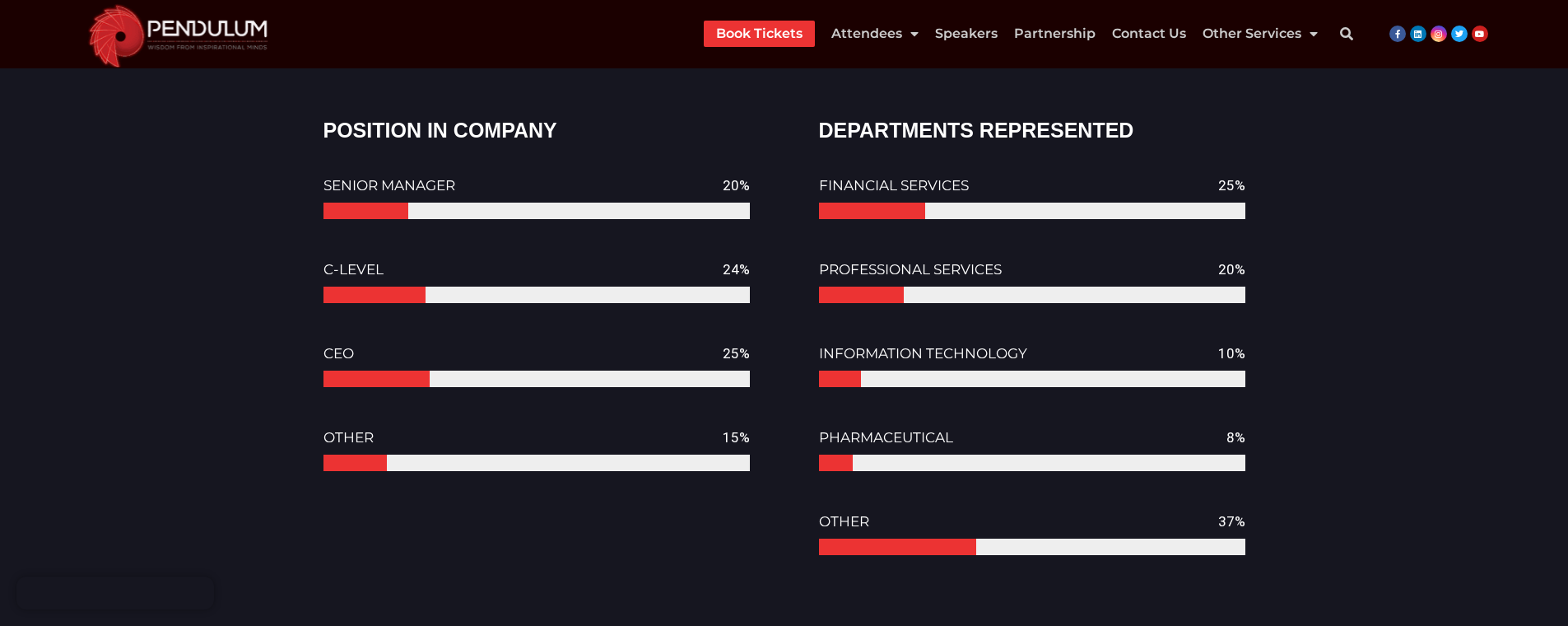
click at [368, 126] on h2 "POSITION IN COMPANY" at bounding box center [537, 130] width 426 height 27
copy h2 "POSITION"
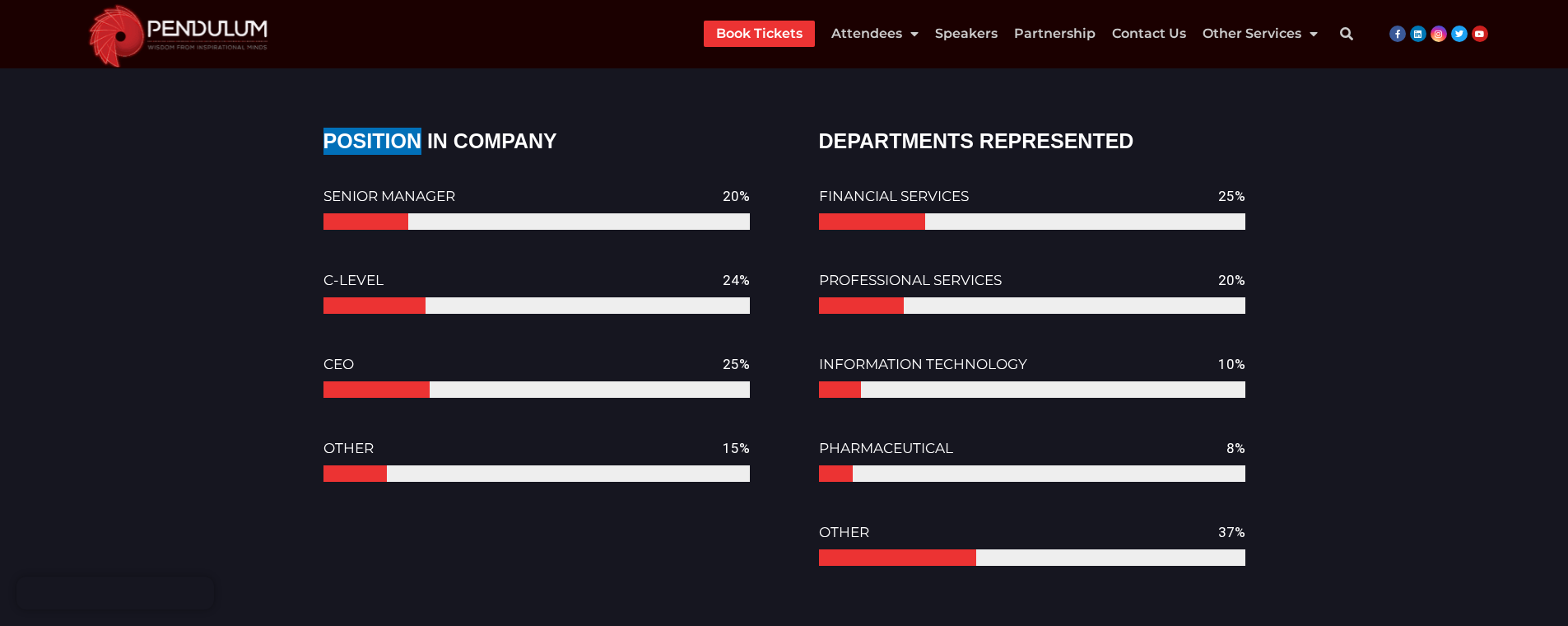
scroll to position [1940, 0]
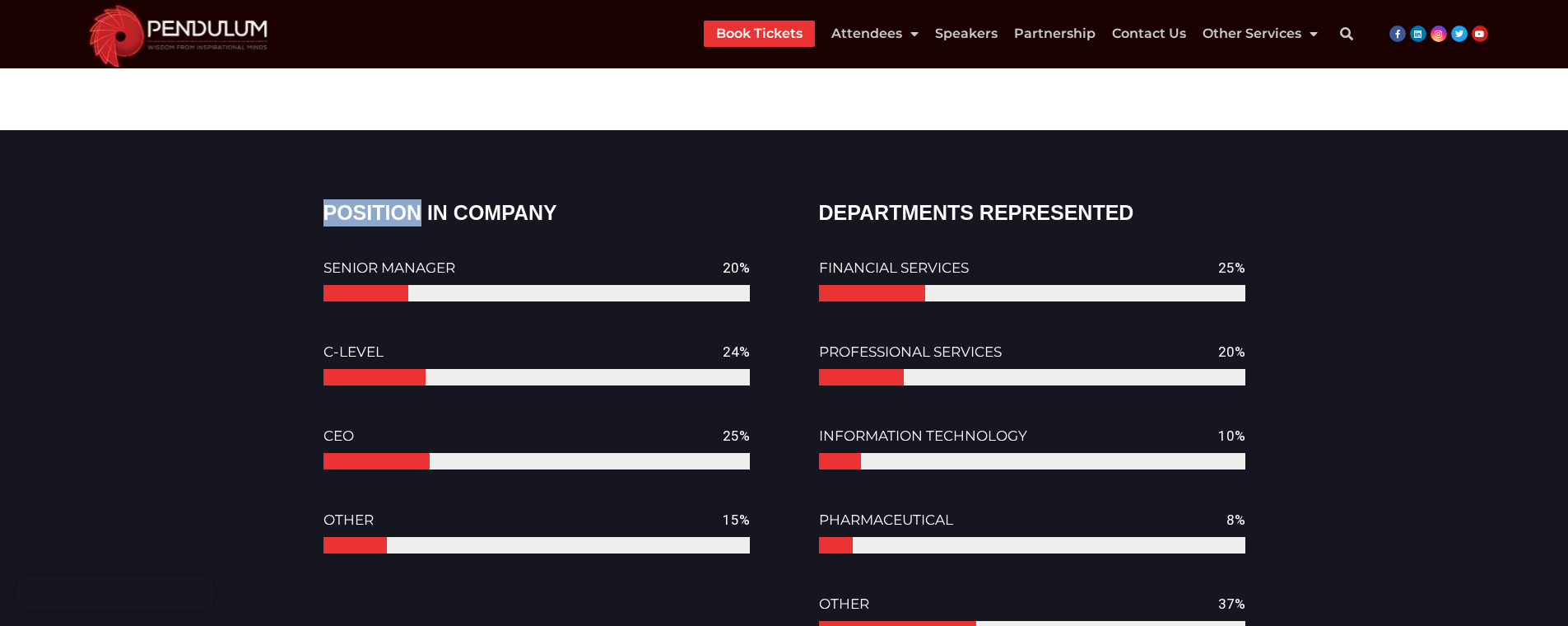
click at [381, 220] on h2 "POSITION IN COMPANY" at bounding box center [537, 213] width 426 height 27
click at [480, 223] on h2 "POSITION IN COMPANY" at bounding box center [537, 213] width 426 height 27
click at [366, 269] on span "SENIOR MANAGER" at bounding box center [389, 267] width 132 height 16
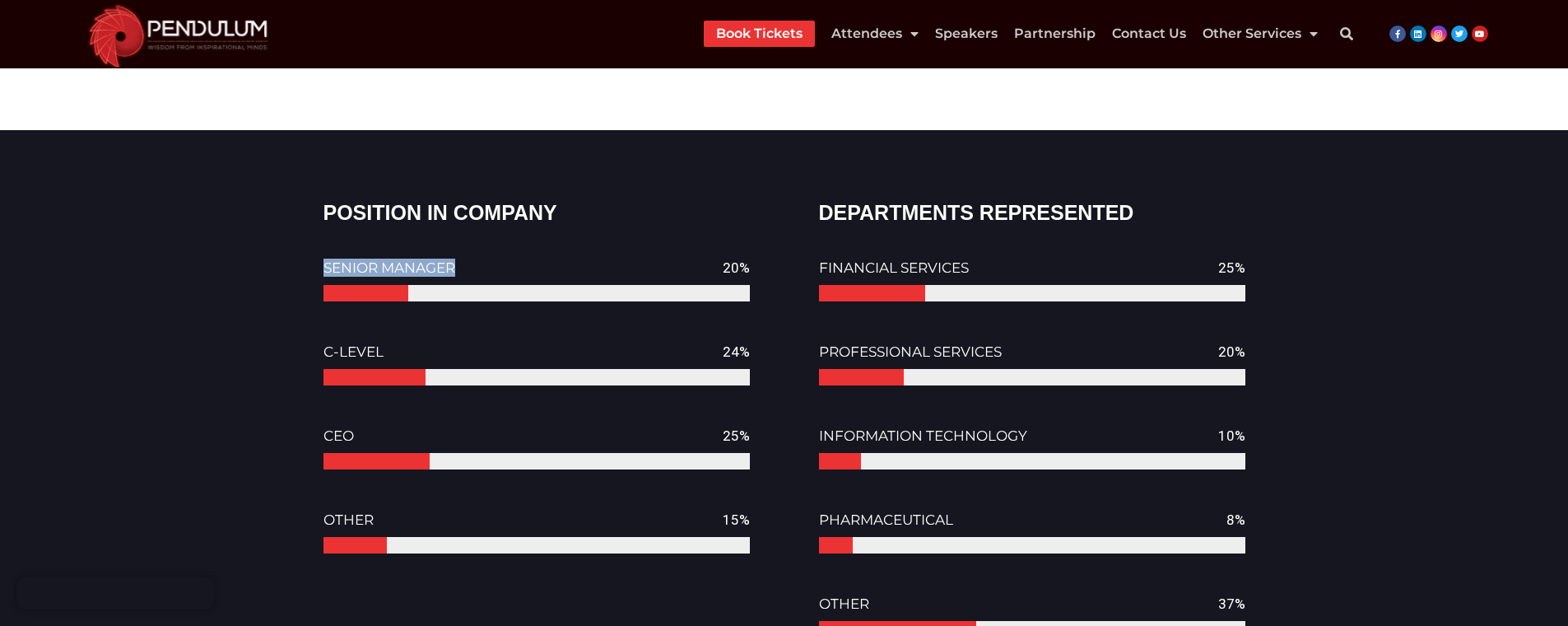
click at [430, 266] on span "SENIOR MANAGER" at bounding box center [389, 267] width 132 height 16
copy span "SENIOR MANAGER"
click at [323, 357] on span "C-LEVEL" at bounding box center [353, 351] width 61 height 16
click at [351, 348] on span "C-LEVEL" at bounding box center [353, 351] width 61 height 16
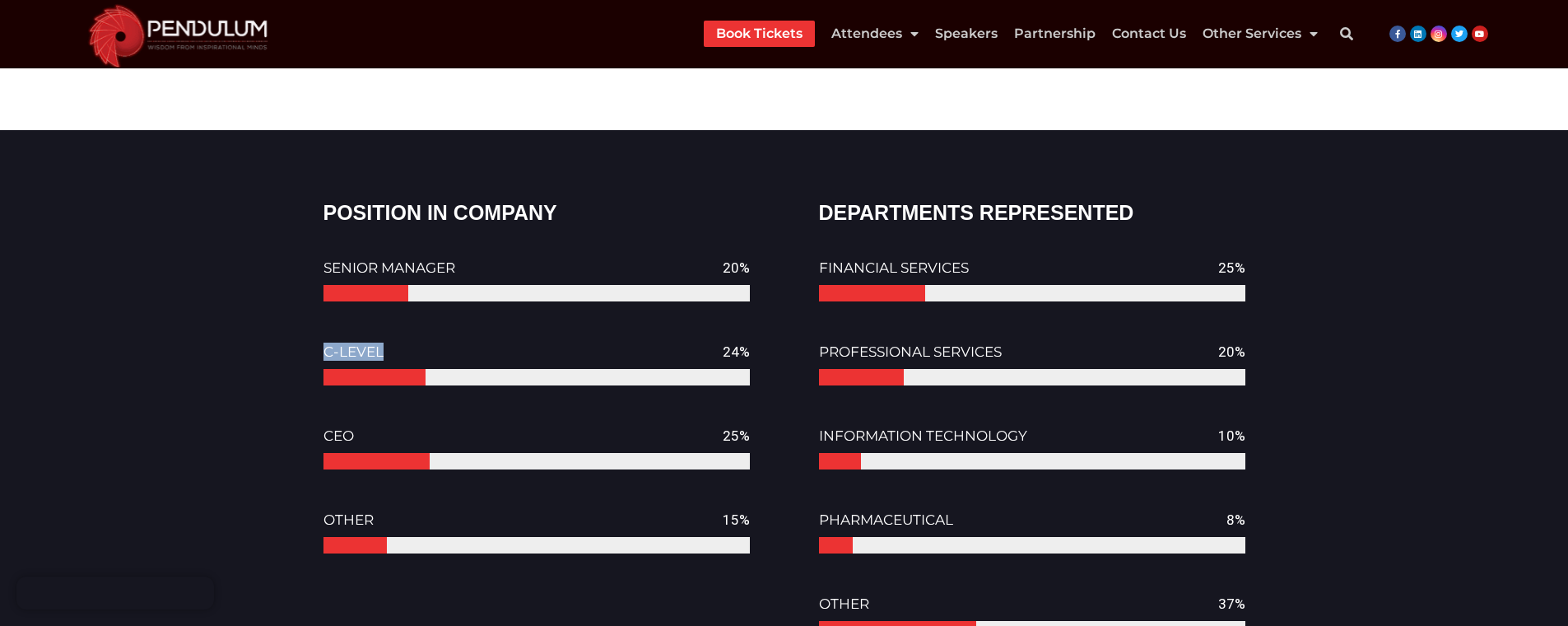
copy span "C-LEVEL"
click at [333, 434] on span "CEO" at bounding box center [339, 435] width 31 height 16
copy span "CEO"
click at [346, 510] on div "OTHER 15%" at bounding box center [537, 519] width 426 height 34
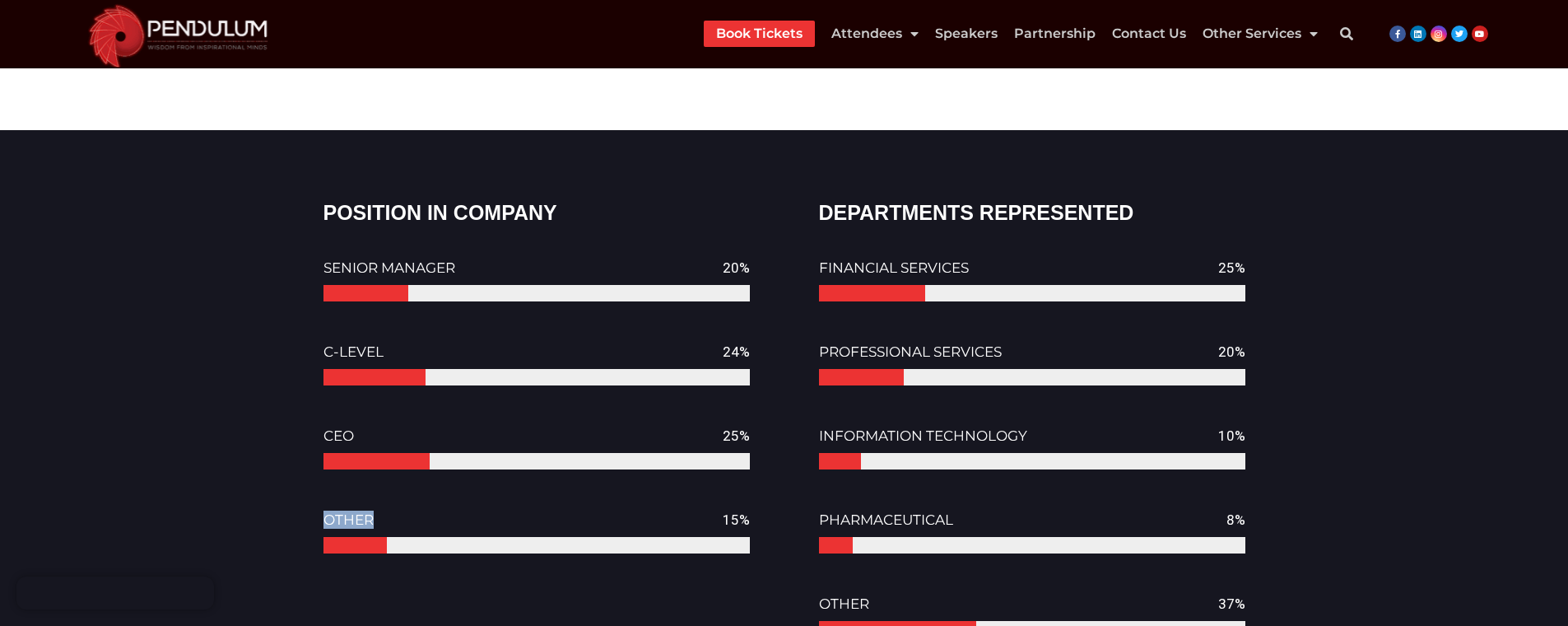
click at [346, 510] on div "OTHER 15%" at bounding box center [537, 519] width 426 height 34
copy span "OTHER"
click at [895, 205] on h2 "DEPARTMENTS REPRESENTED" at bounding box center [1032, 213] width 426 height 27
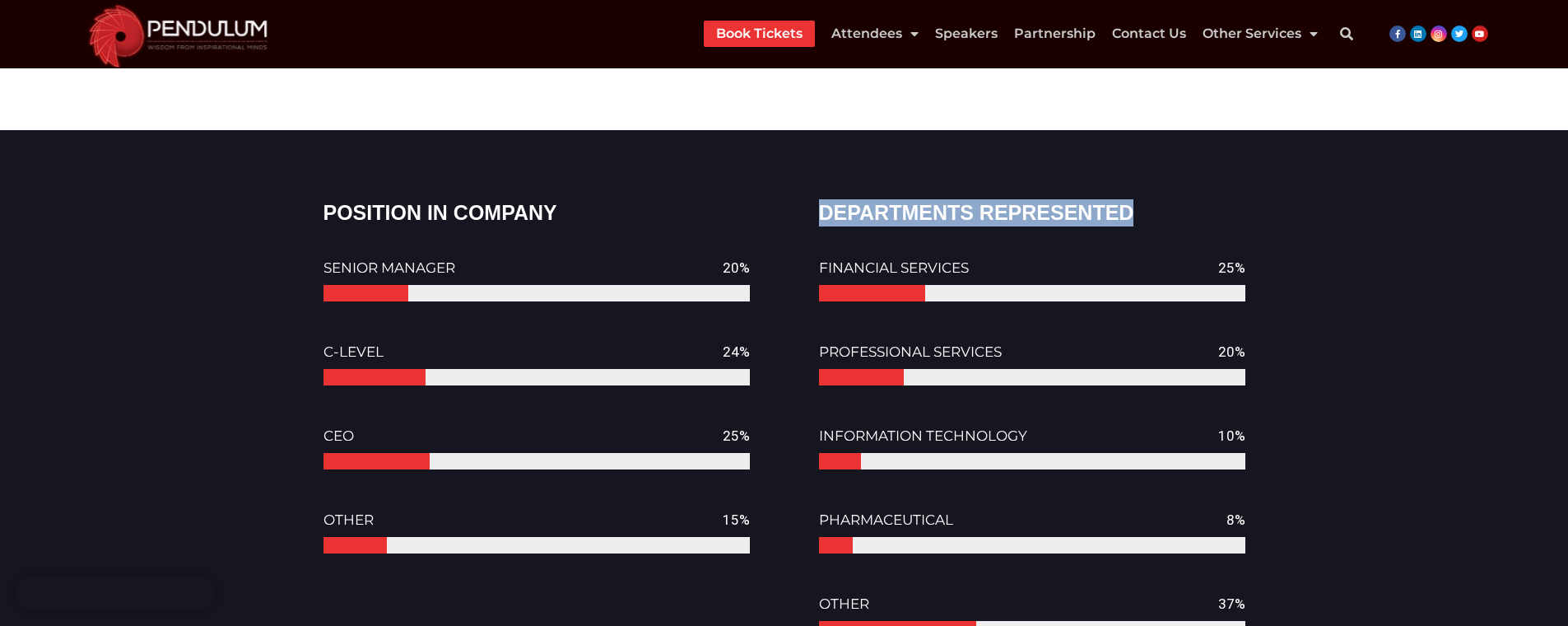
click at [1013, 205] on h2 "DEPARTMENTS REPRESENTED" at bounding box center [1032, 213] width 426 height 27
copy h2 "DEPARTMENTS REPRESENTED"
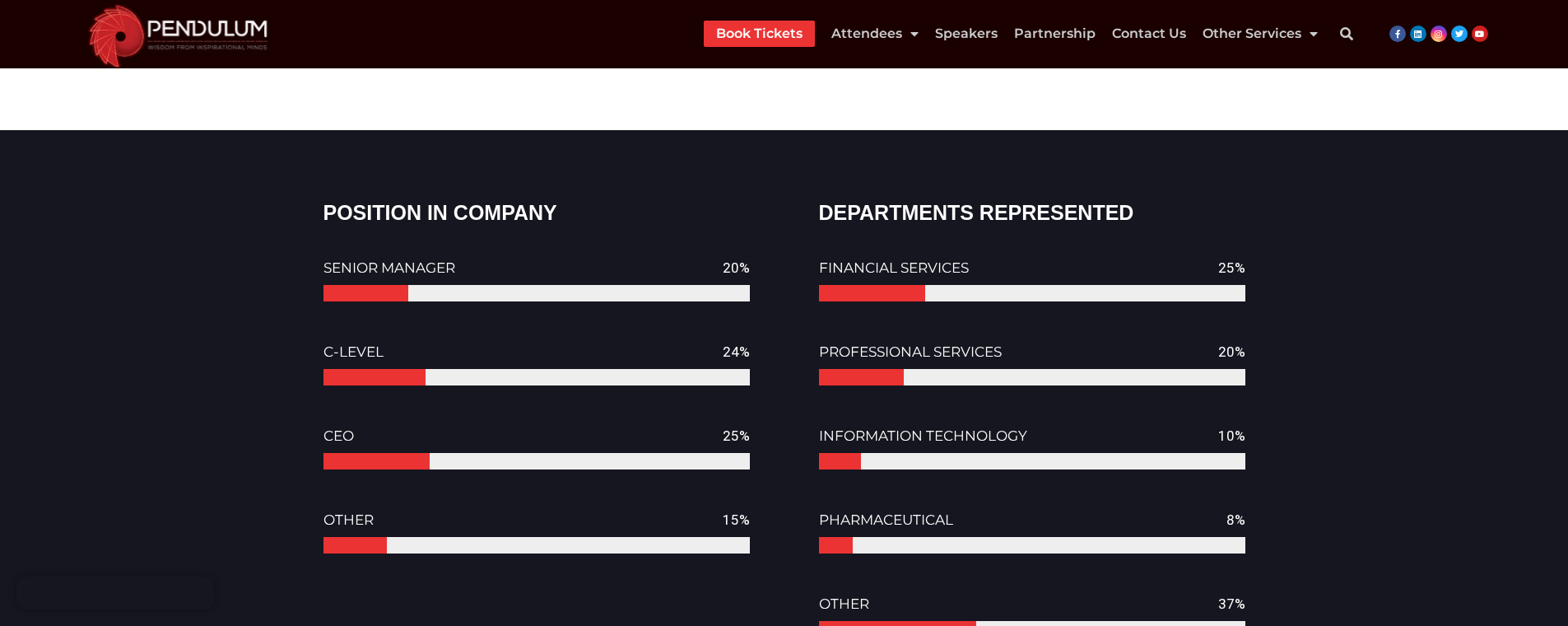
click at [863, 265] on span "FINANCIAL SERVICES" at bounding box center [894, 267] width 150 height 16
click at [926, 265] on span "FINANCIAL SERVICES" at bounding box center [894, 267] width 150 height 16
copy span "FINANCIAL SERVICES"
click at [868, 355] on span "PROFESSIONAL SERVICES" at bounding box center [910, 351] width 182 height 16
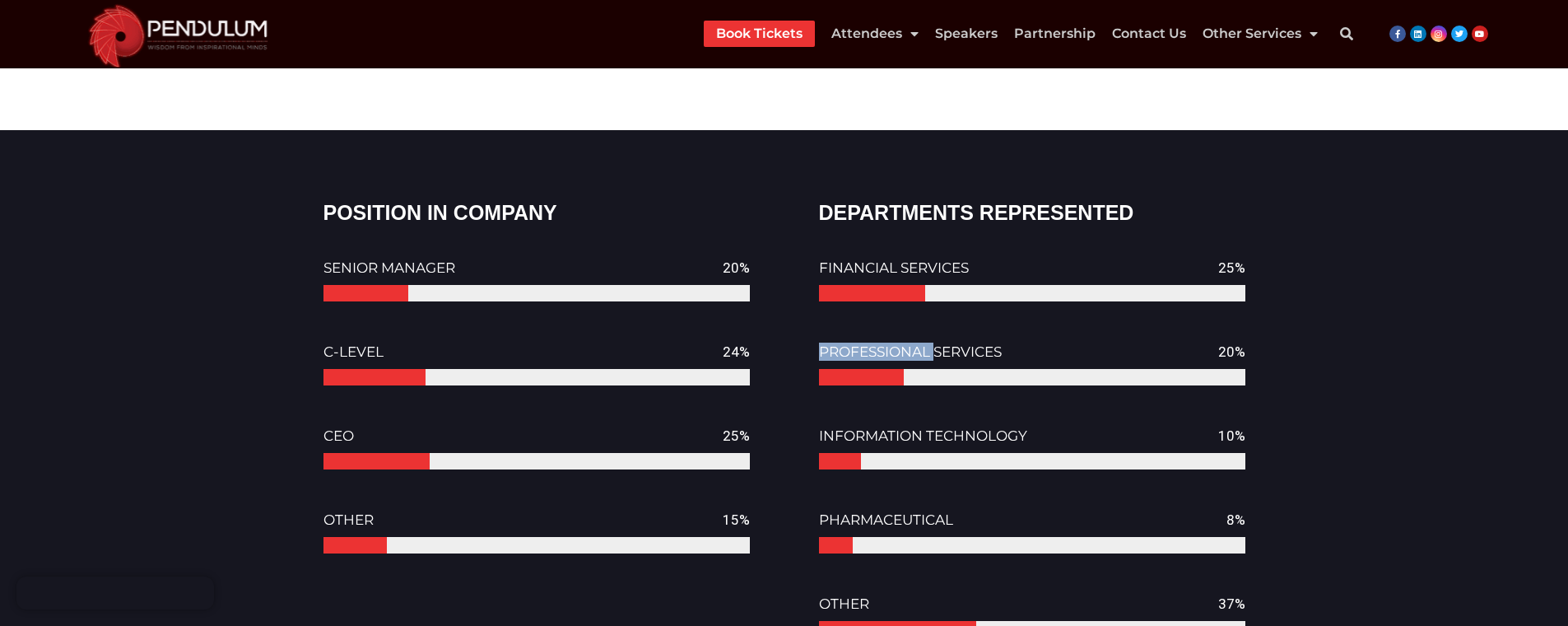
drag, startPoint x: 868, startPoint y: 355, endPoint x: 957, endPoint y: 354, distance: 89.0
click at [869, 354] on span "PROFESSIONAL SERVICES" at bounding box center [910, 351] width 182 height 16
click at [968, 354] on span "PROFESSIONAL SERVICES" at bounding box center [910, 351] width 182 height 16
copy span "PROFESSIONAL SERVICES"
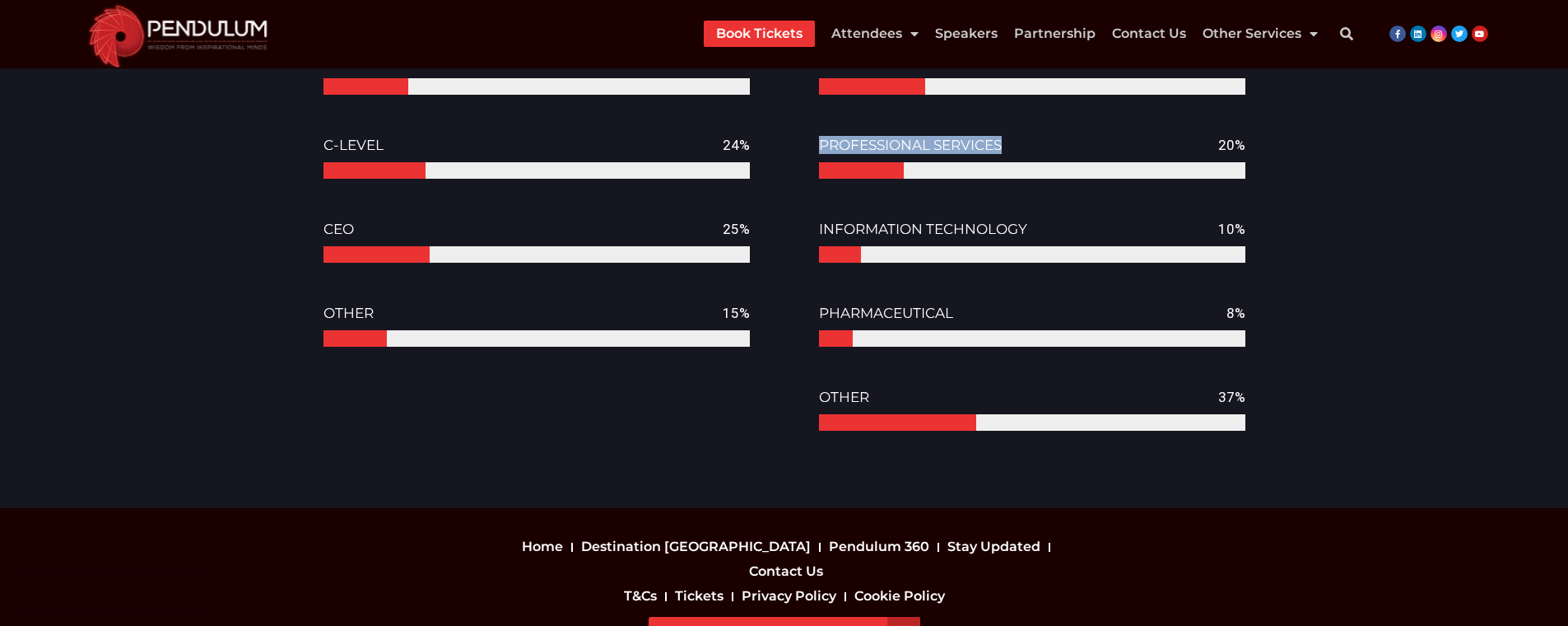
scroll to position [2187, 0]
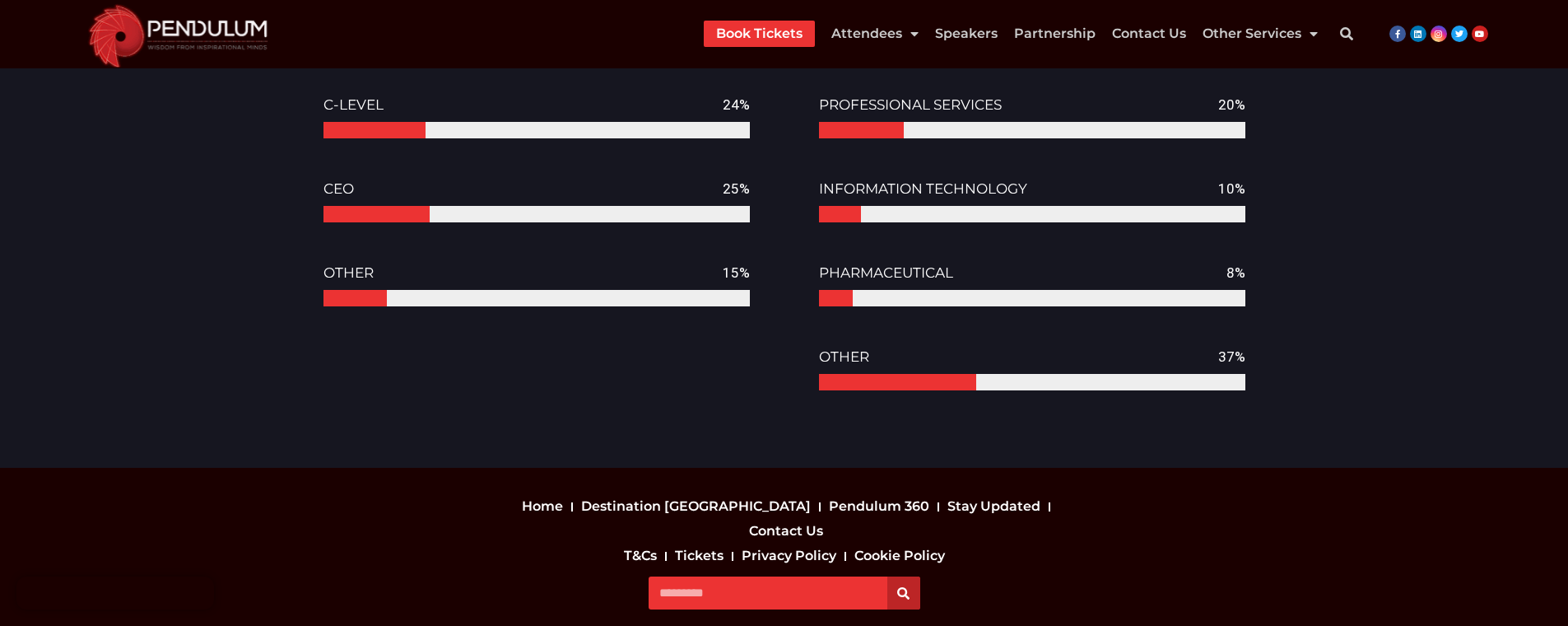
click at [853, 180] on div "INFORMATION TECHNOLOGY 10%" at bounding box center [1032, 189] width 426 height 34
click at [857, 183] on span "INFORMATION TECHNOLOGY" at bounding box center [923, 189] width 209 height 16
click at [976, 184] on span "INFORMATION TECHNOLOGY" at bounding box center [923, 189] width 209 height 16
copy span "INFORMATION TECHNOLOGY"
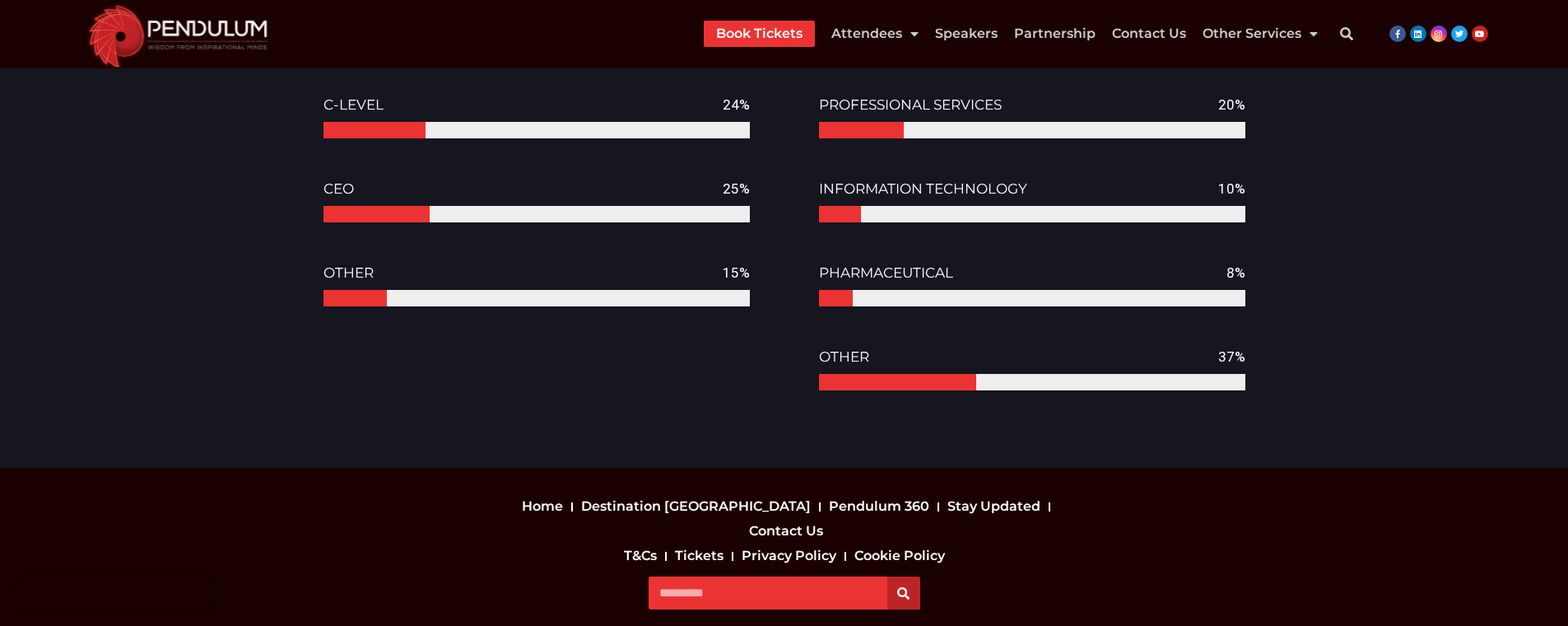
click at [878, 275] on span "PHARMACEUTICAL" at bounding box center [886, 273] width 135 height 16
copy span "PHARMACEUTICAL"
click at [859, 364] on span "OTHER" at bounding box center [845, 356] width 51 height 16
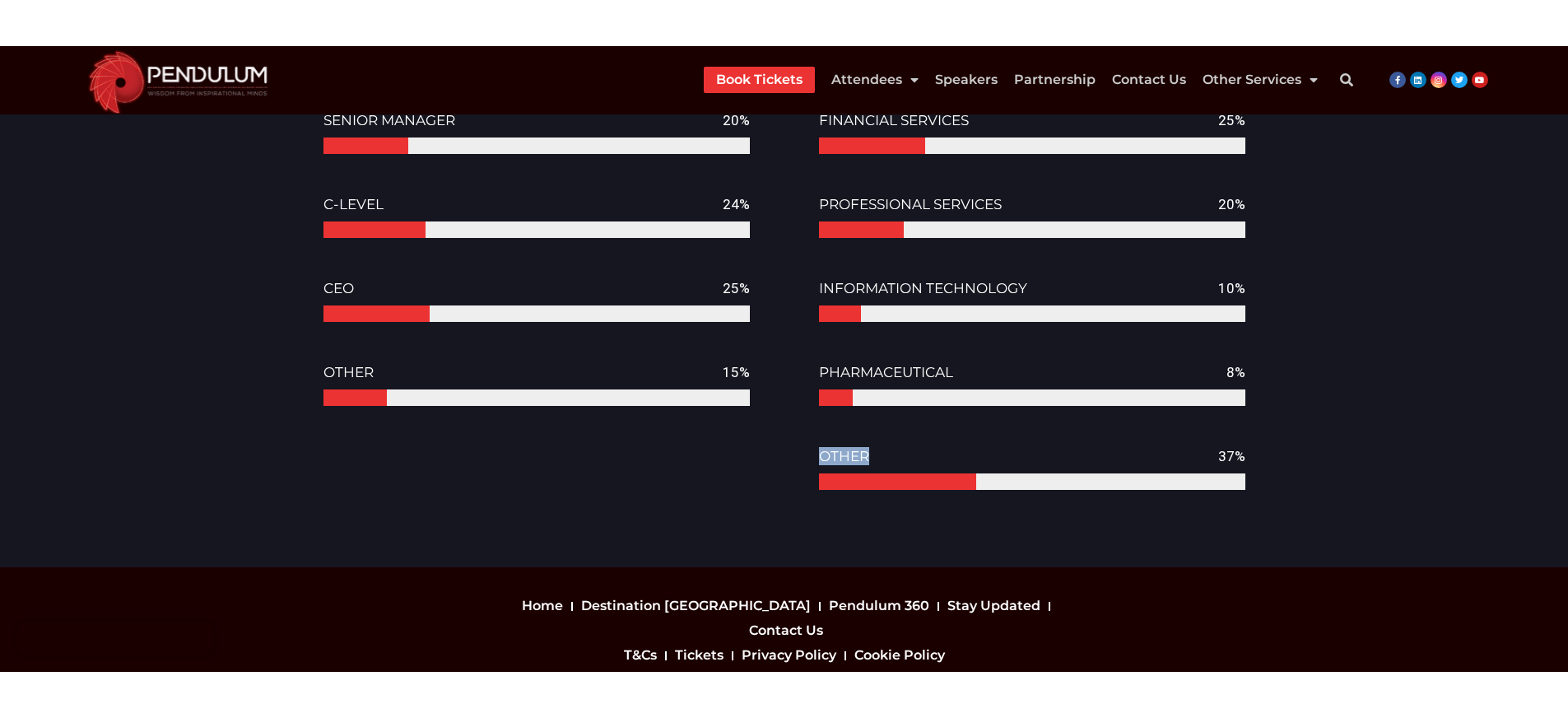
scroll to position [2104, 0]
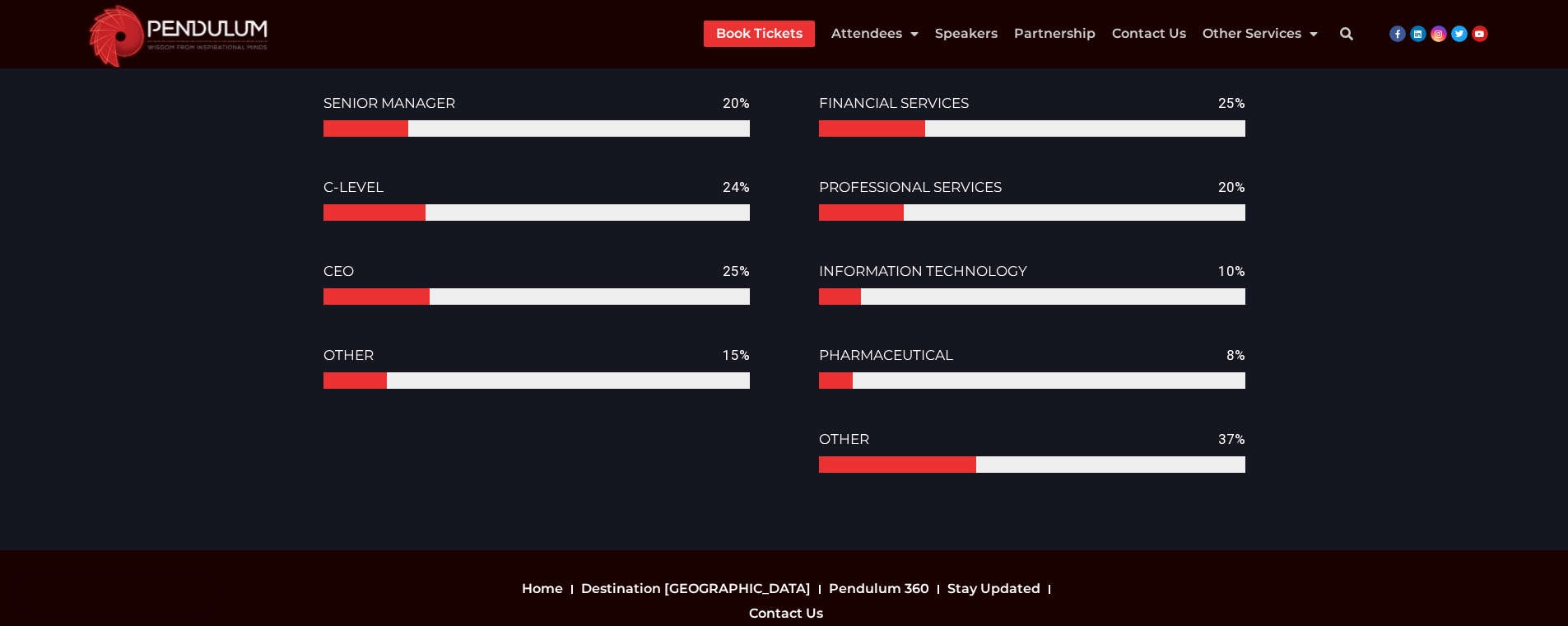
click at [1227, 104] on div "25%" at bounding box center [1232, 103] width 27 height 18
click at [1222, 190] on div "20%" at bounding box center [1232, 187] width 27 height 18
click at [1228, 270] on div "10%" at bounding box center [1232, 271] width 27 height 18
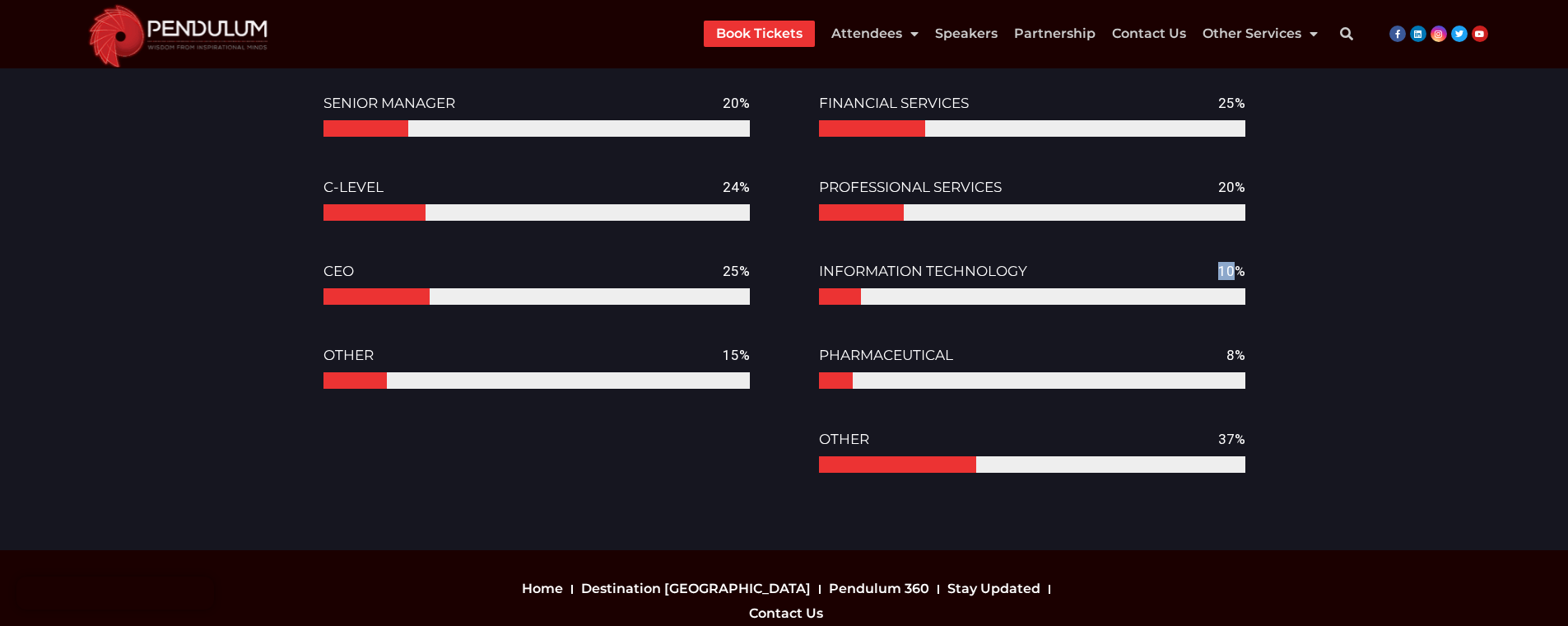
click at [1228, 270] on div "10%" at bounding box center [1232, 271] width 27 height 18
click at [1231, 353] on div "8%" at bounding box center [1236, 355] width 19 height 18
click at [1233, 360] on div "8%" at bounding box center [1236, 355] width 19 height 18
click at [1225, 357] on div "PHARMACEUTICAL 8%" at bounding box center [1032, 355] width 426 height 34
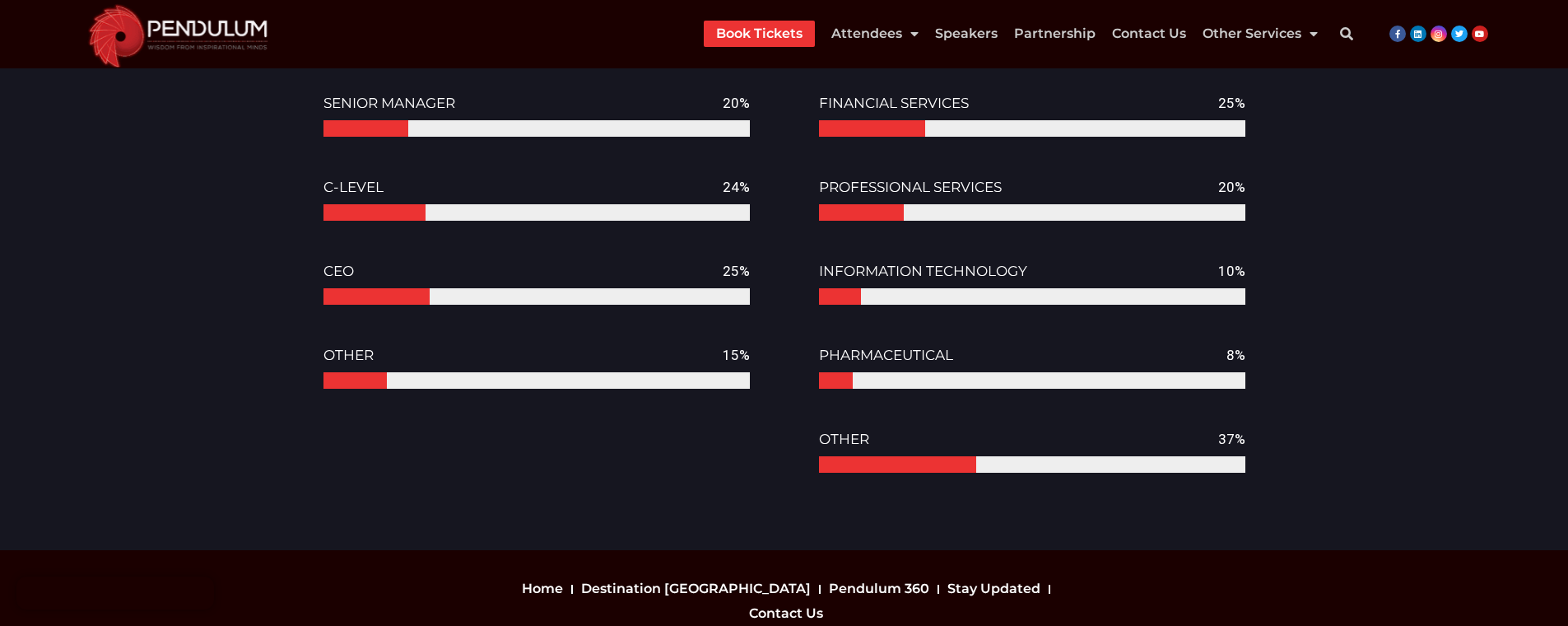
click at [1231, 360] on div "8%" at bounding box center [1236, 355] width 19 height 18
click at [1228, 354] on div "8%" at bounding box center [1236, 355] width 19 height 18
click at [1228, 444] on div "37%" at bounding box center [1232, 439] width 27 height 18
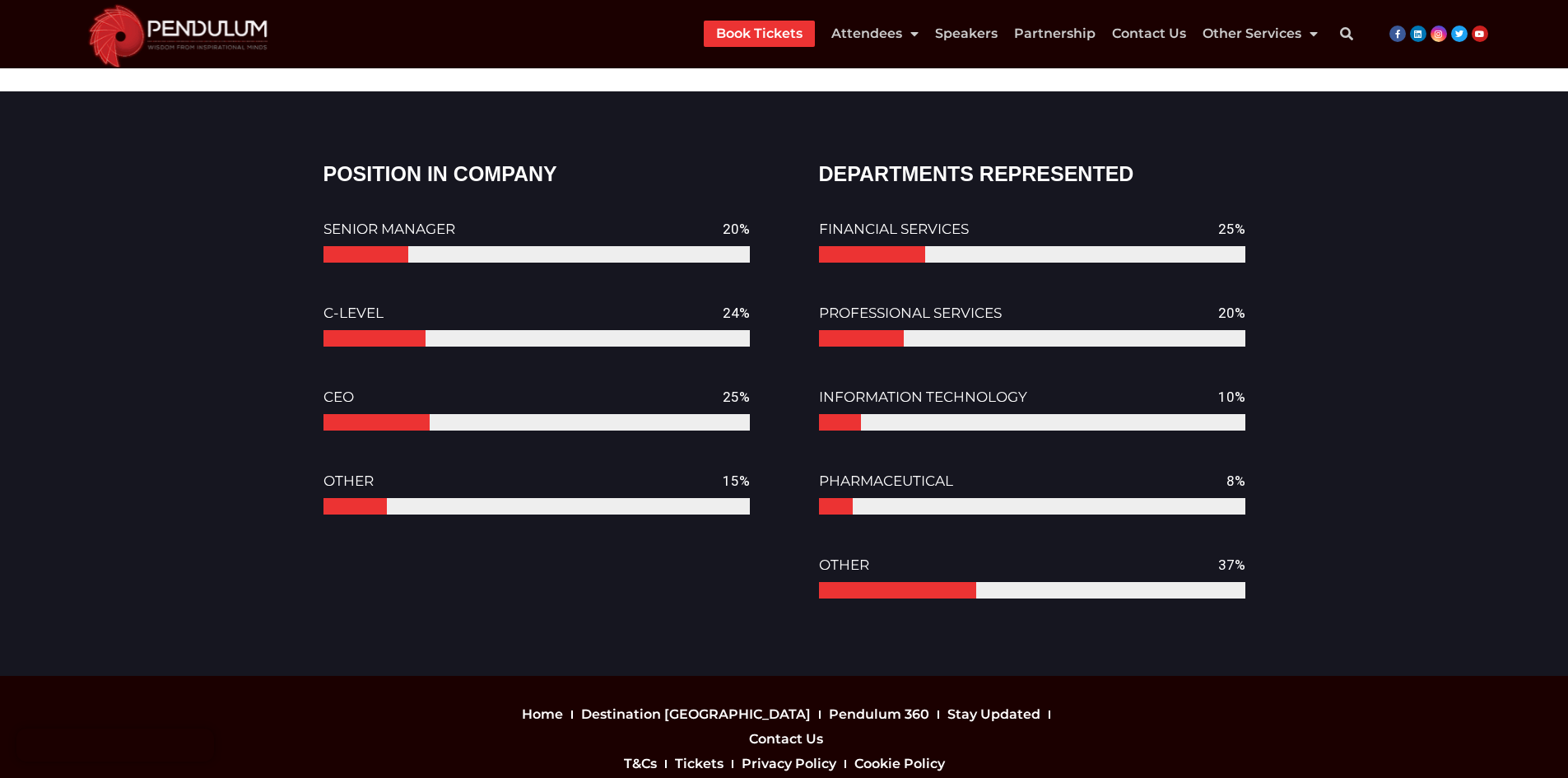
scroll to position [1936, 0]
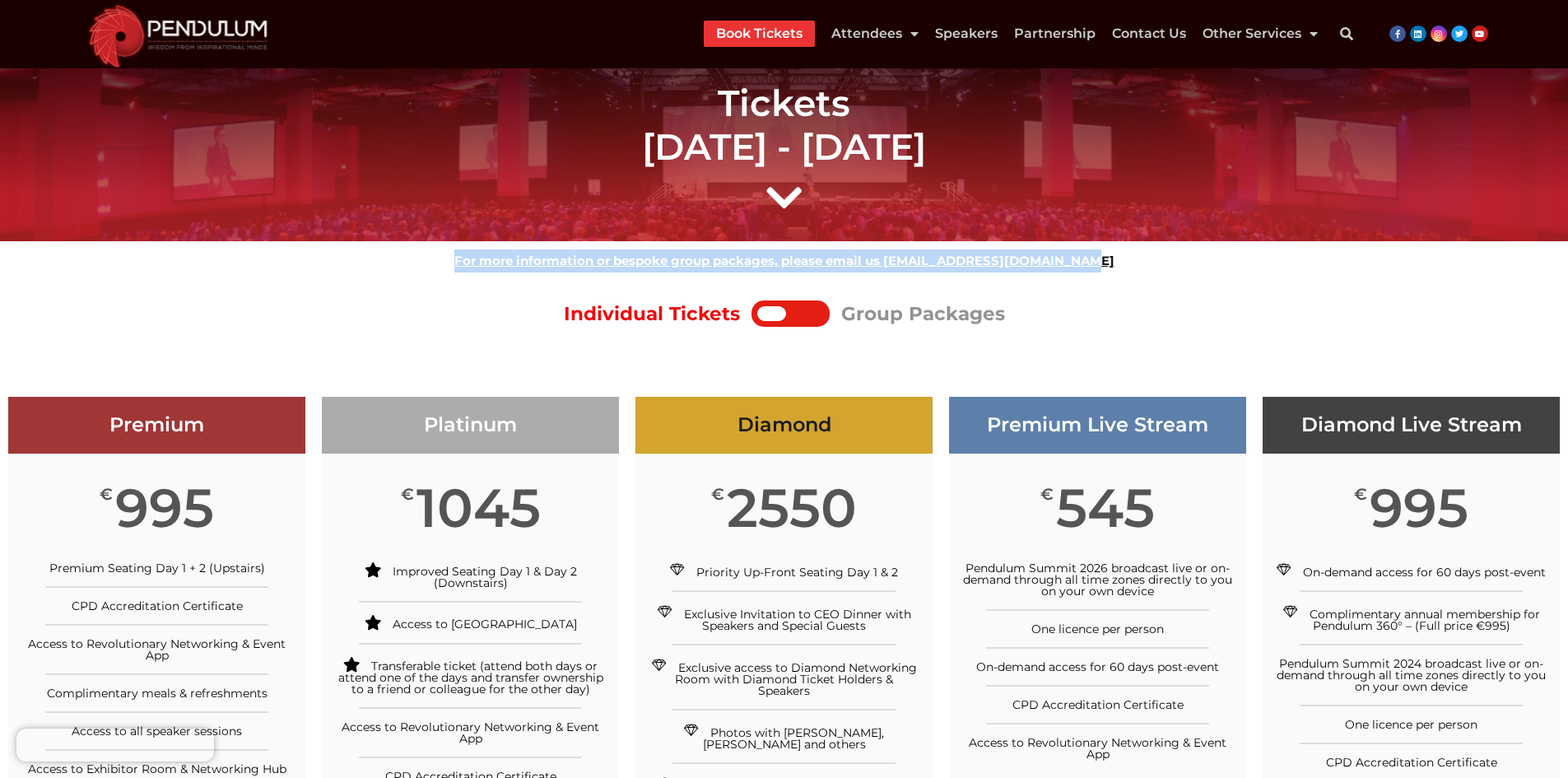
drag, startPoint x: 1118, startPoint y: 277, endPoint x: 454, endPoint y: 265, distance: 664.1
click at [454, 265] on p "For more information or bespoke group packages, please email us [EMAIL_ADDRESS]…" at bounding box center [784, 261] width 1568 height 23
copy strong "For more information or bespoke group packages, please email us [EMAIL_ADDRESS]…"
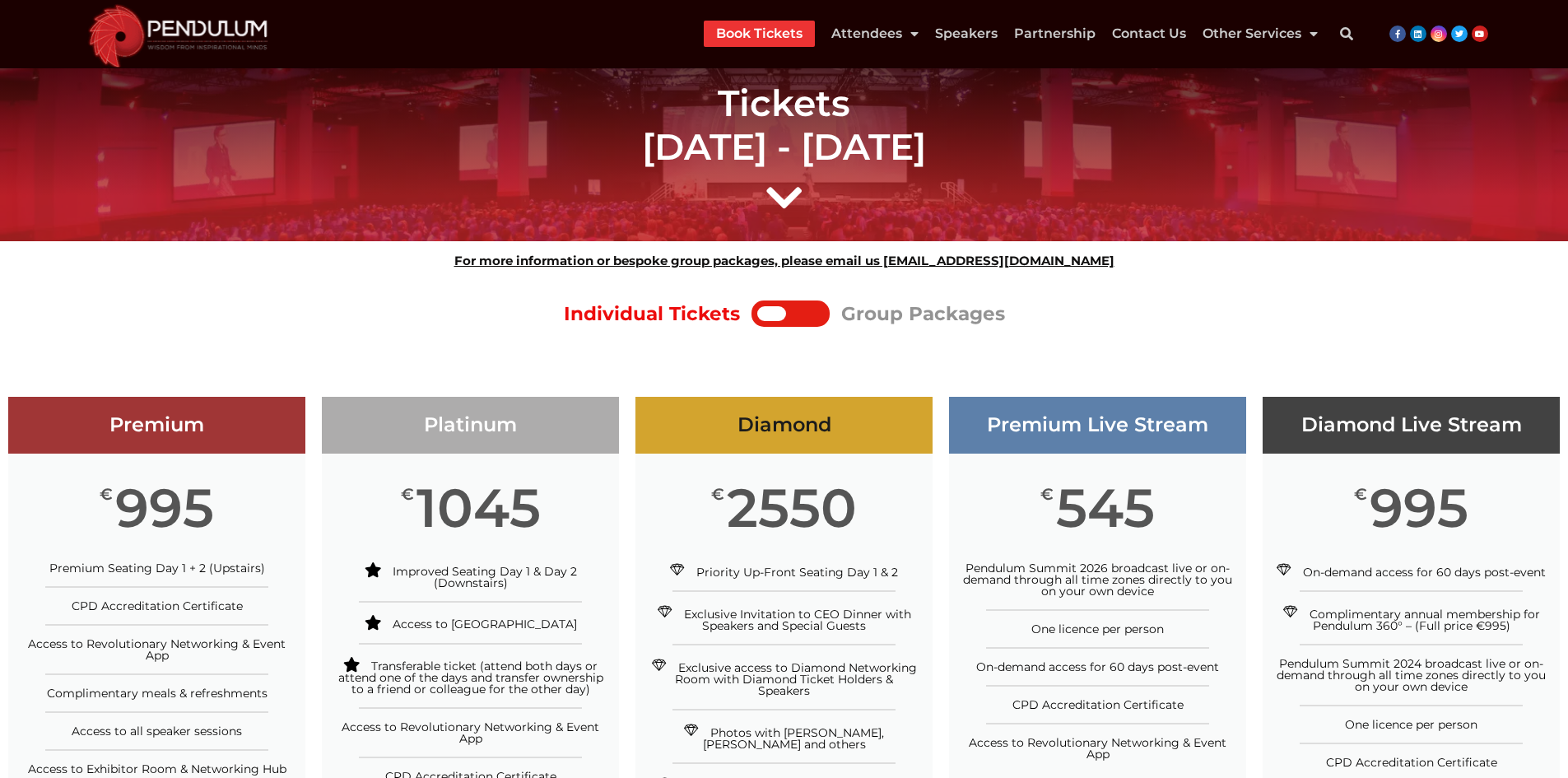
click at [819, 311] on div at bounding box center [805, 314] width 38 height 14
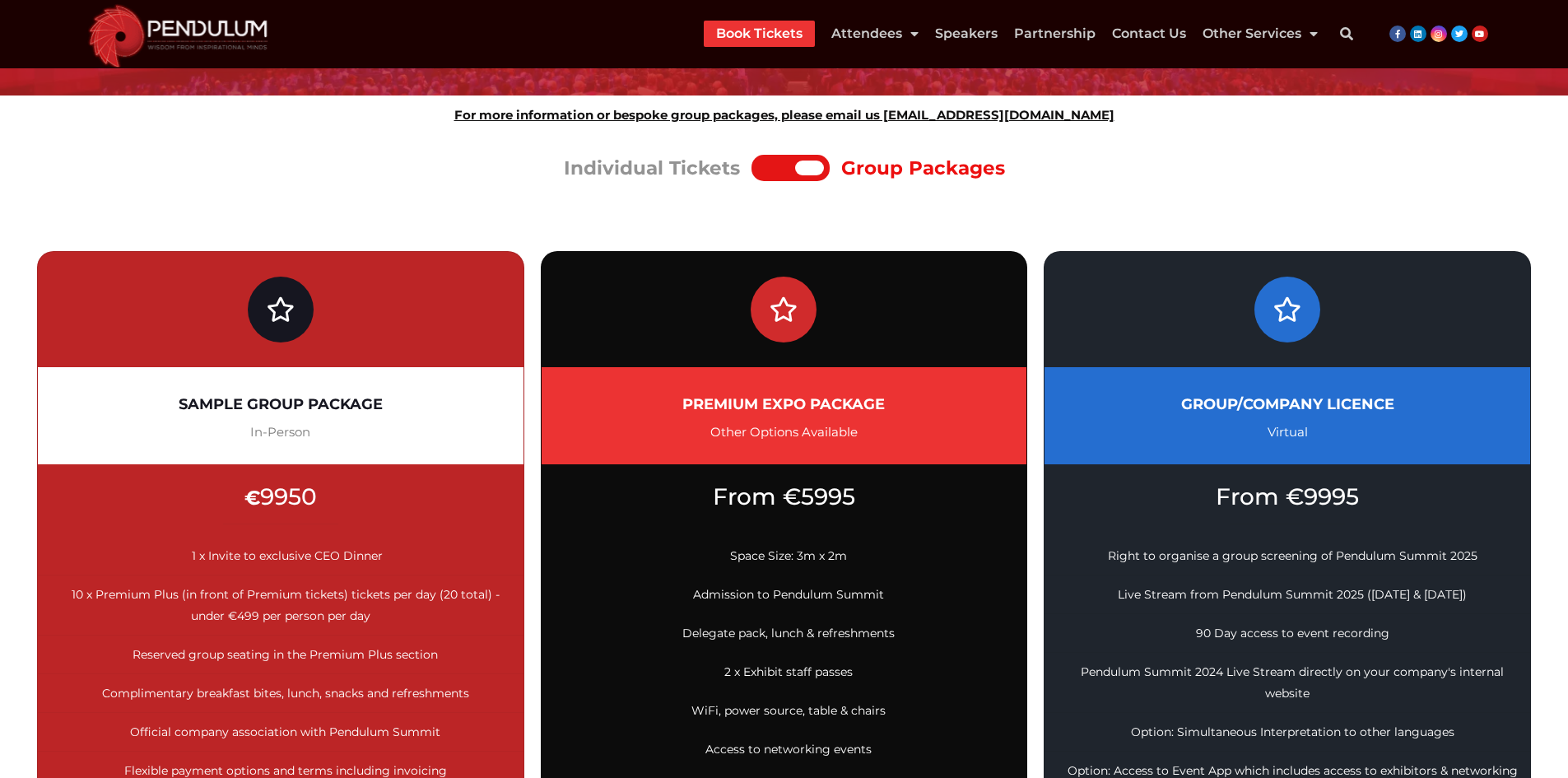
scroll to position [164, 0]
